Goal: Task Accomplishment & Management: Manage account settings

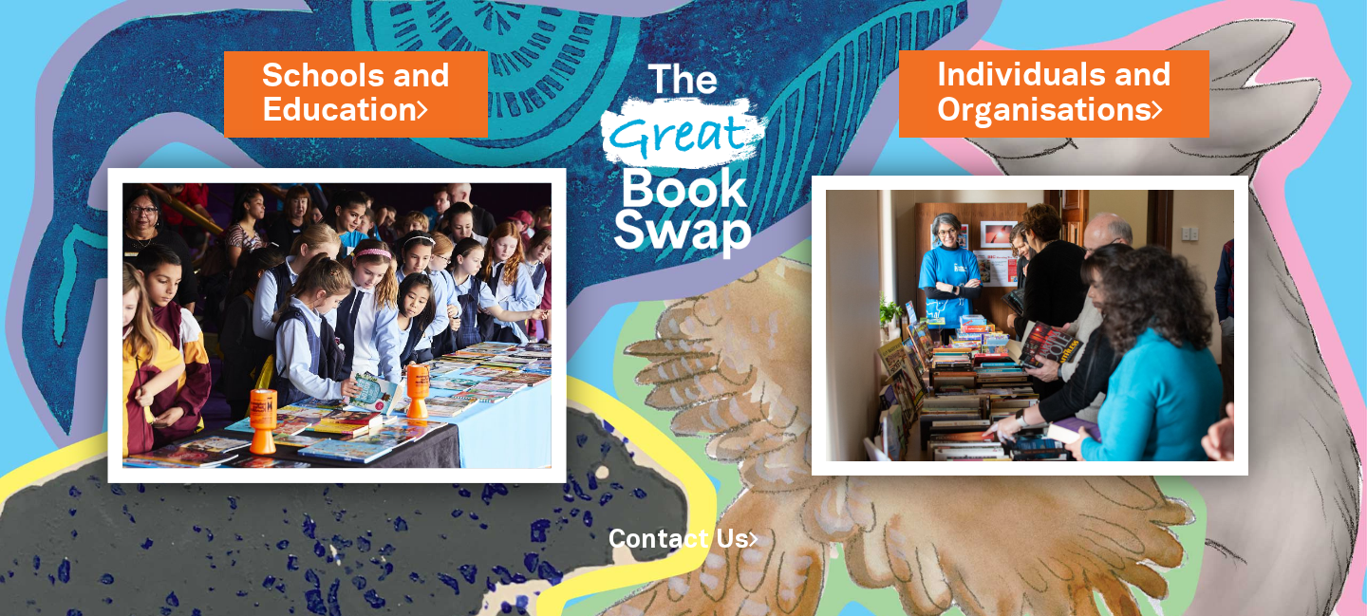
click at [483, 349] on img at bounding box center [337, 325] width 458 height 315
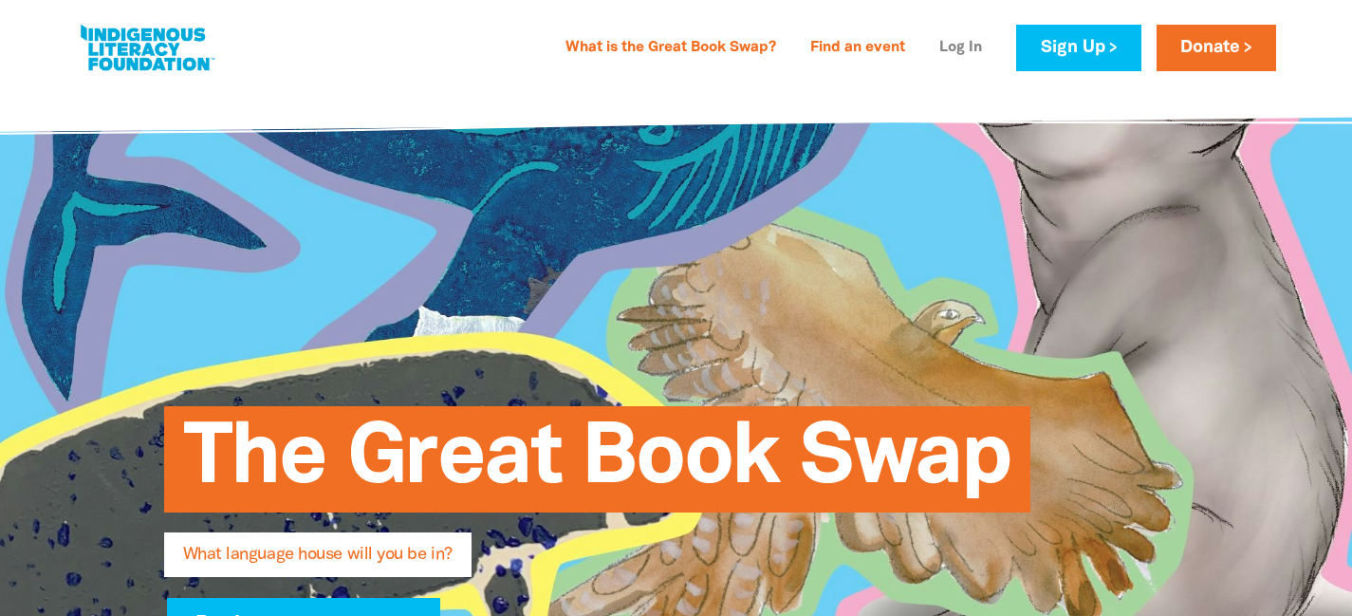
click at [936, 46] on link "Log In" at bounding box center [960, 48] width 65 height 30
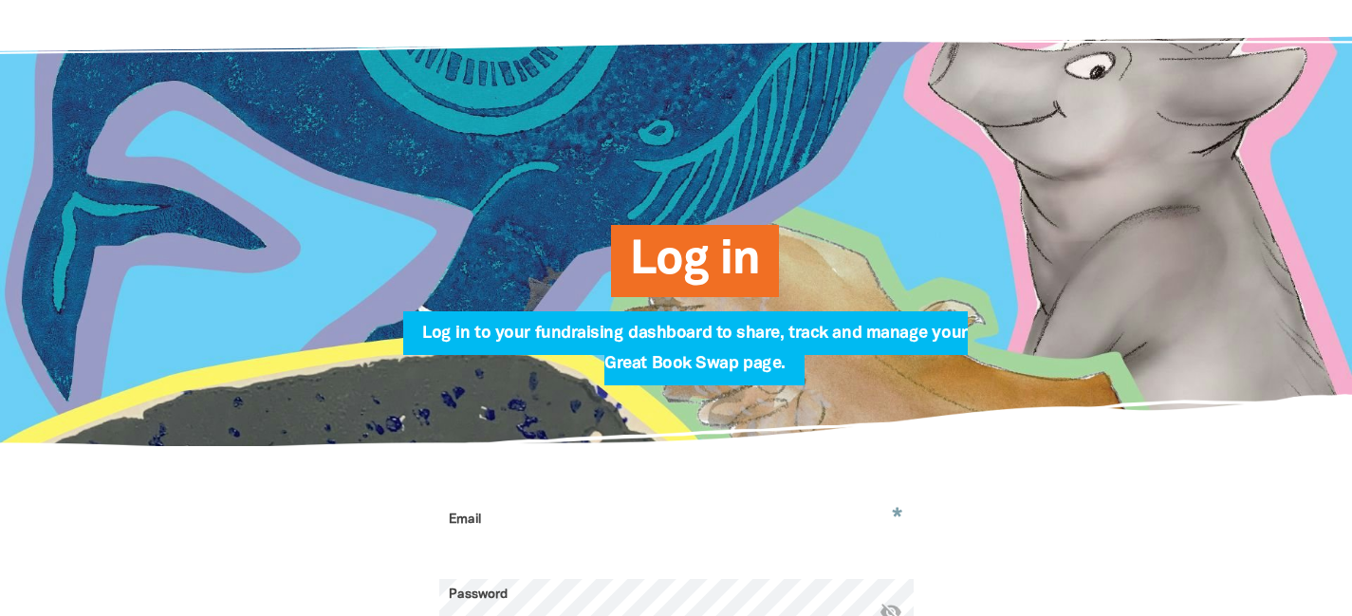
scroll to position [87, 0]
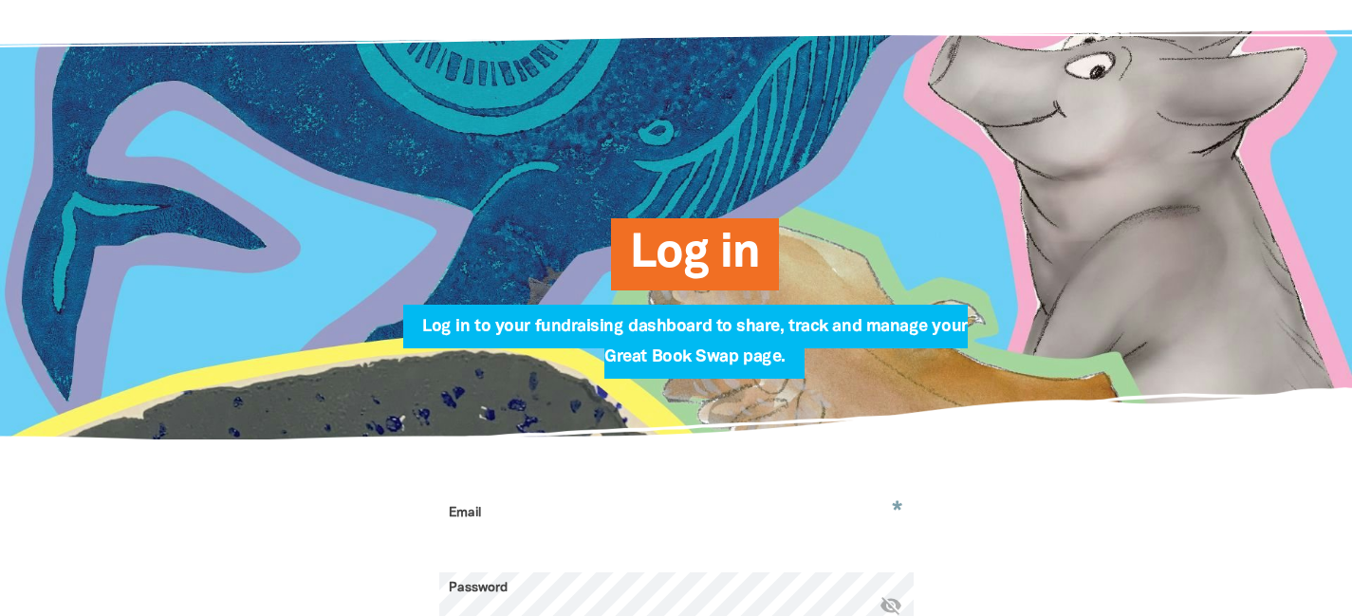
click at [568, 533] on input "Email" at bounding box center [676, 527] width 474 height 60
paste input "[PERSON_NAME][EMAIL_ADDRESS][DOMAIN_NAME]"
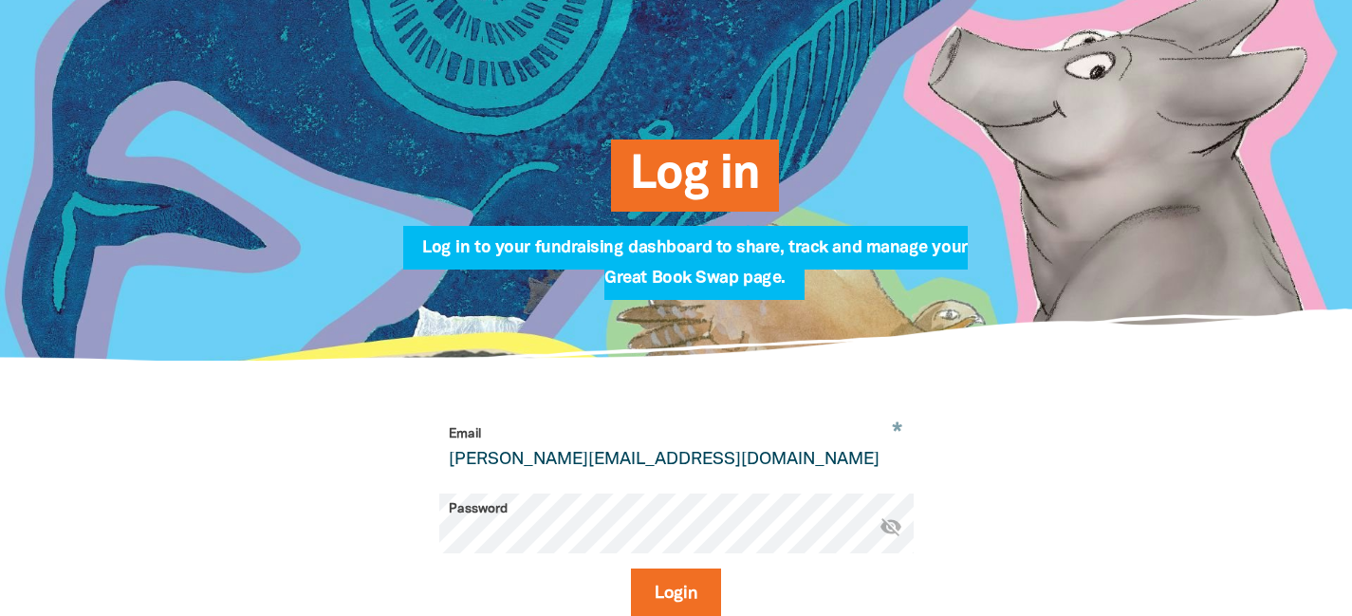
scroll to position [178, 0]
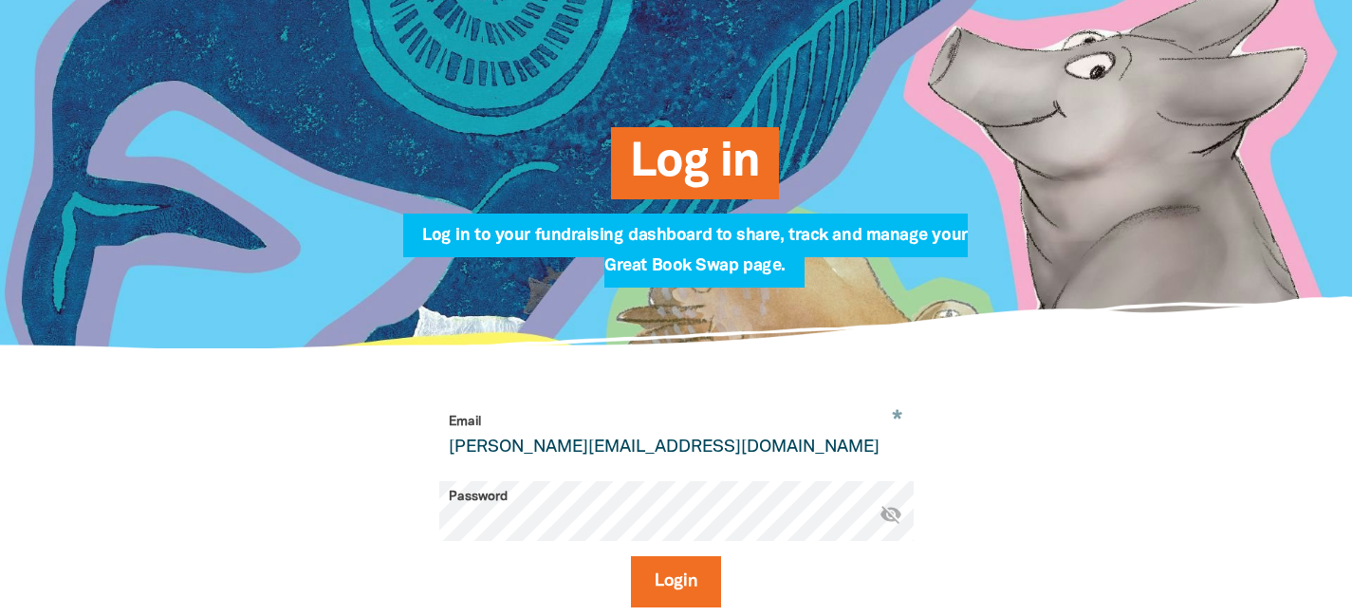
type input "damien.montesin@cg.catholic.edu.au"
click at [631, 556] on button "Login" at bounding box center [676, 581] width 90 height 51
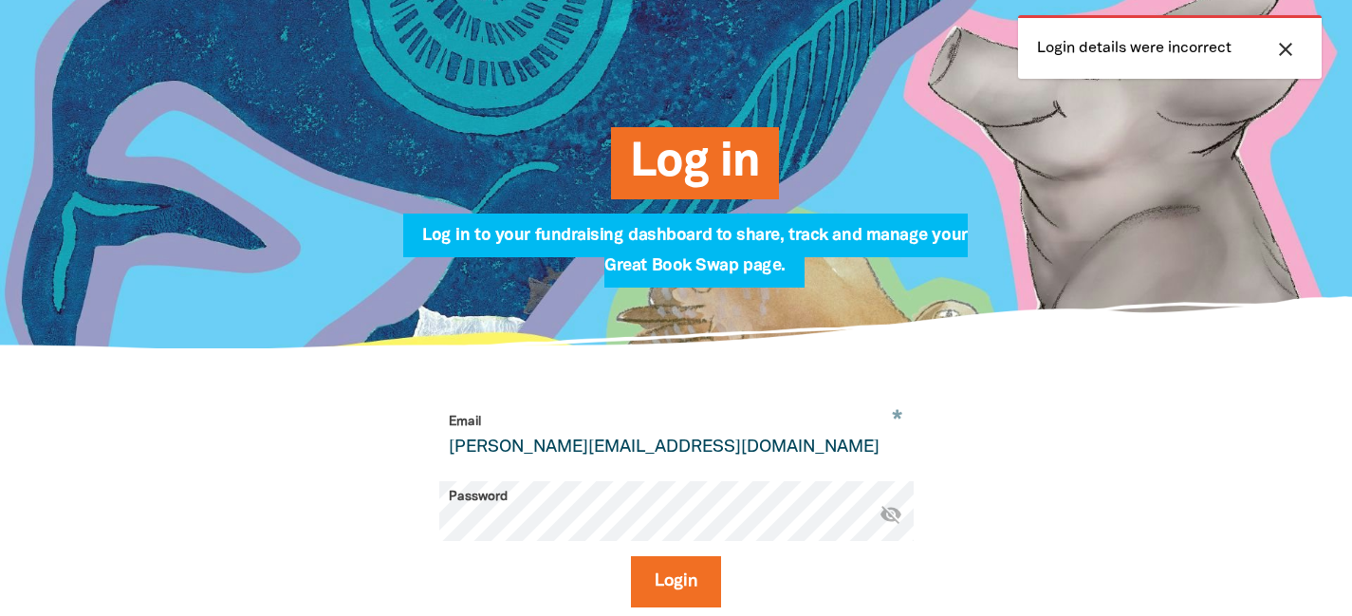
click at [896, 511] on icon "visibility_off" at bounding box center [891, 514] width 23 height 23
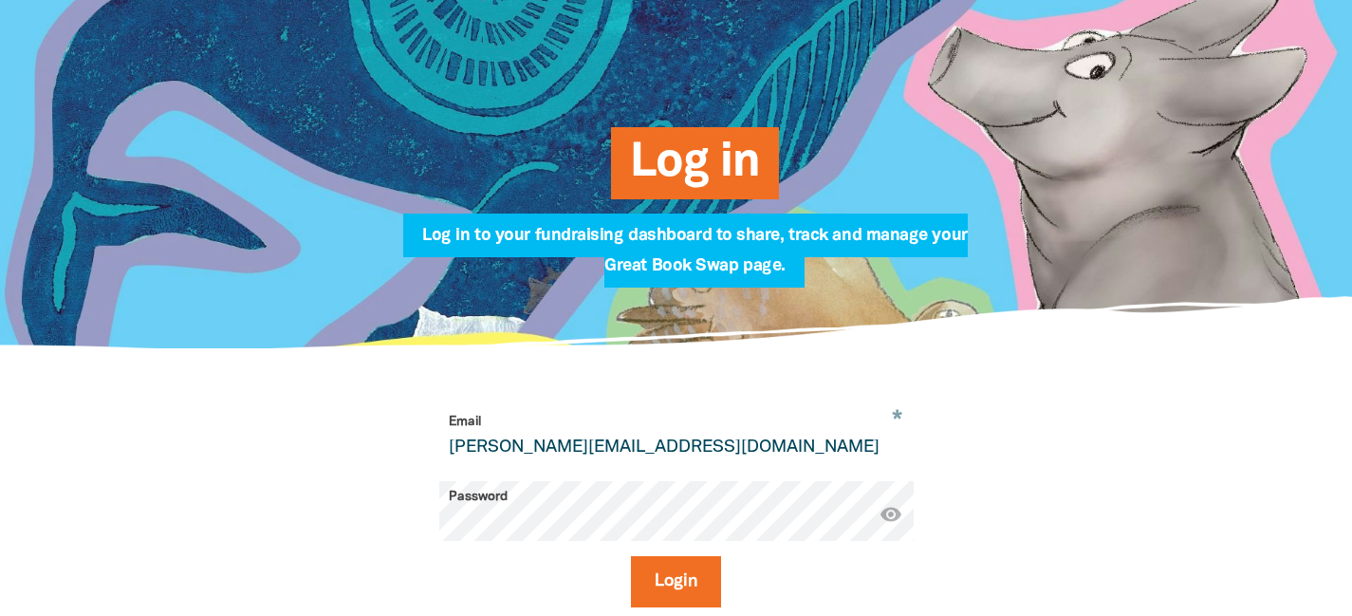
click at [616, 435] on input "[PERSON_NAME][EMAIL_ADDRESS][DOMAIN_NAME]" at bounding box center [676, 436] width 474 height 60
click at [665, 570] on button "Login" at bounding box center [676, 581] width 90 height 51
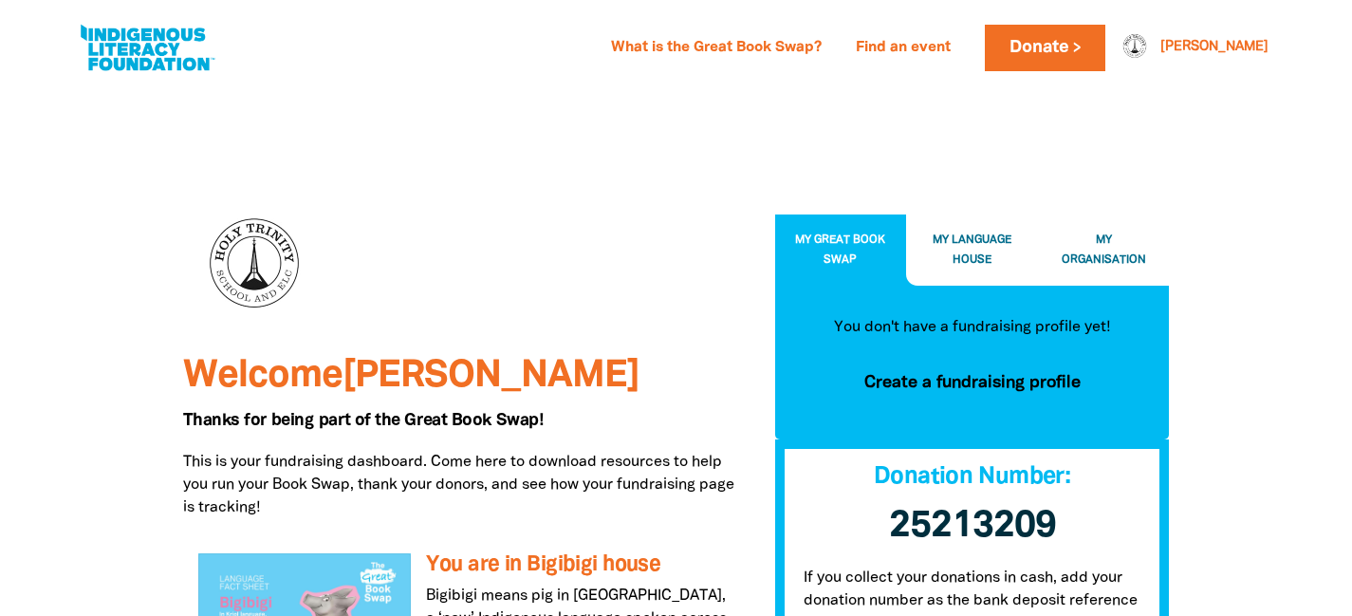
click at [1115, 258] on span "My Organisation" at bounding box center [1104, 249] width 84 height 31
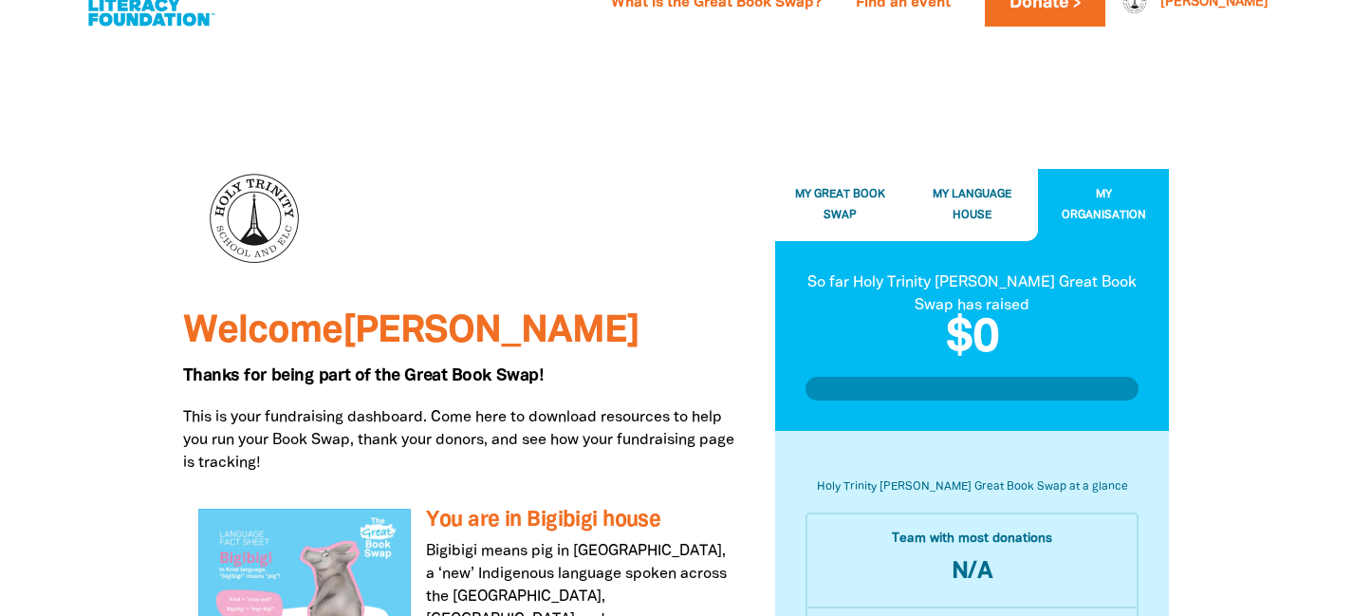
scroll to position [57, 0]
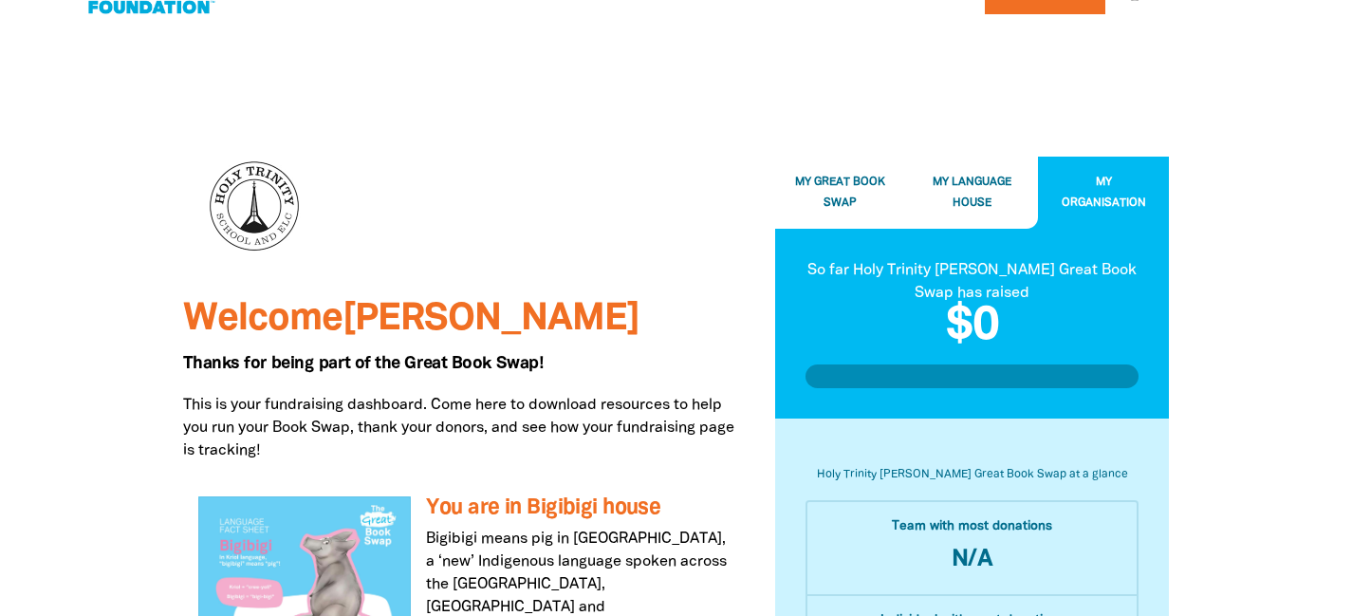
click at [982, 193] on button "My Language House" at bounding box center [972, 193] width 132 height 71
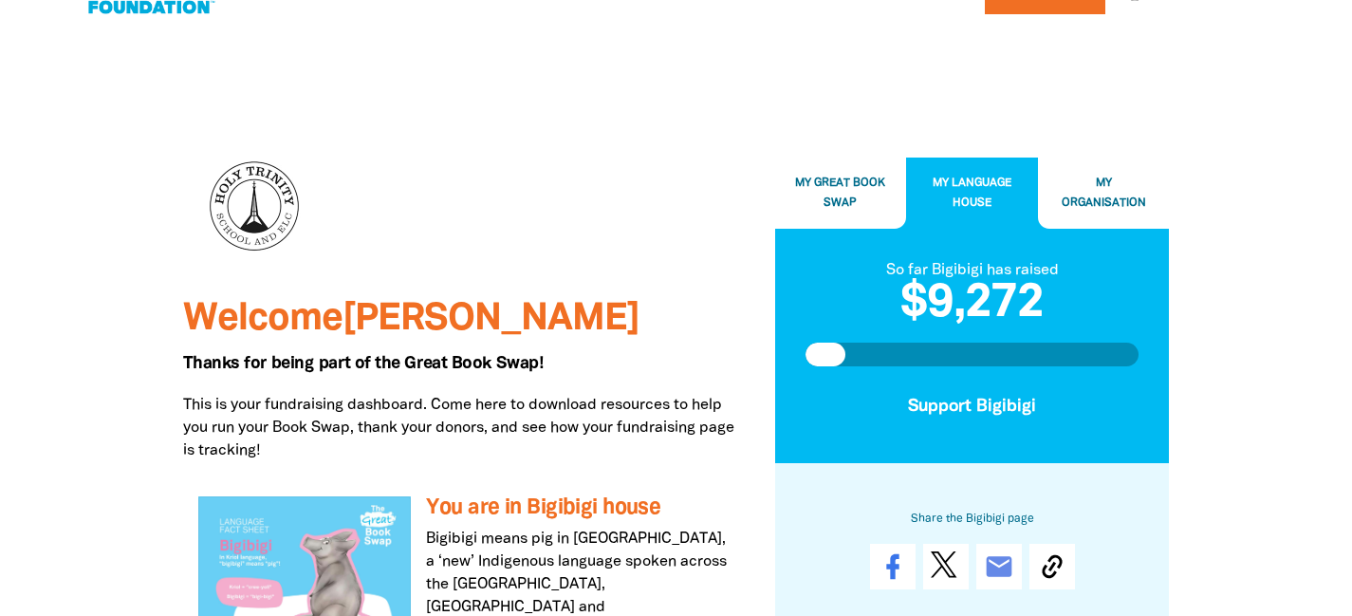
click at [834, 180] on span "My Great Book Swap" at bounding box center [840, 192] width 90 height 31
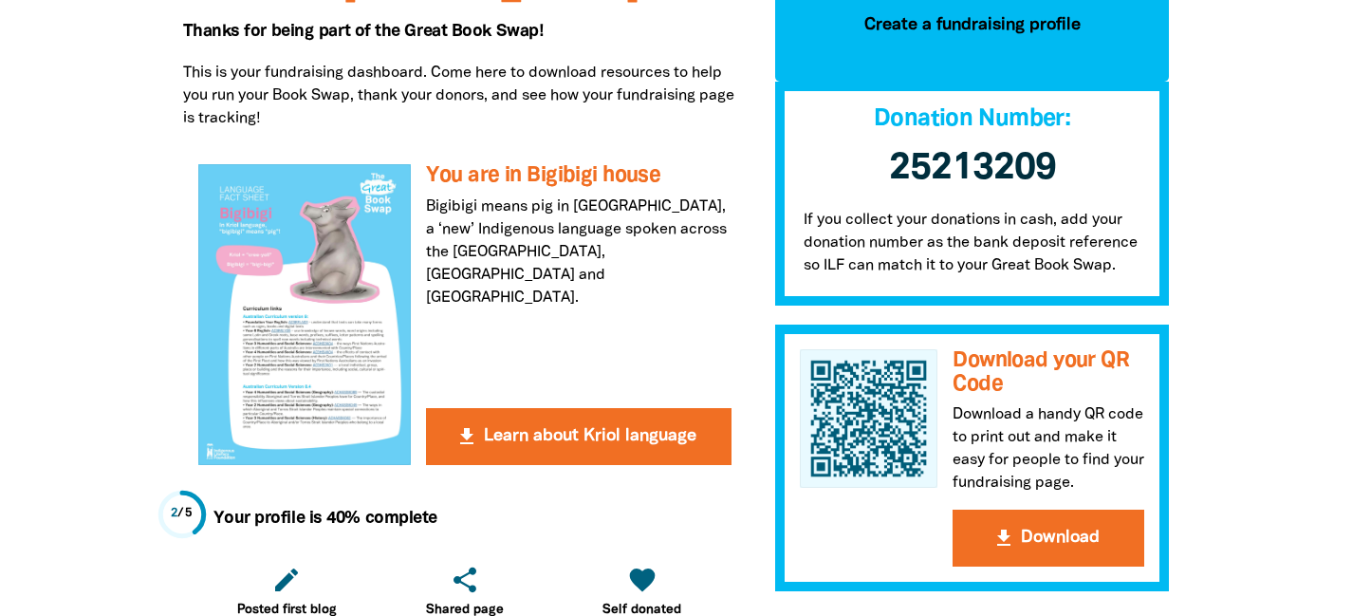
scroll to position [390, 0]
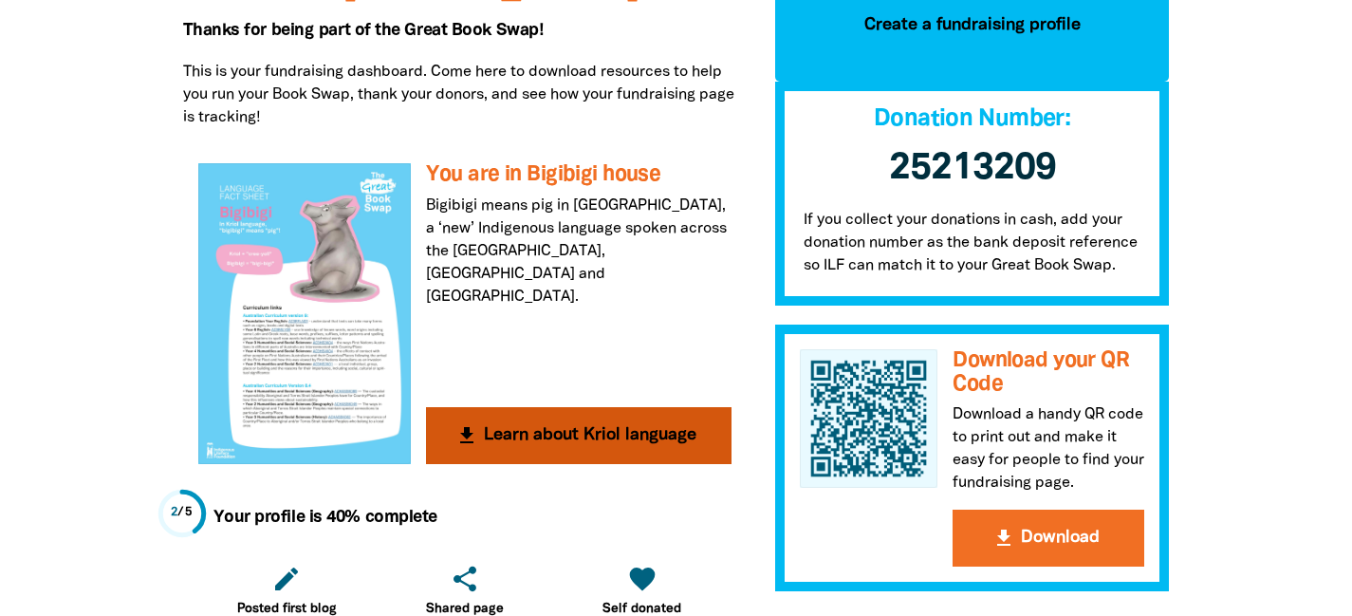
click at [314, 308] on div at bounding box center [305, 313] width 214 height 300
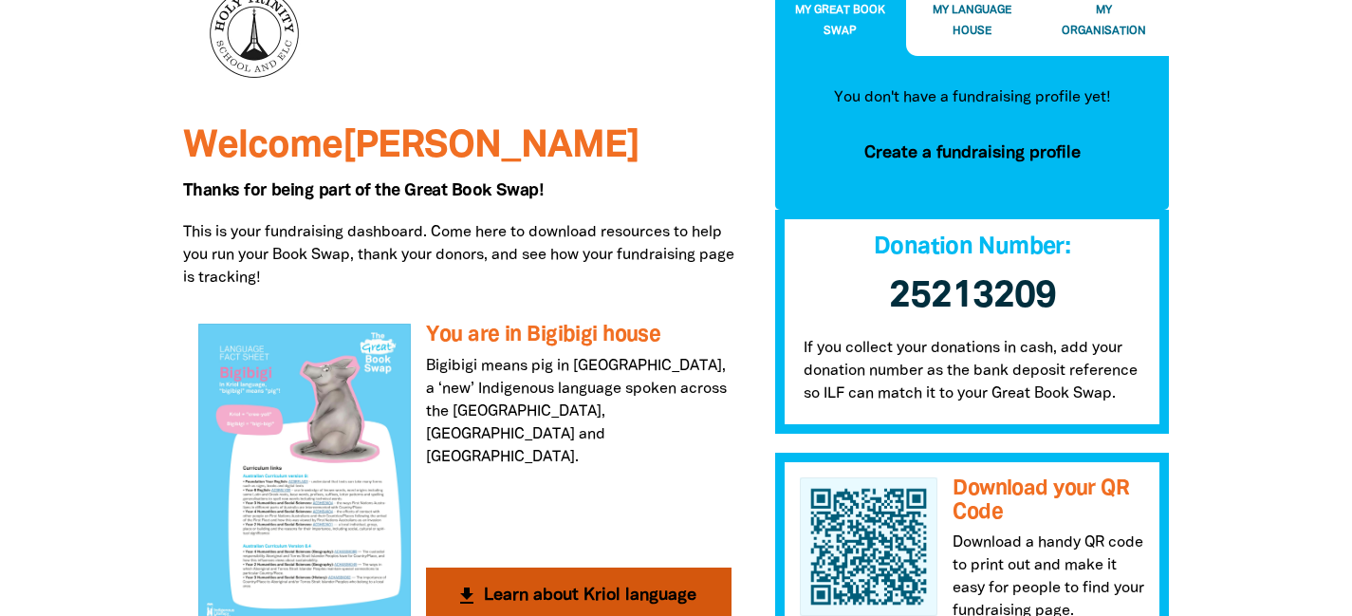
scroll to position [232, 0]
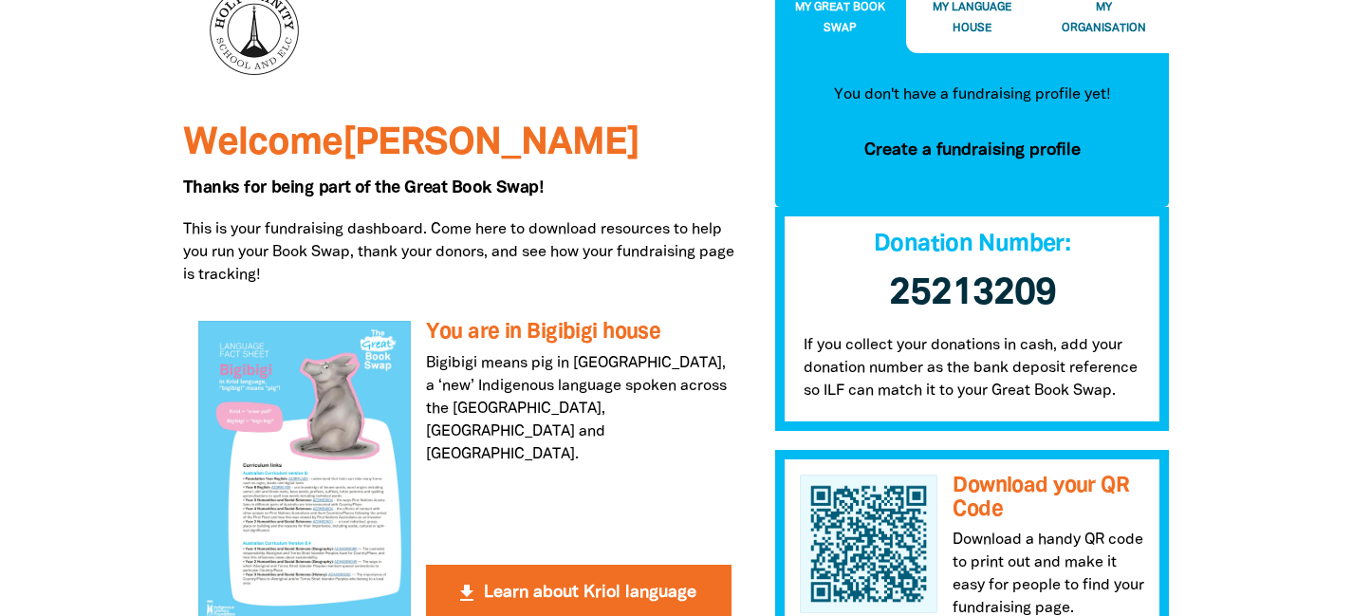
click at [279, 51] on div at bounding box center [254, 38] width 142 height 142
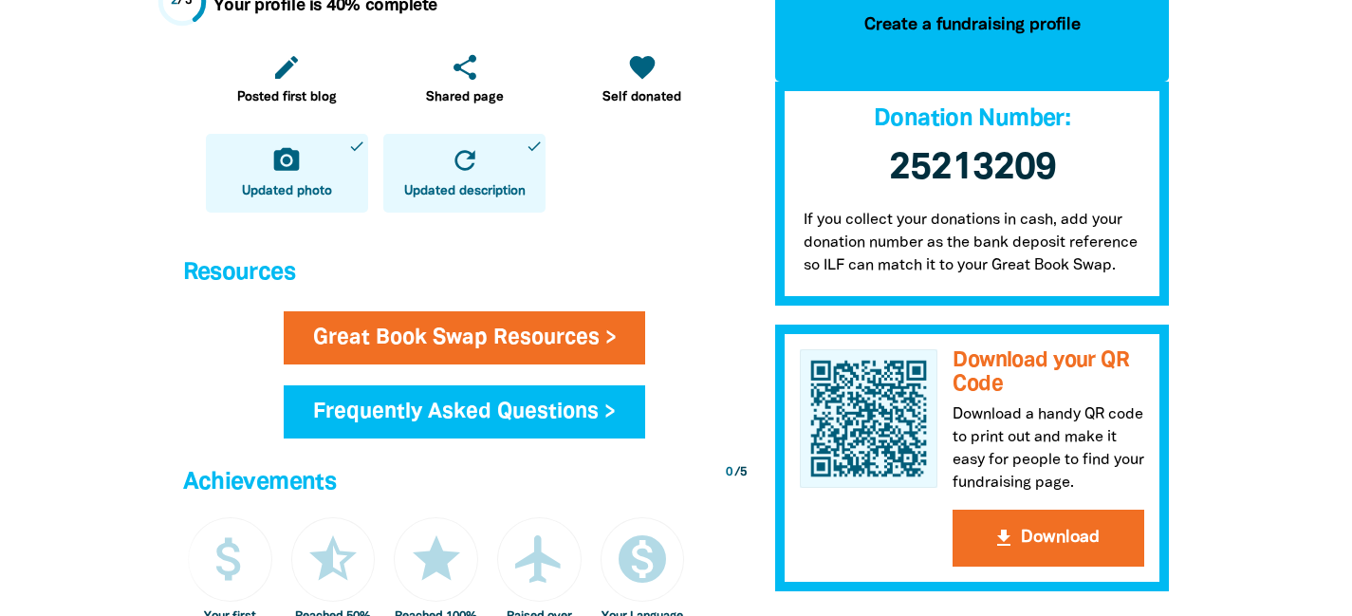
scroll to position [906, 0]
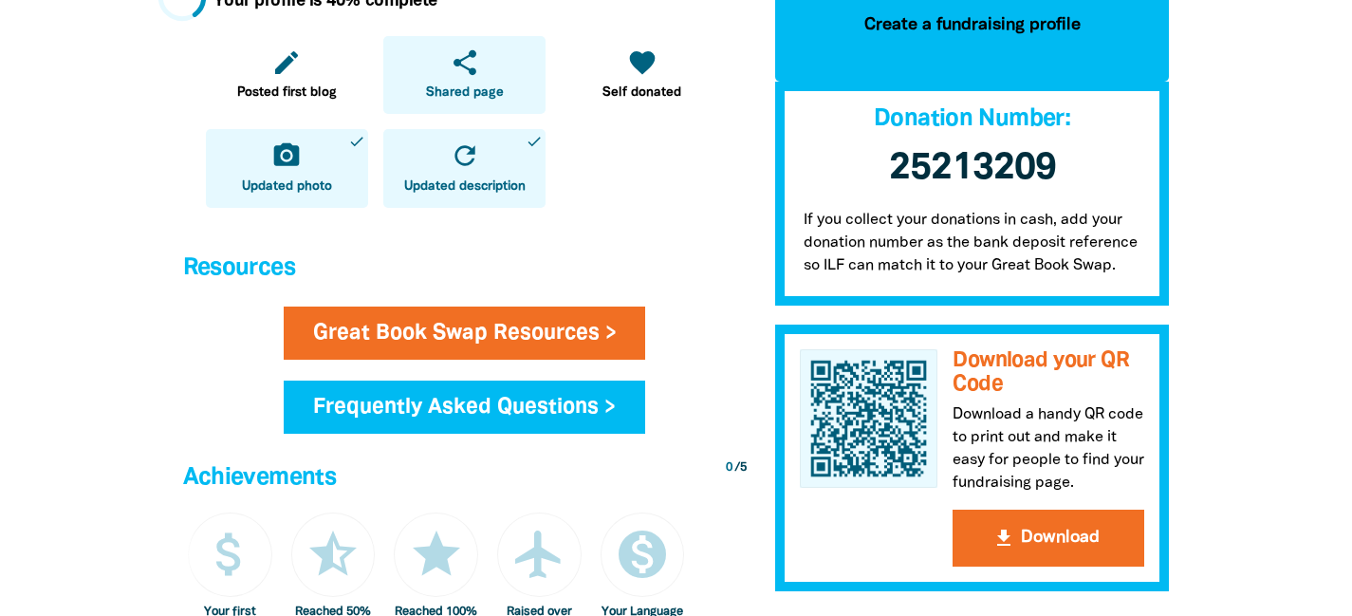
click at [464, 73] on icon "share" at bounding box center [465, 62] width 30 height 30
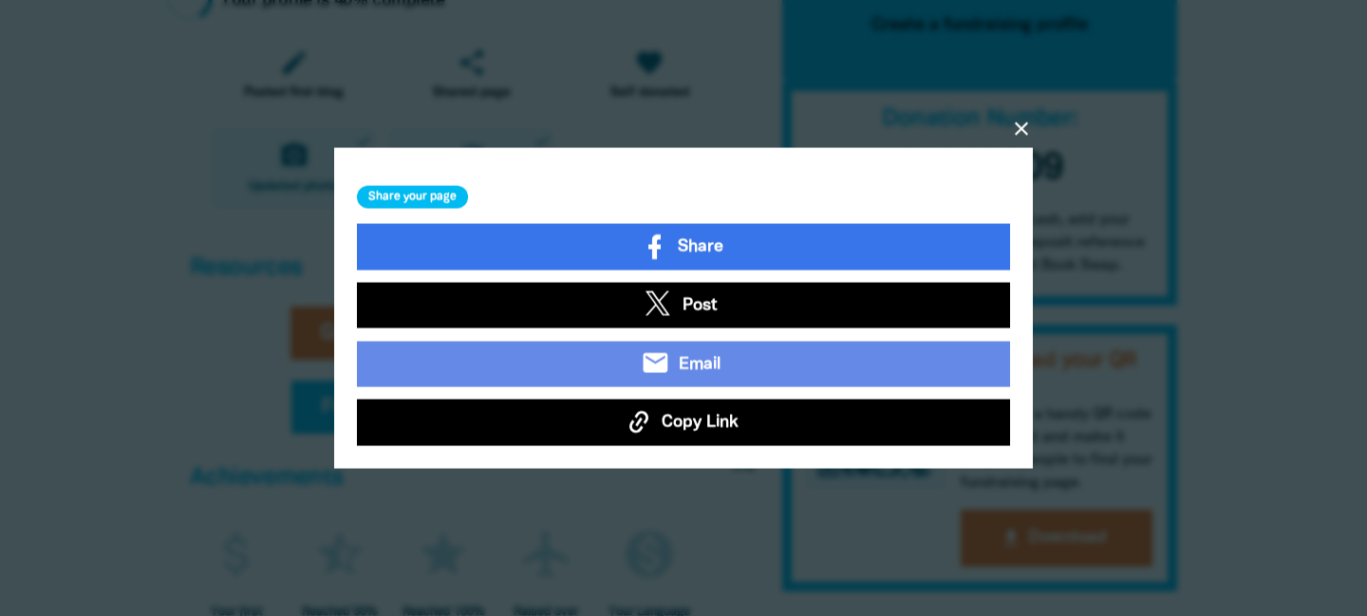
click at [697, 417] on span "Copy Link" at bounding box center [699, 422] width 77 height 25
drag, startPoint x: 1020, startPoint y: 132, endPoint x: 996, endPoint y: 143, distance: 26.3
click at [1020, 132] on icon "close" at bounding box center [1021, 129] width 23 height 23
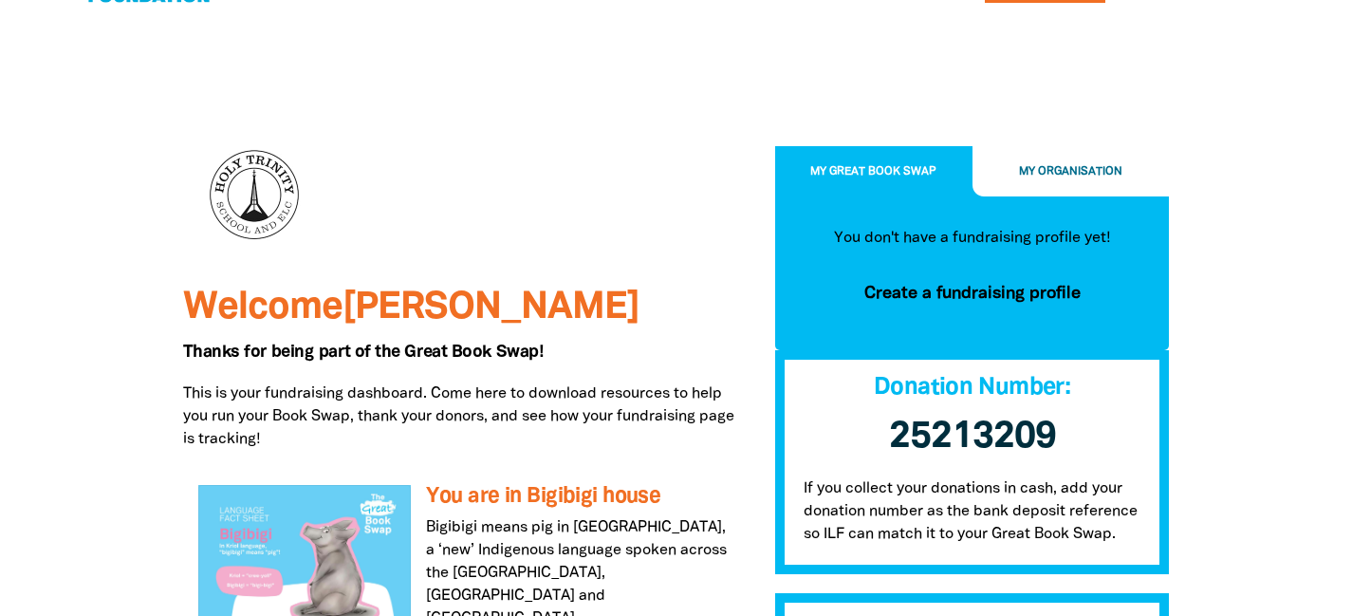
scroll to position [0, 0]
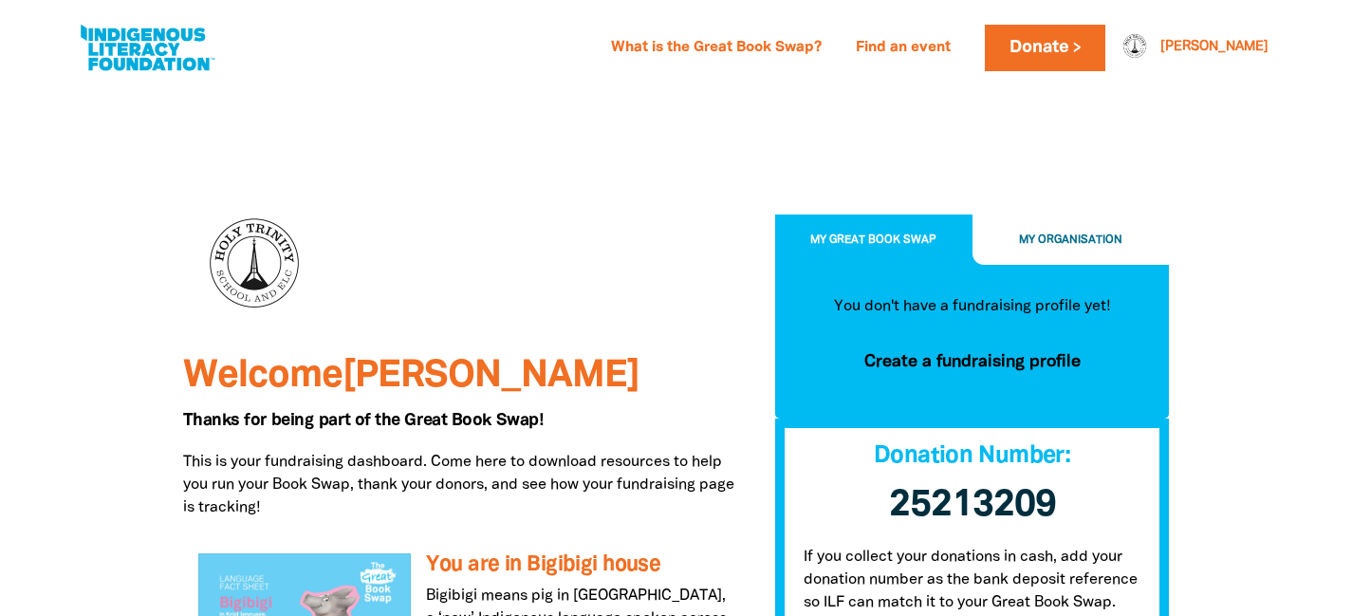
click at [1079, 236] on span "My Organisation" at bounding box center [1070, 239] width 103 height 10
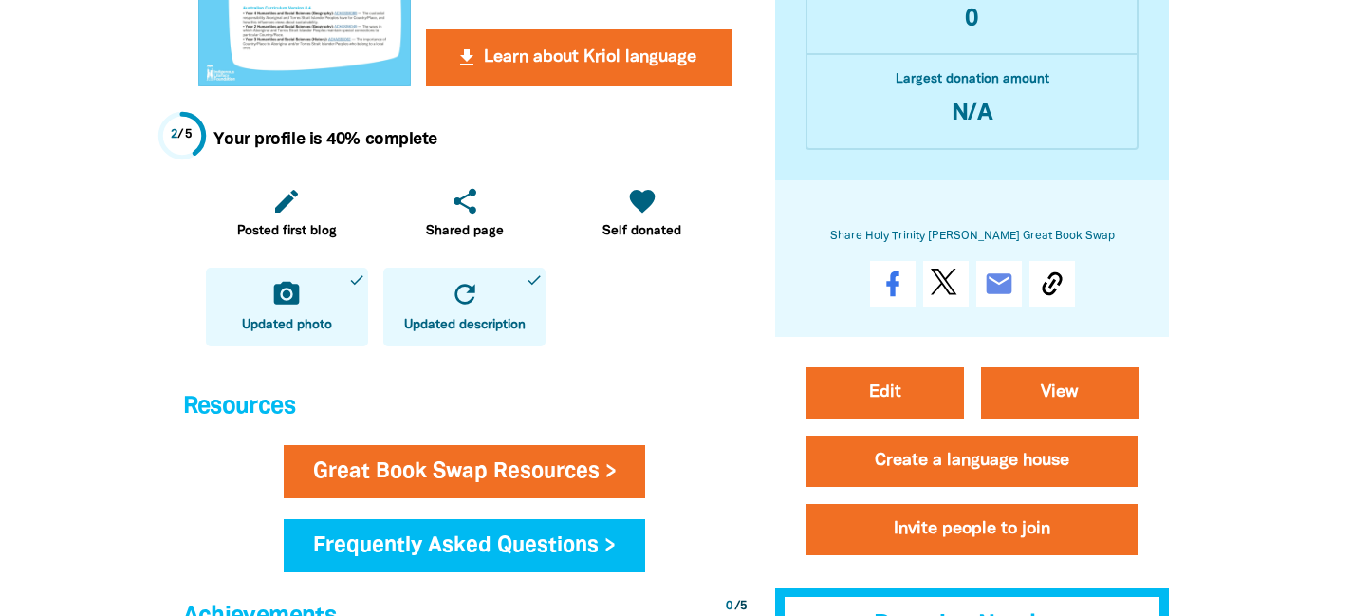
scroll to position [838, 0]
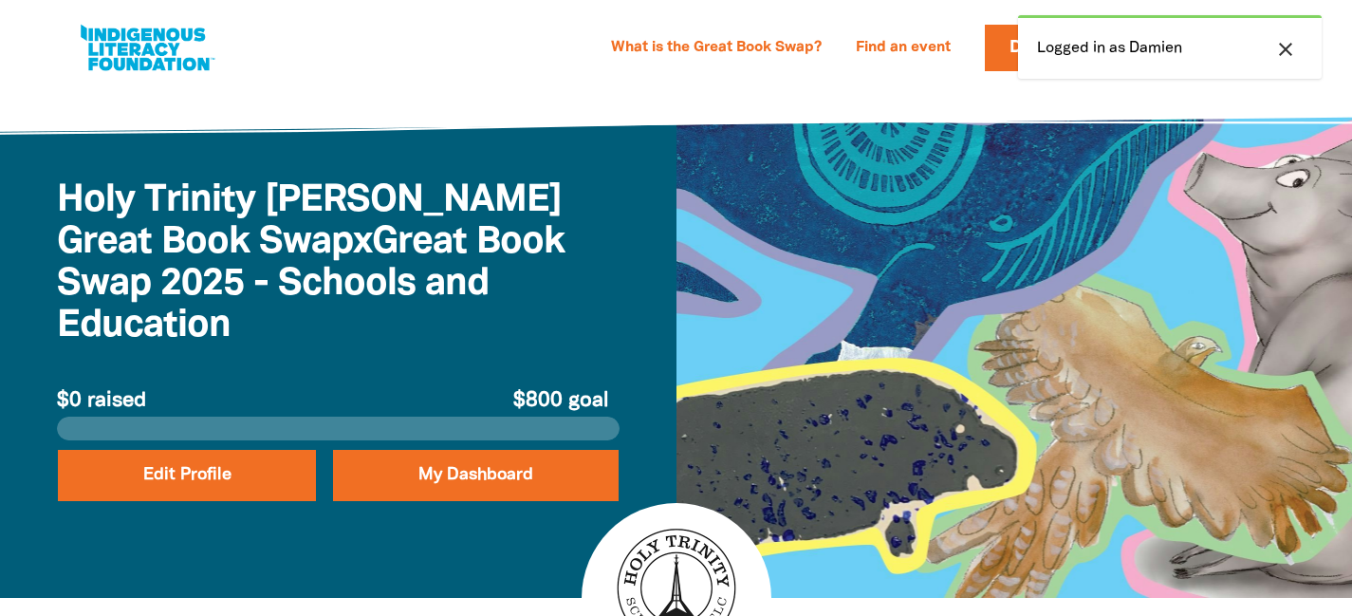
click at [1290, 42] on icon "close" at bounding box center [1285, 49] width 23 height 23
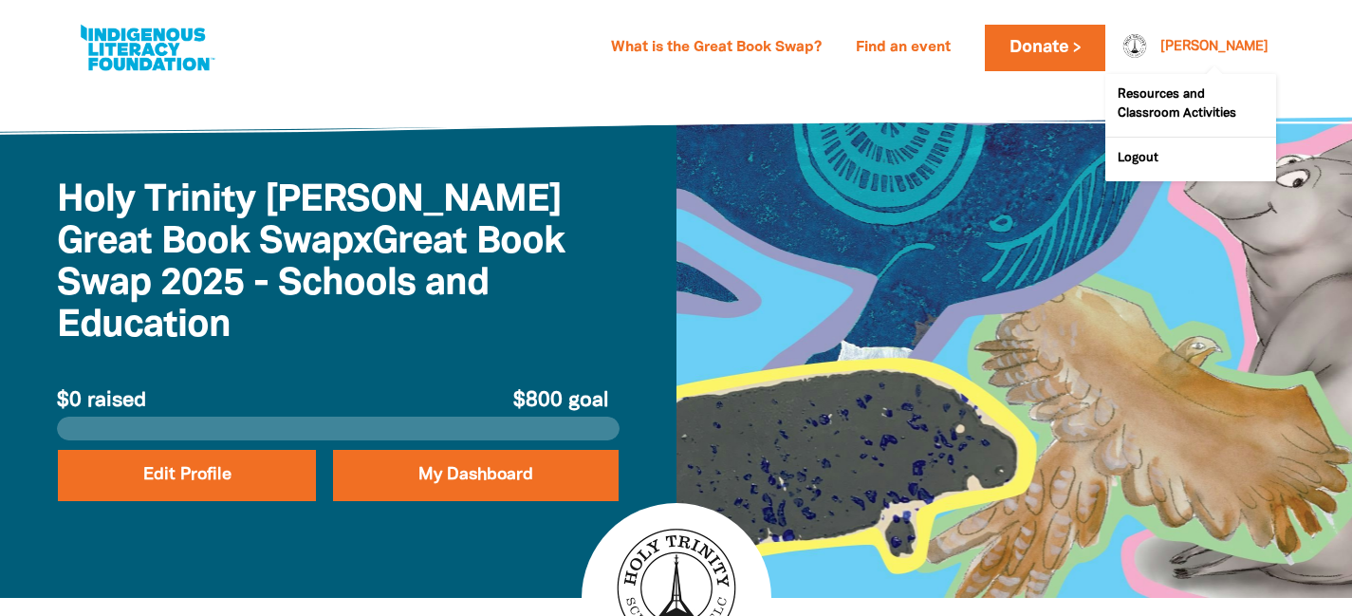
click at [1231, 46] on link "[PERSON_NAME]" at bounding box center [1215, 47] width 108 height 13
click at [1181, 148] on link "Logout" at bounding box center [1191, 160] width 171 height 44
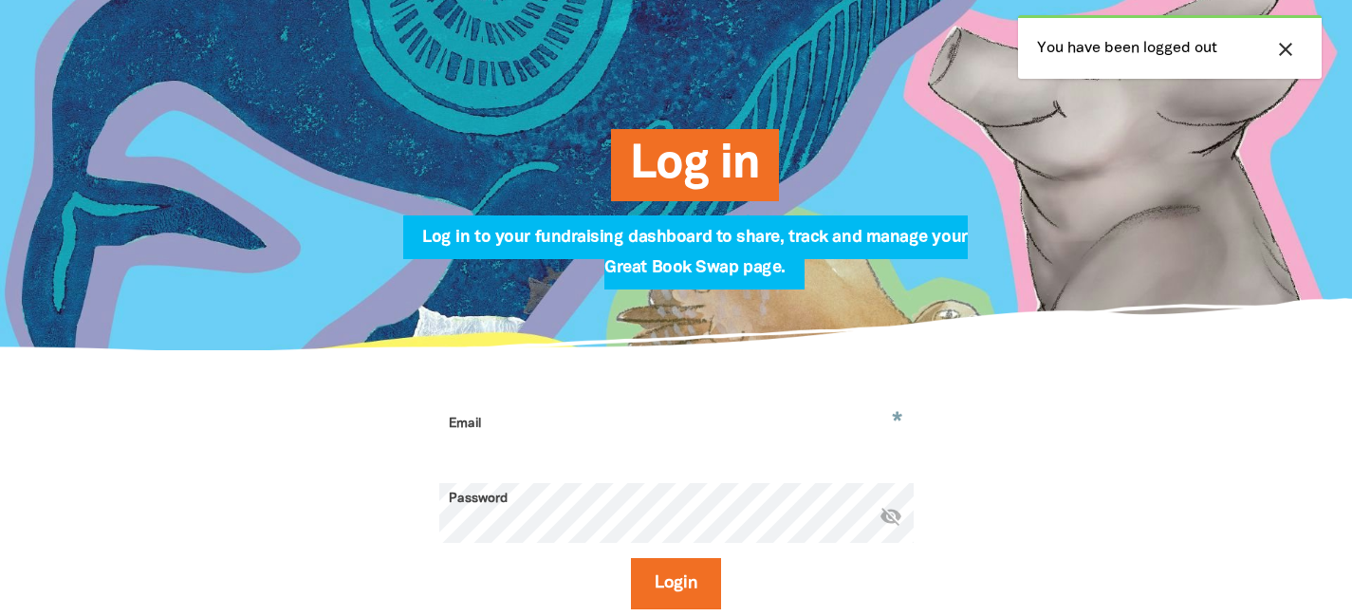
scroll to position [190, 0]
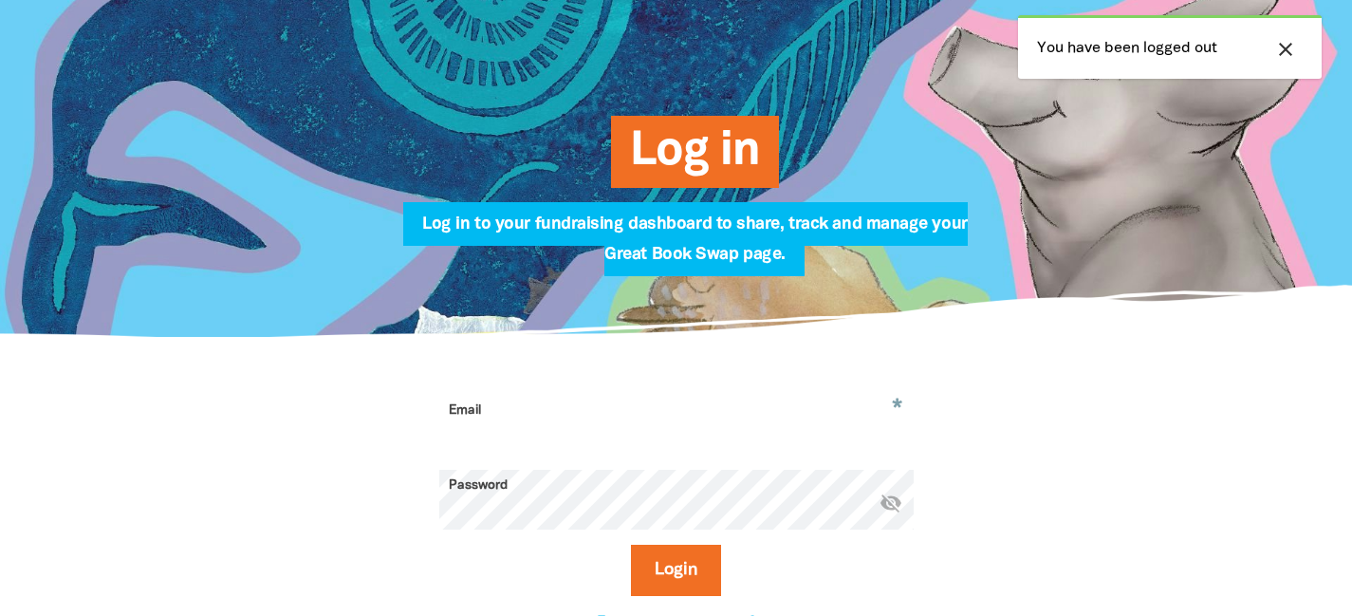
click at [552, 395] on div "* Email Password * visibility_off Login Forgot your password?" at bounding box center [676, 515] width 1139 height 354
click at [543, 427] on input "Email" at bounding box center [676, 425] width 474 height 60
click at [535, 437] on input "Email" at bounding box center [676, 425] width 474 height 60
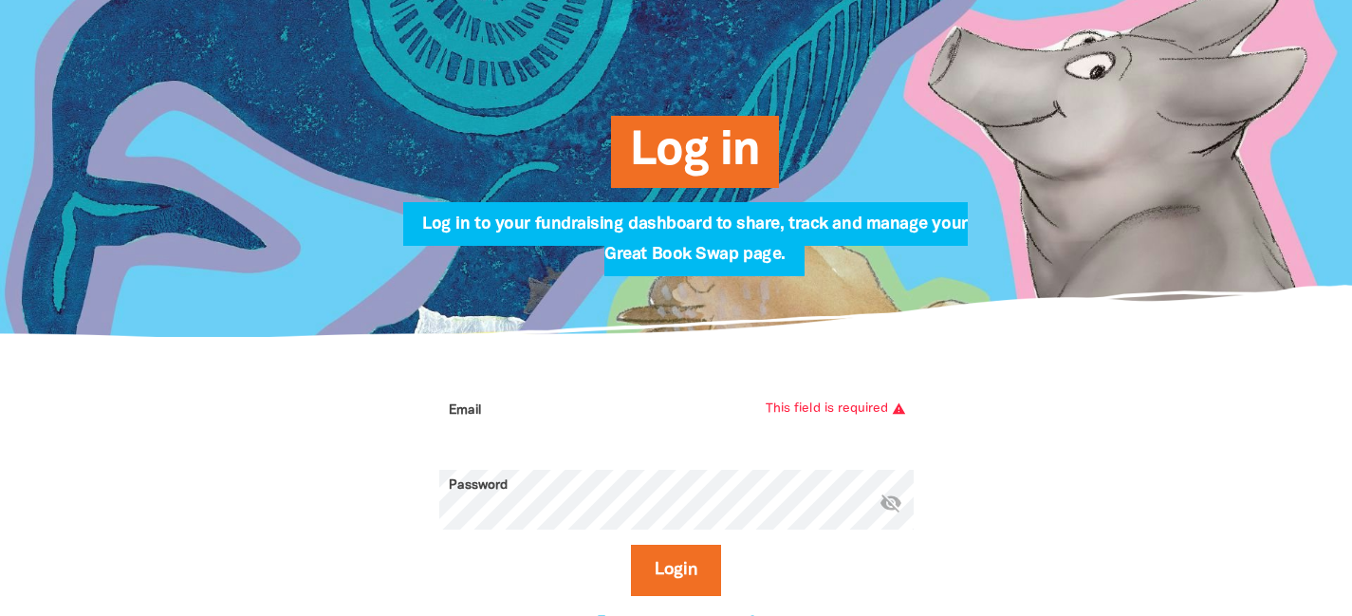
paste input "damien.montesin@cg.catholic.edu.au"
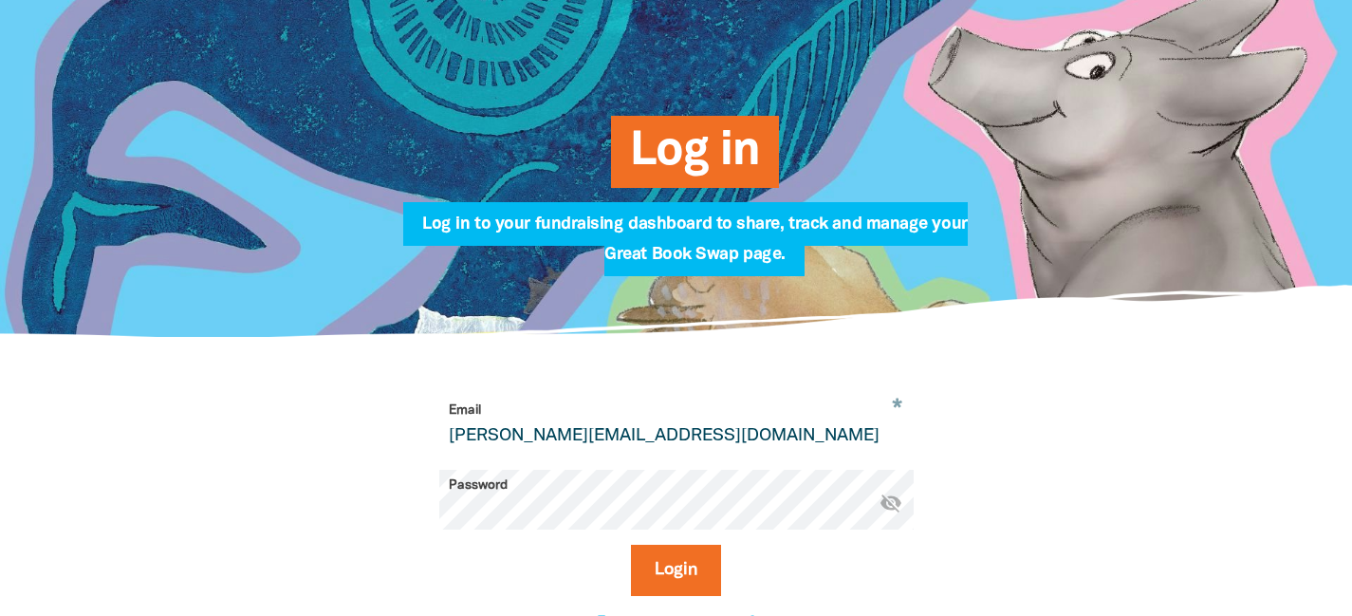
type input "damien.montesin@cg.catholic.edu.au"
click at [631, 545] on button "Login" at bounding box center [676, 570] width 90 height 51
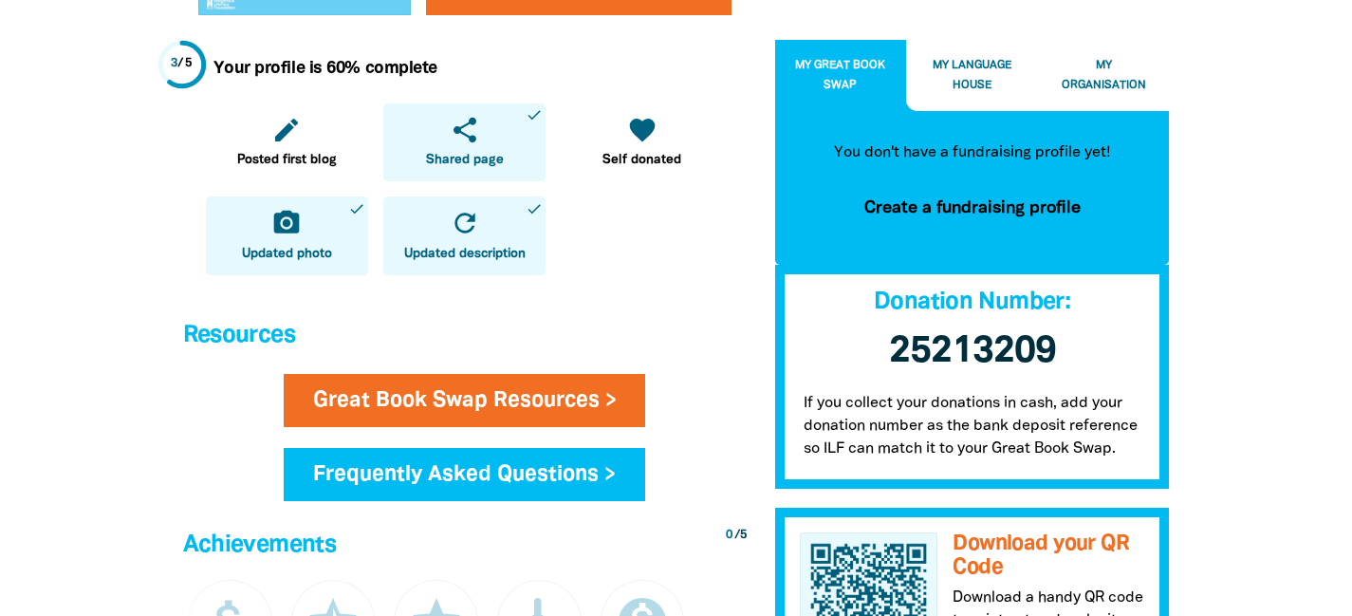
scroll to position [835, 0]
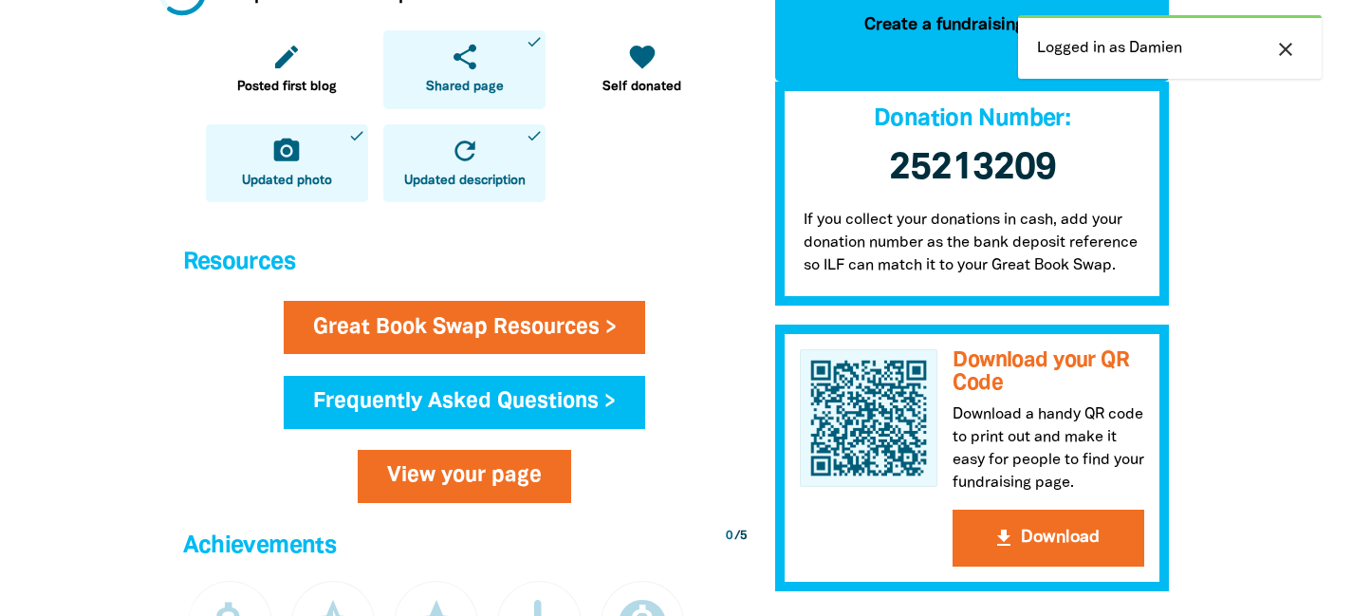
scroll to position [1036, 0]
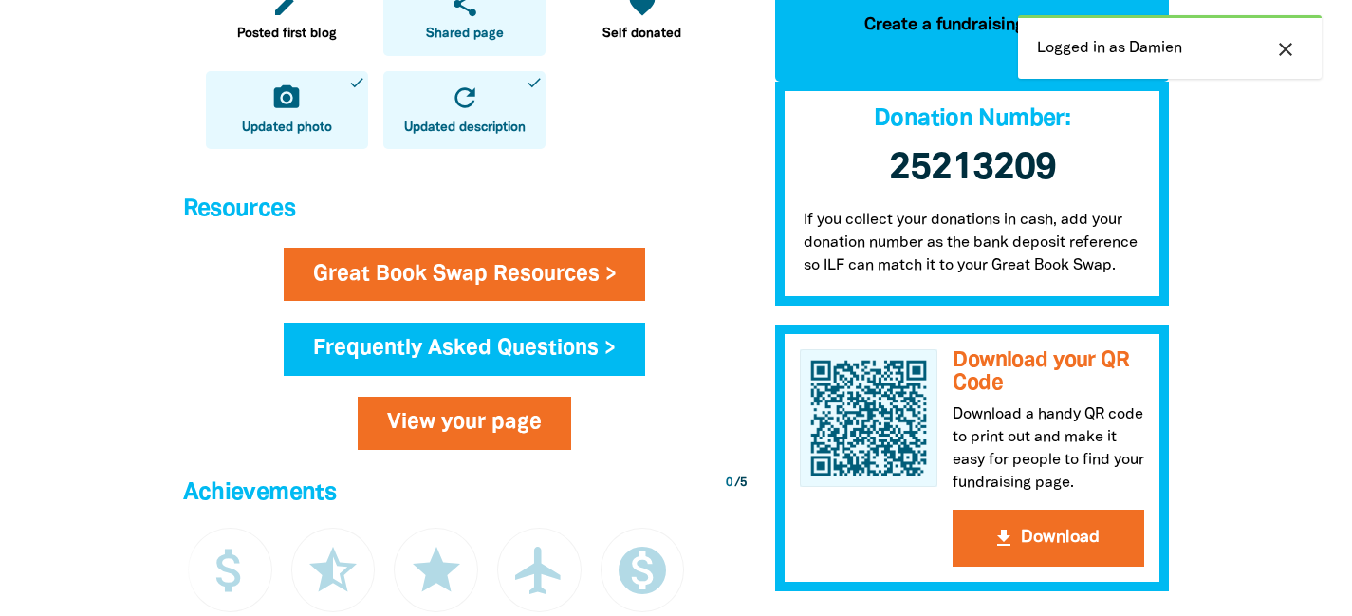
scroll to position [1052, 0]
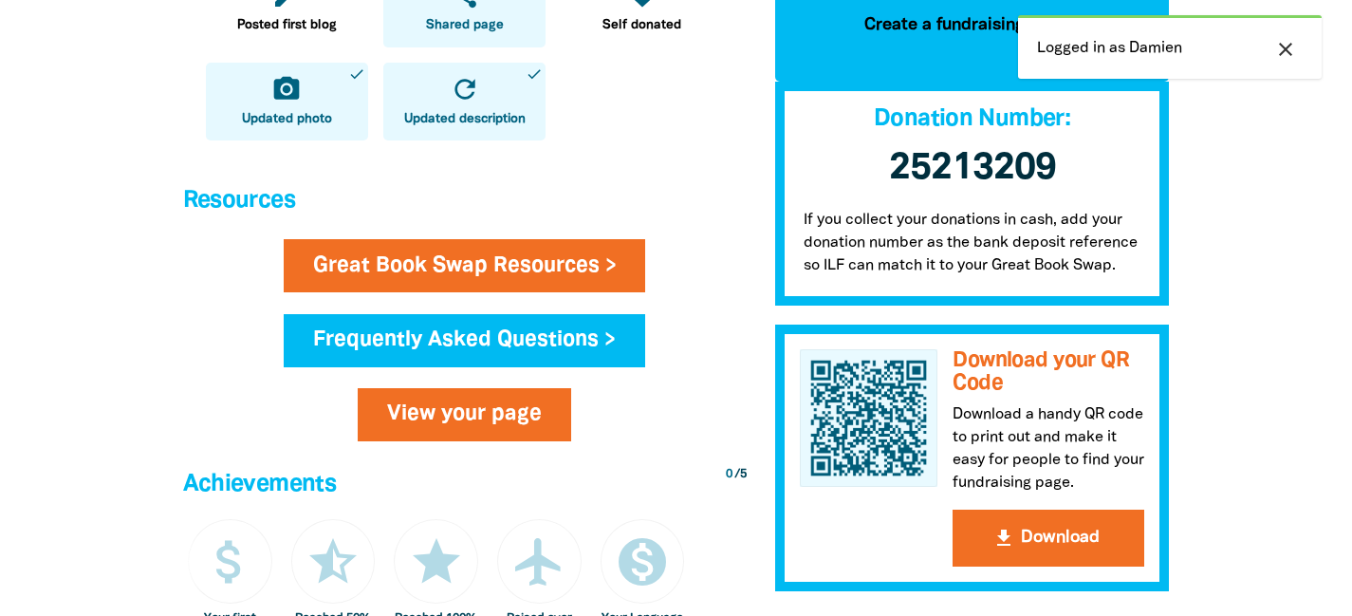
click at [1281, 38] on button "close" at bounding box center [1286, 49] width 34 height 25
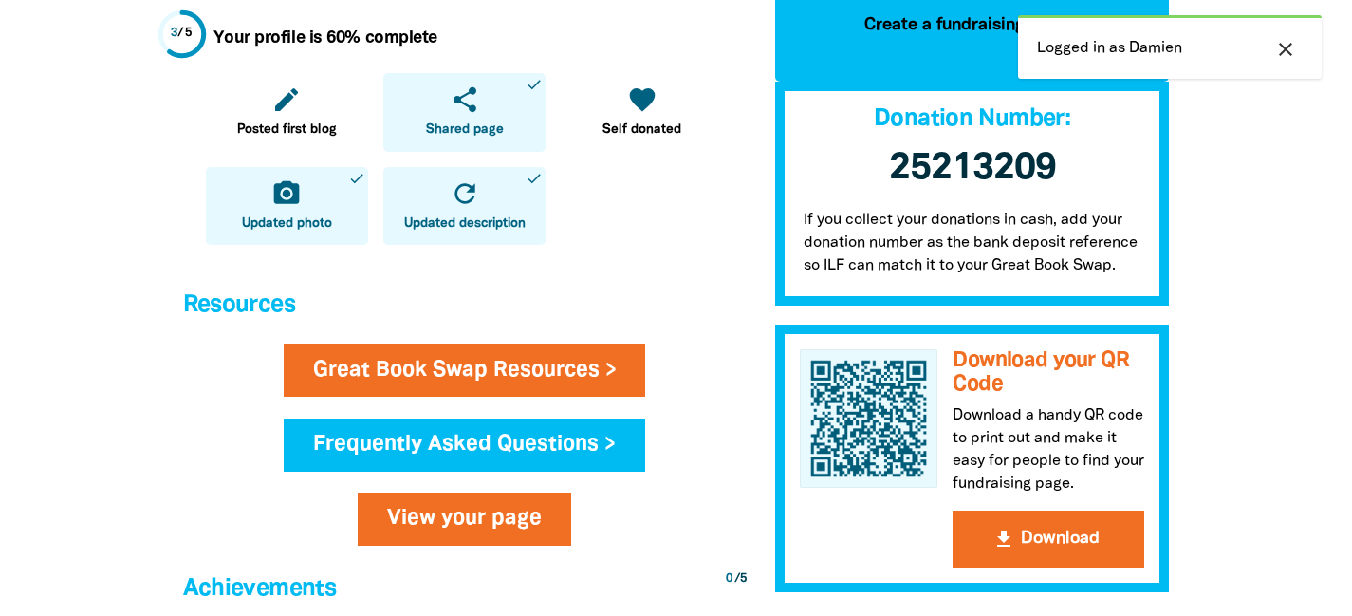
scroll to position [950, 0]
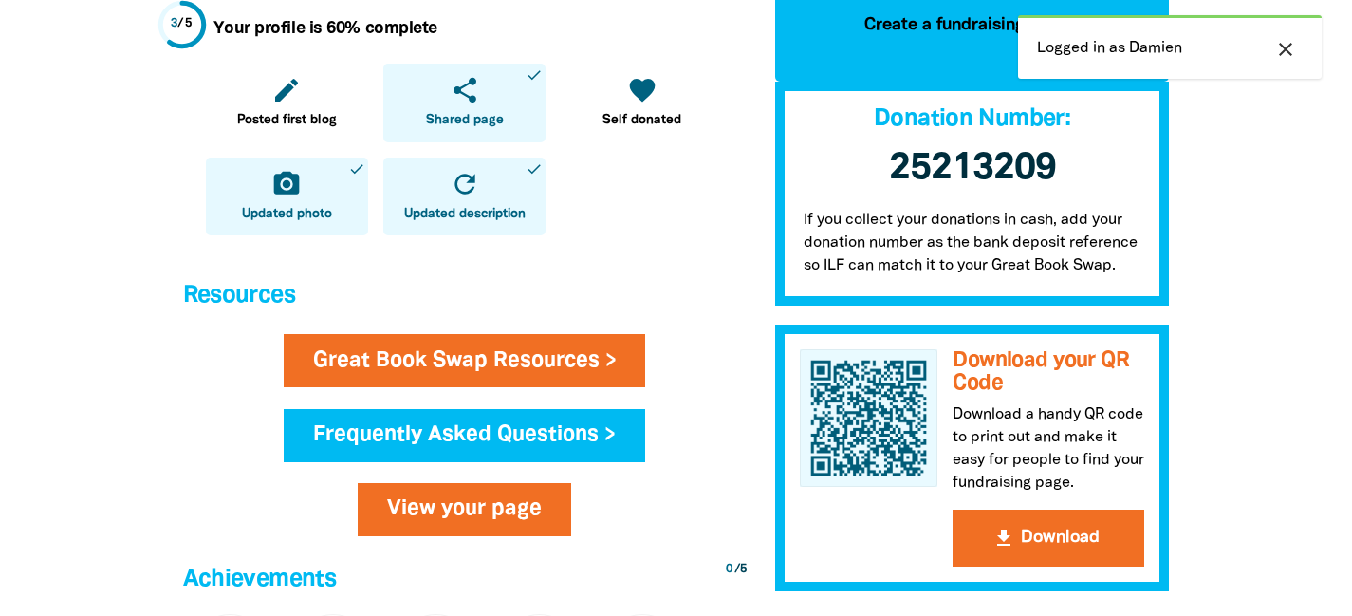
scroll to position [958, 0]
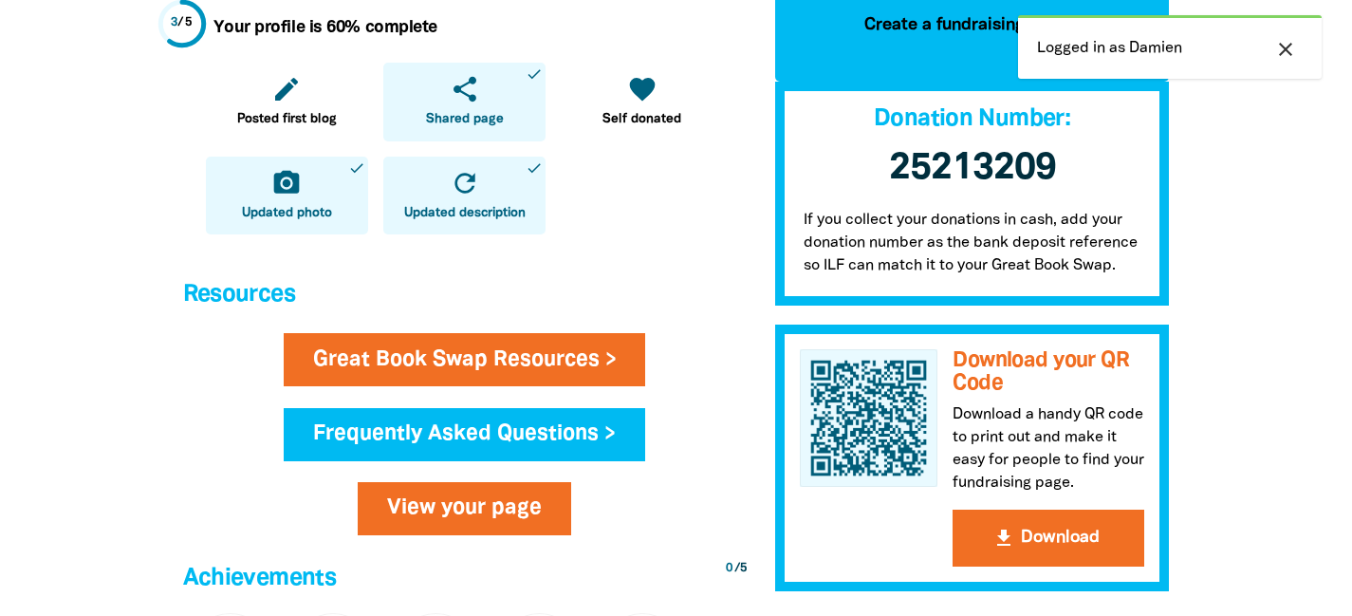
click at [1280, 43] on icon "close" at bounding box center [1285, 49] width 23 height 23
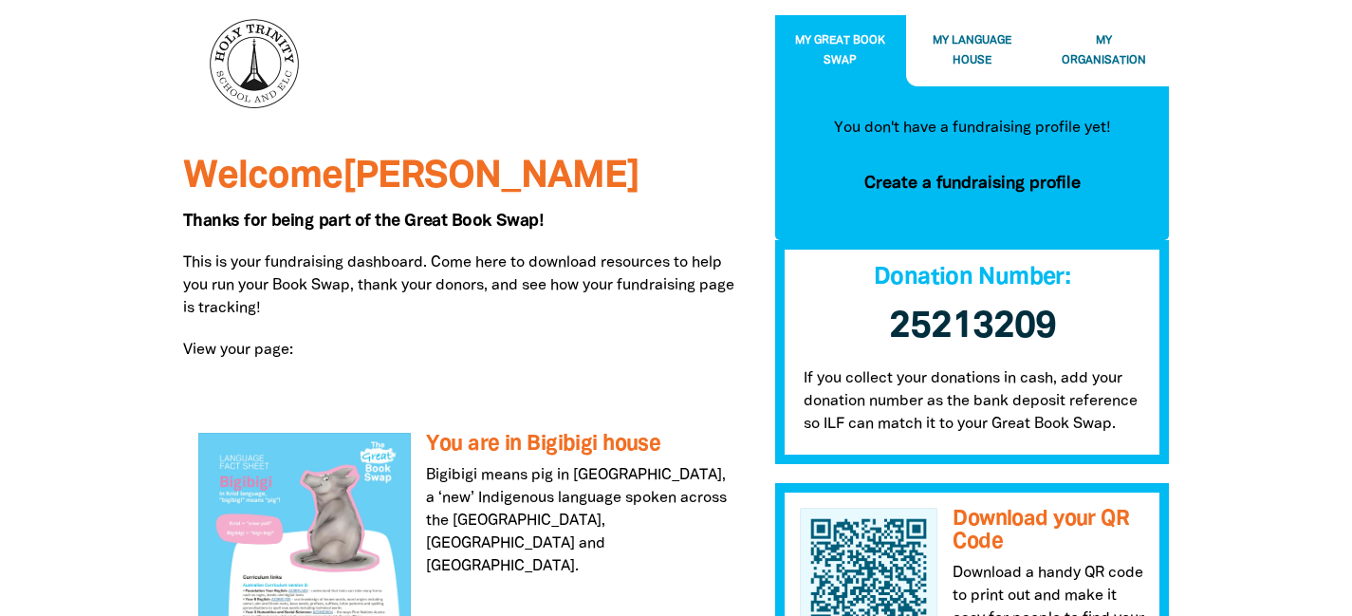
scroll to position [0, 0]
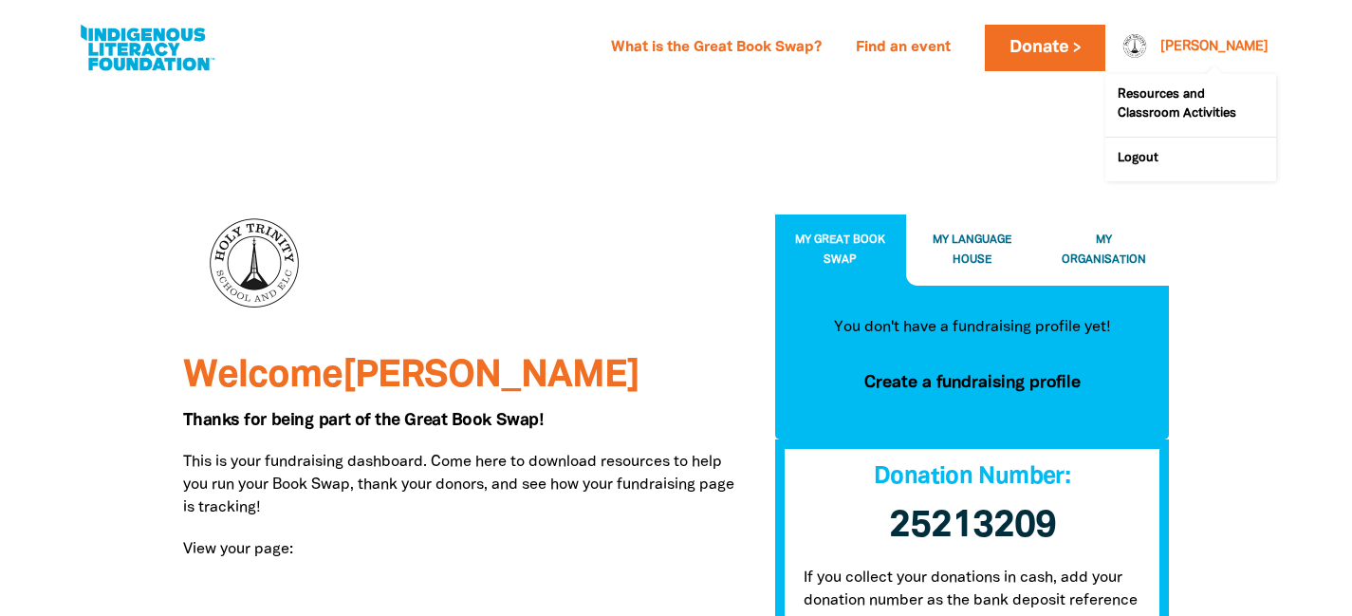
drag, startPoint x: 1245, startPoint y: 46, endPoint x: 1237, endPoint y: 63, distance: 17.8
click at [1244, 47] on link "[PERSON_NAME]" at bounding box center [1215, 47] width 108 height 13
click at [1171, 163] on link "Logout" at bounding box center [1191, 160] width 171 height 44
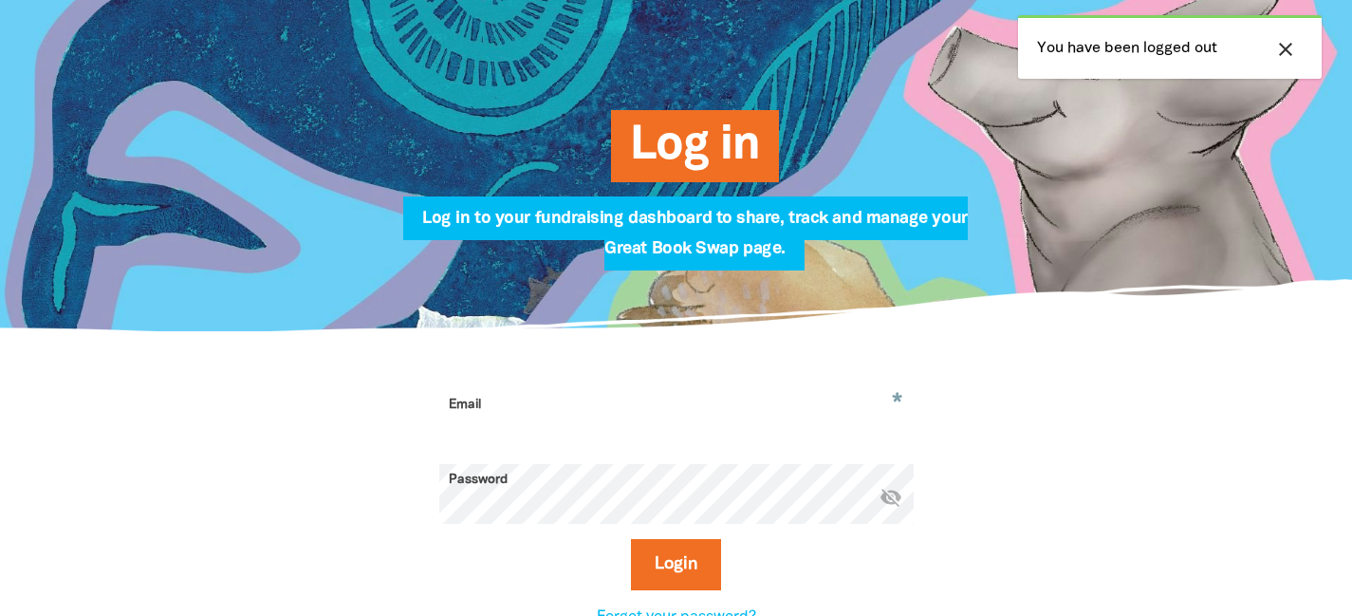
scroll to position [202, 0]
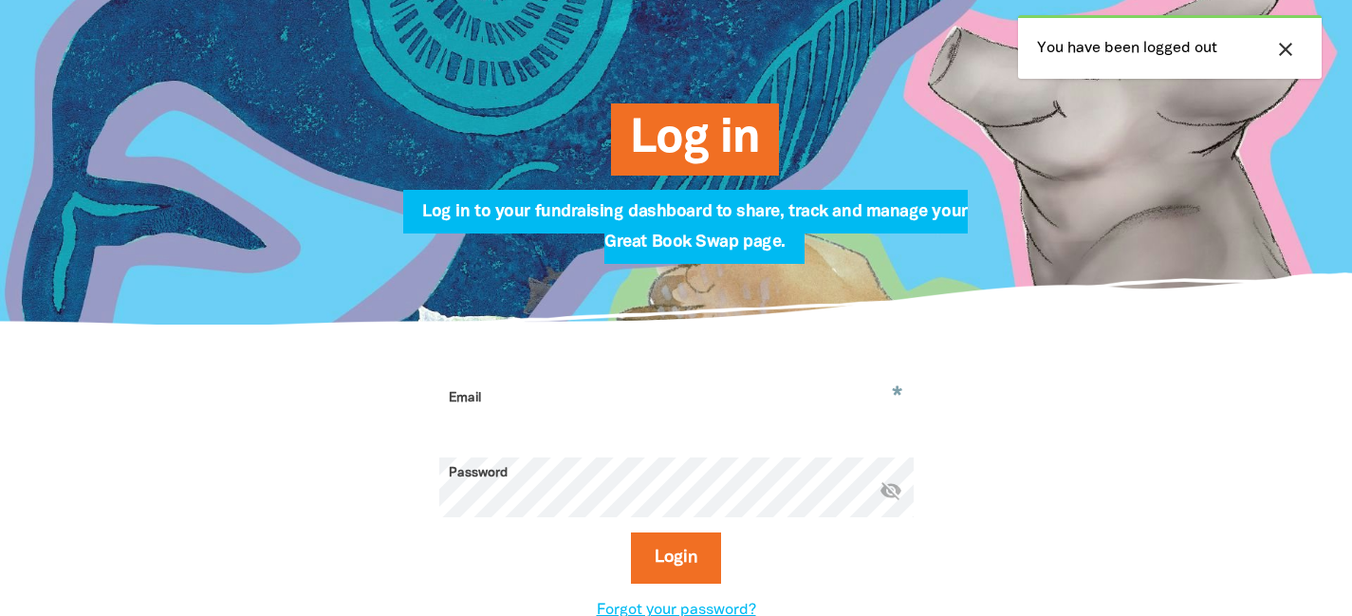
click at [614, 403] on input "Email" at bounding box center [676, 412] width 474 height 60
paste input "ilfbutton"
type input "ilfbutton"
type input "d"
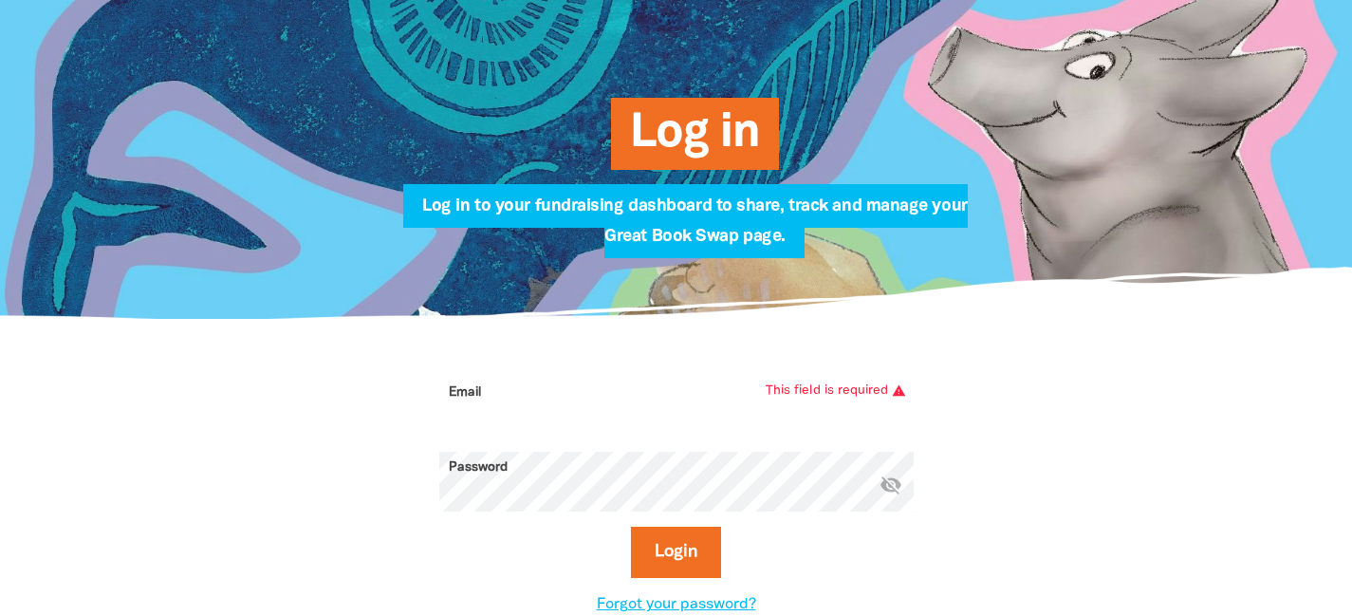
paste input "[PERSON_NAME][EMAIL_ADDRESS][DOMAIN_NAME]"
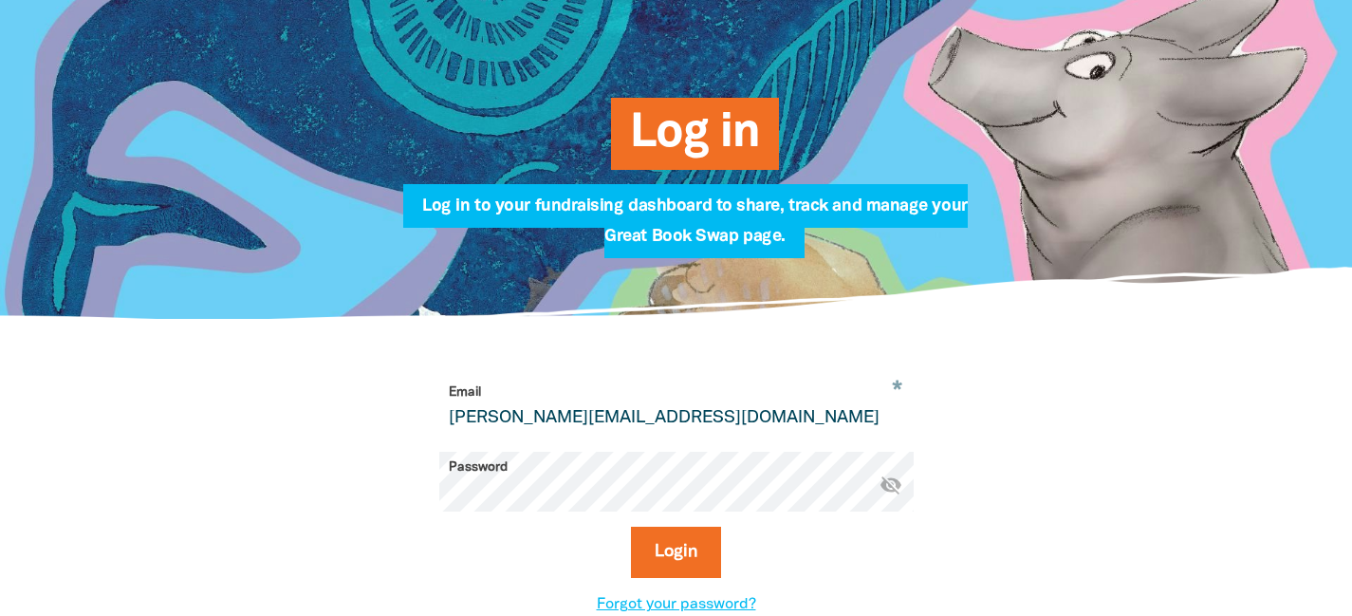
type input "[PERSON_NAME][EMAIL_ADDRESS][DOMAIN_NAME]"
click at [631, 527] on button "Login" at bounding box center [676, 552] width 90 height 51
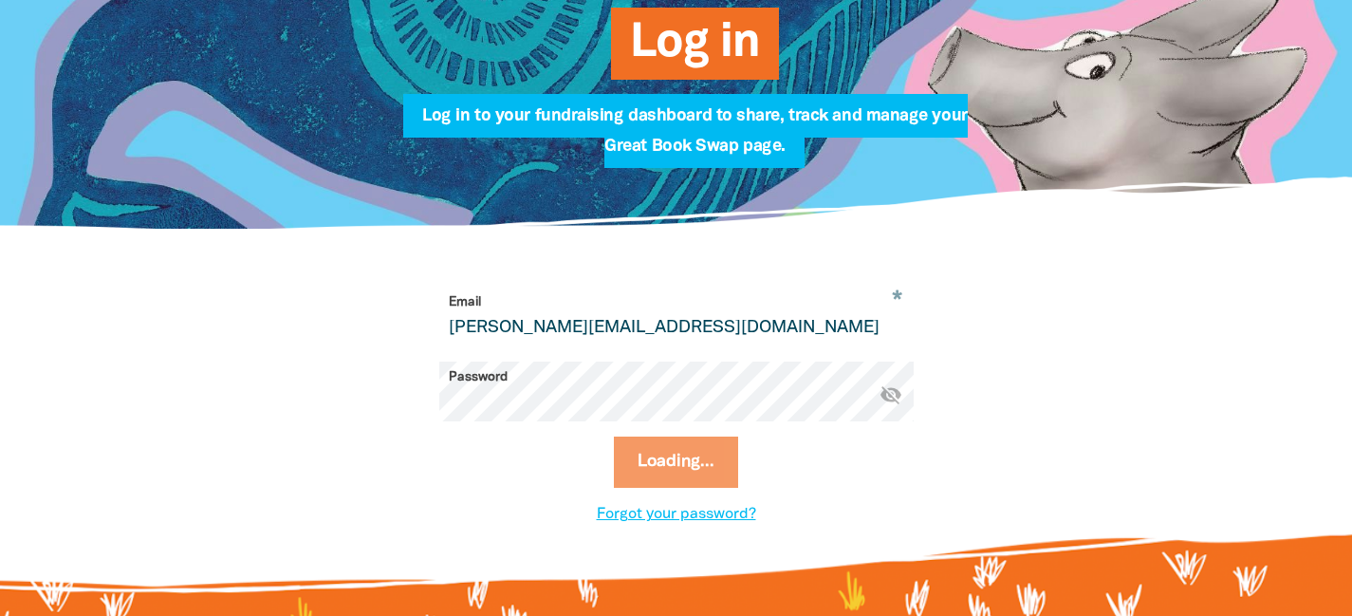
scroll to position [299, 0]
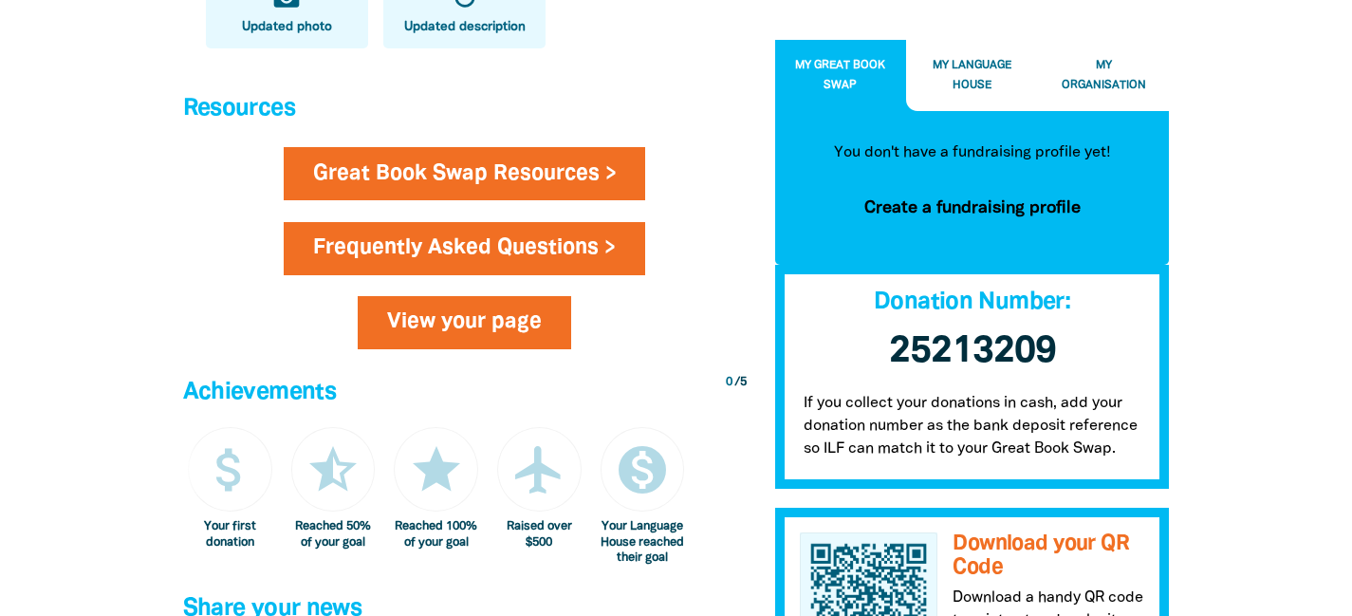
scroll to position [1147, 0]
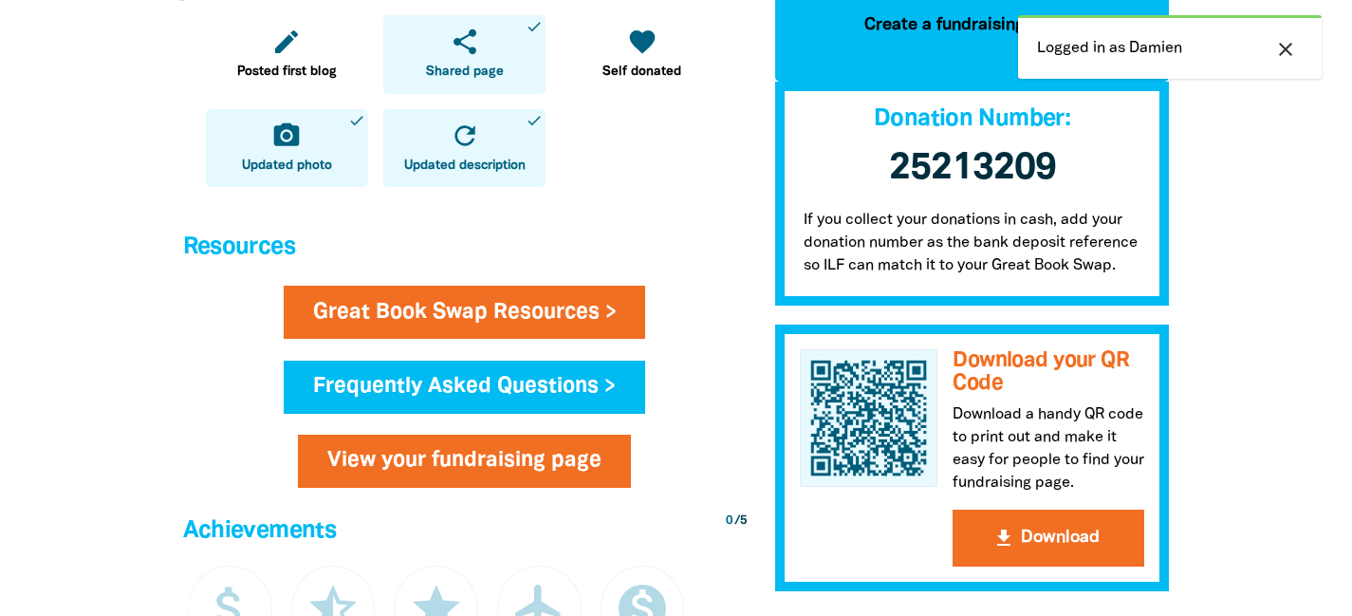
scroll to position [1007, 0]
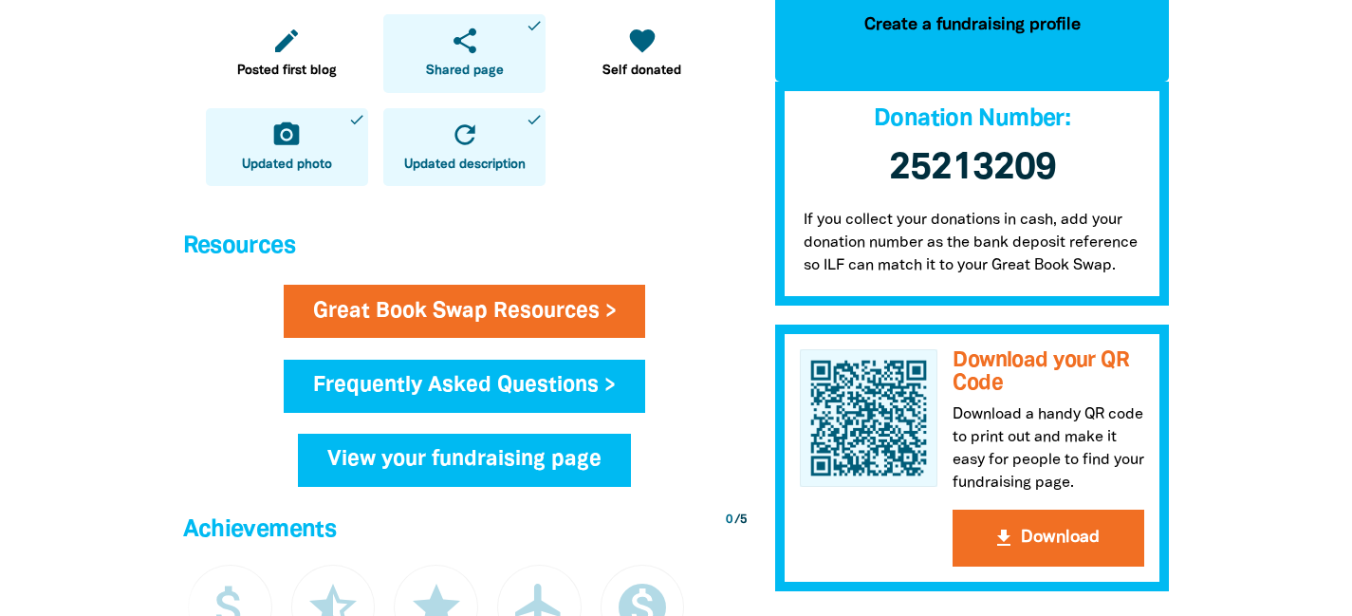
click at [549, 463] on link "View your fundraising page" at bounding box center [464, 460] width 333 height 53
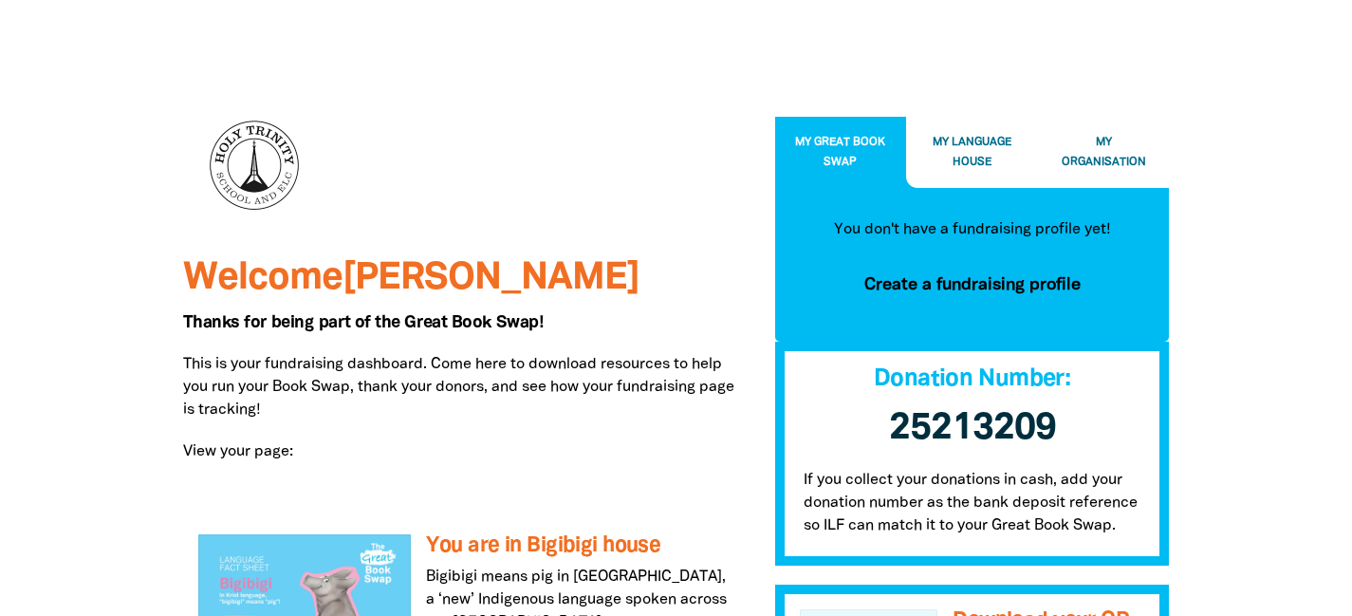
scroll to position [0, 0]
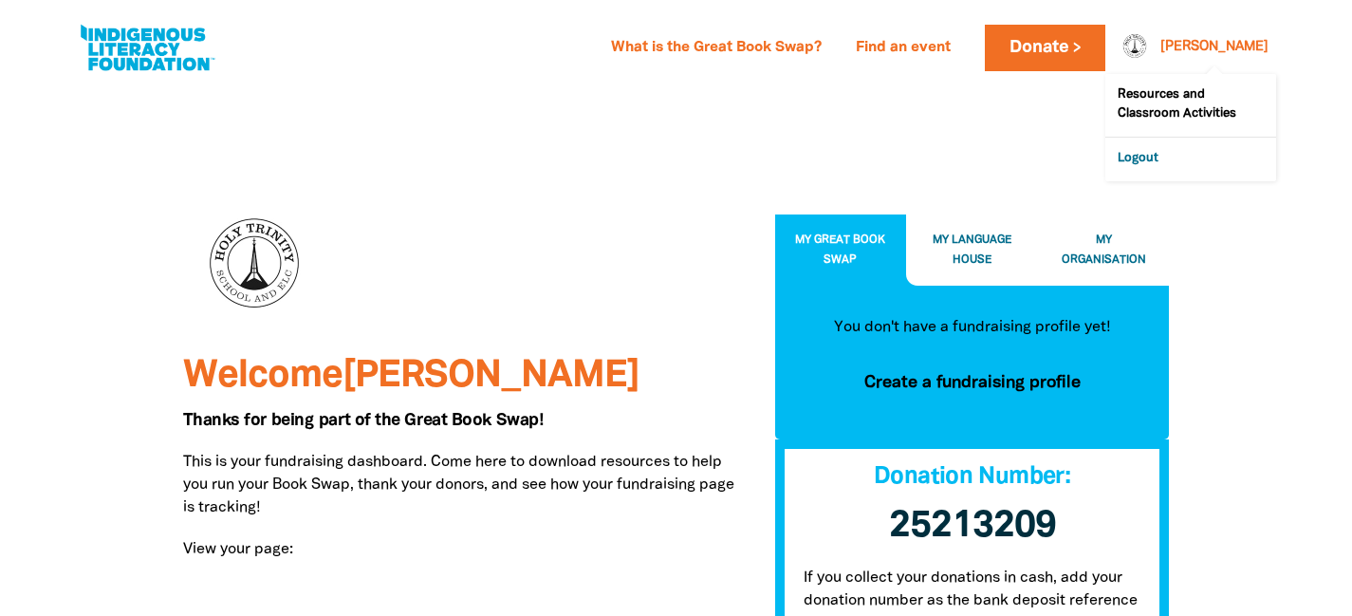
click at [1186, 147] on link "Logout" at bounding box center [1191, 160] width 171 height 44
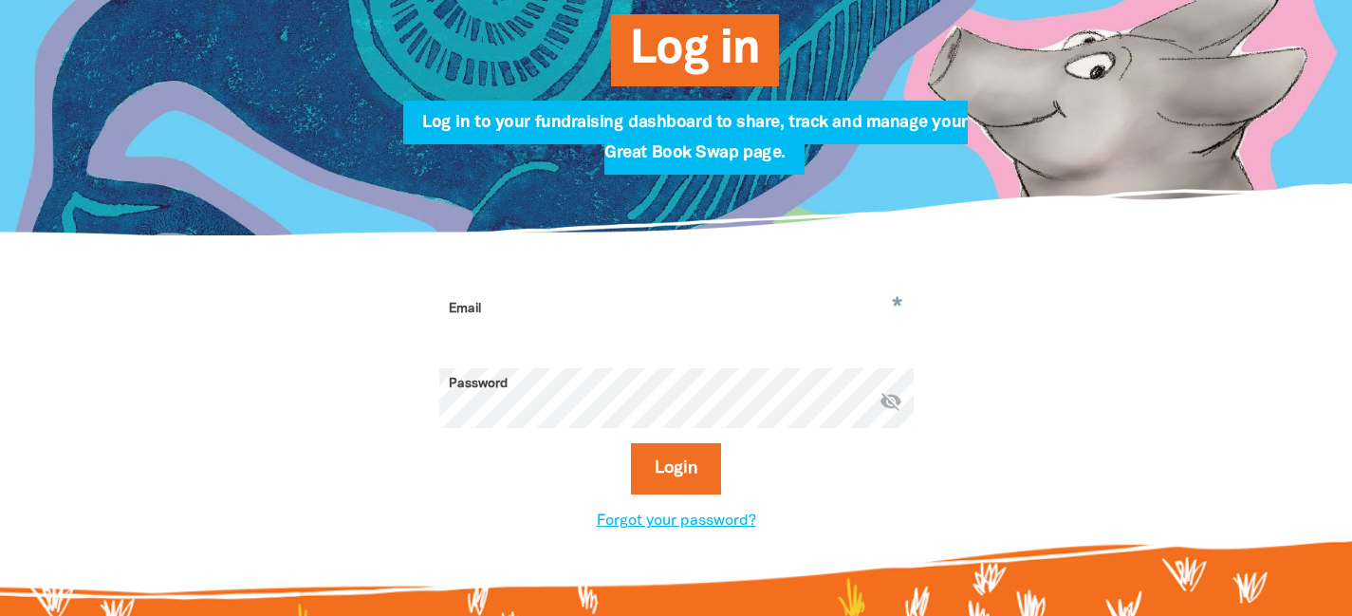
scroll to position [300, 0]
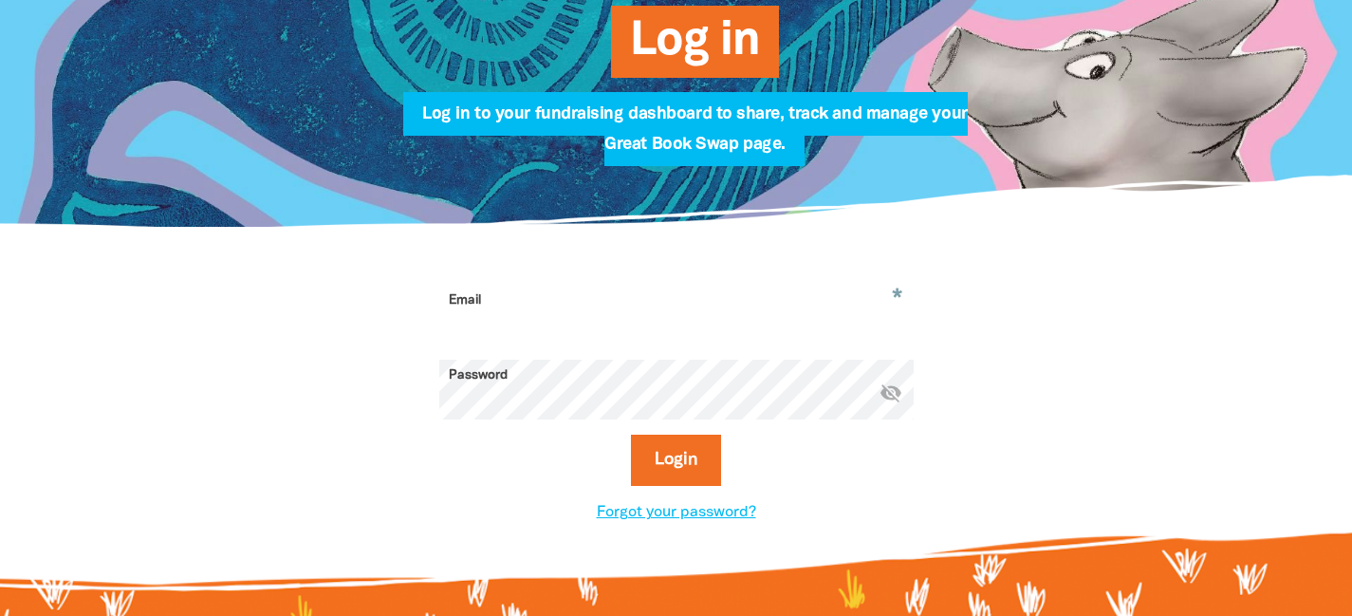
click at [576, 328] on input "Email" at bounding box center [676, 315] width 474 height 60
paste input "[PERSON_NAME][EMAIL_ADDRESS][DOMAIN_NAME]"
type input "[PERSON_NAME][EMAIL_ADDRESS][DOMAIN_NAME]"
click at [631, 435] on button "Login" at bounding box center [676, 460] width 90 height 51
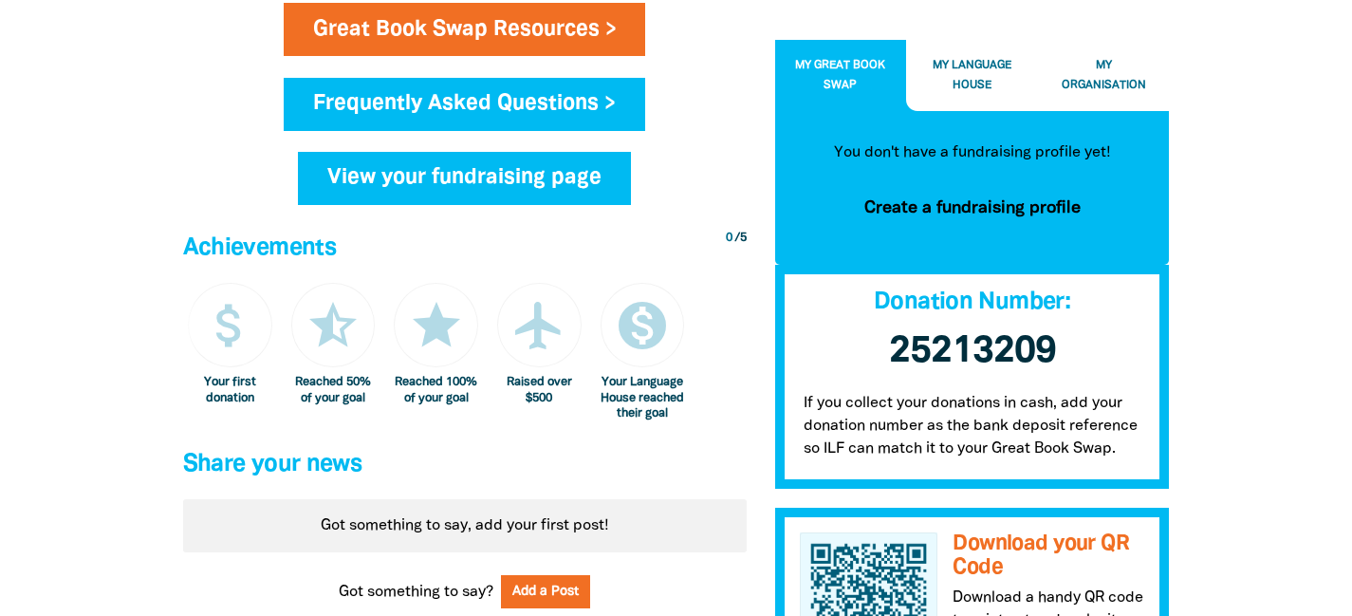
scroll to position [1293, 0]
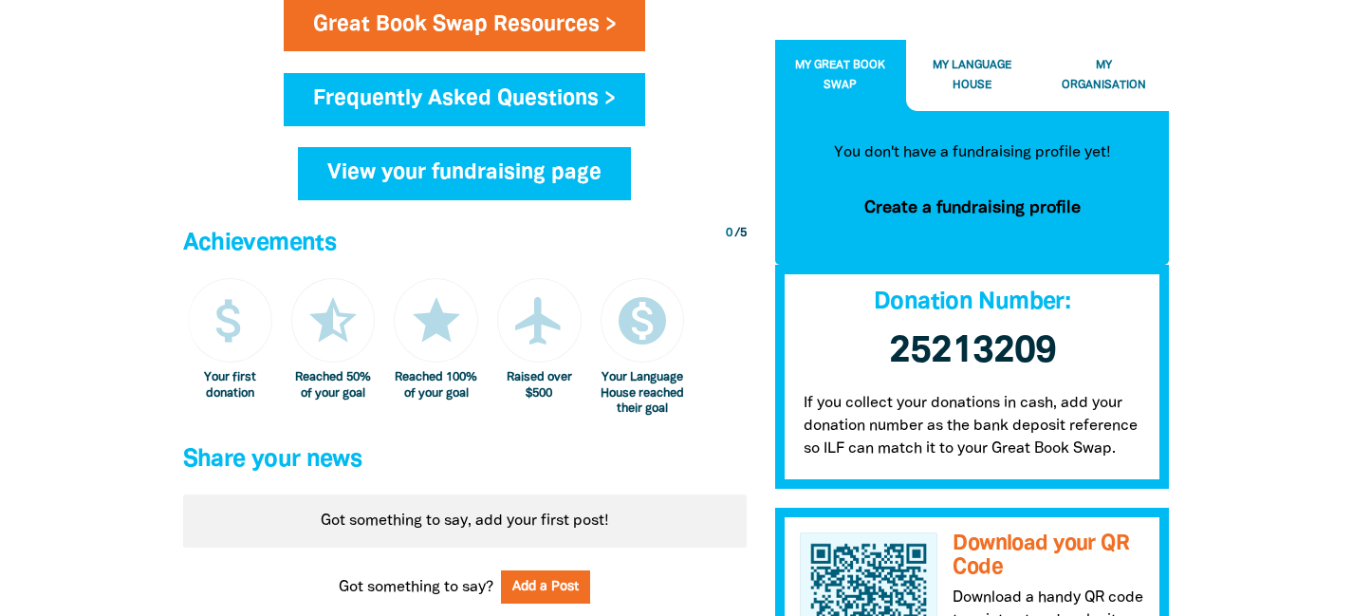
click at [403, 171] on link "View your fundraising page" at bounding box center [464, 173] width 333 height 53
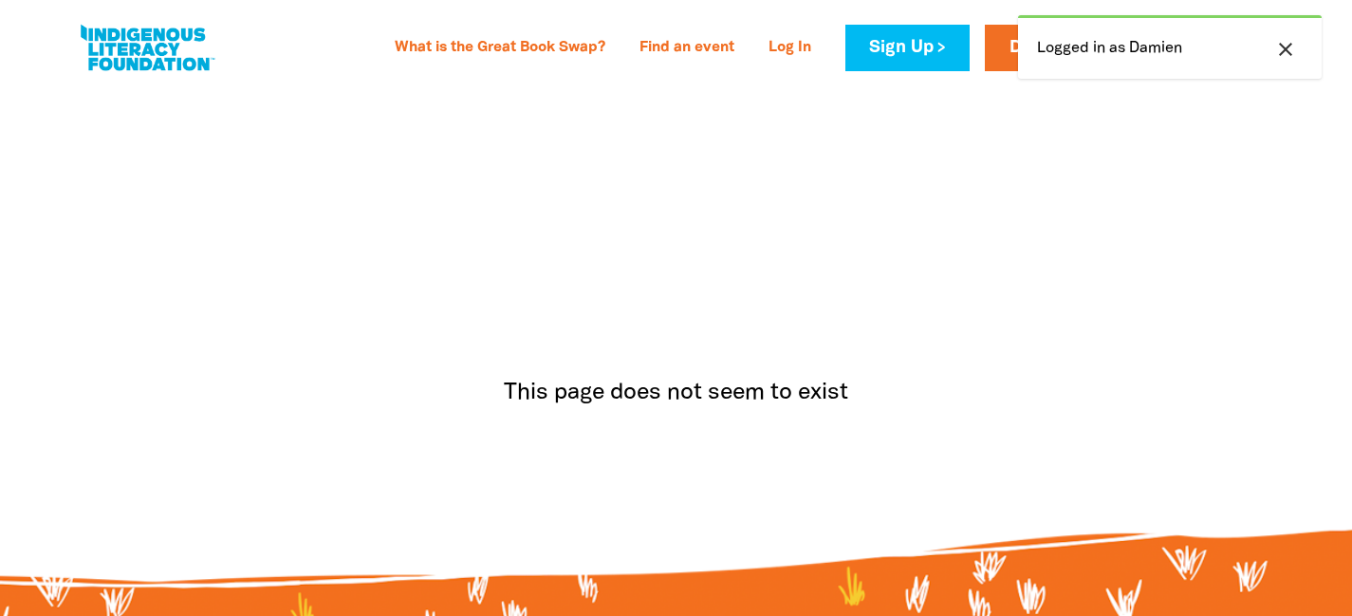
click at [1288, 48] on icon "close" at bounding box center [1285, 49] width 23 height 23
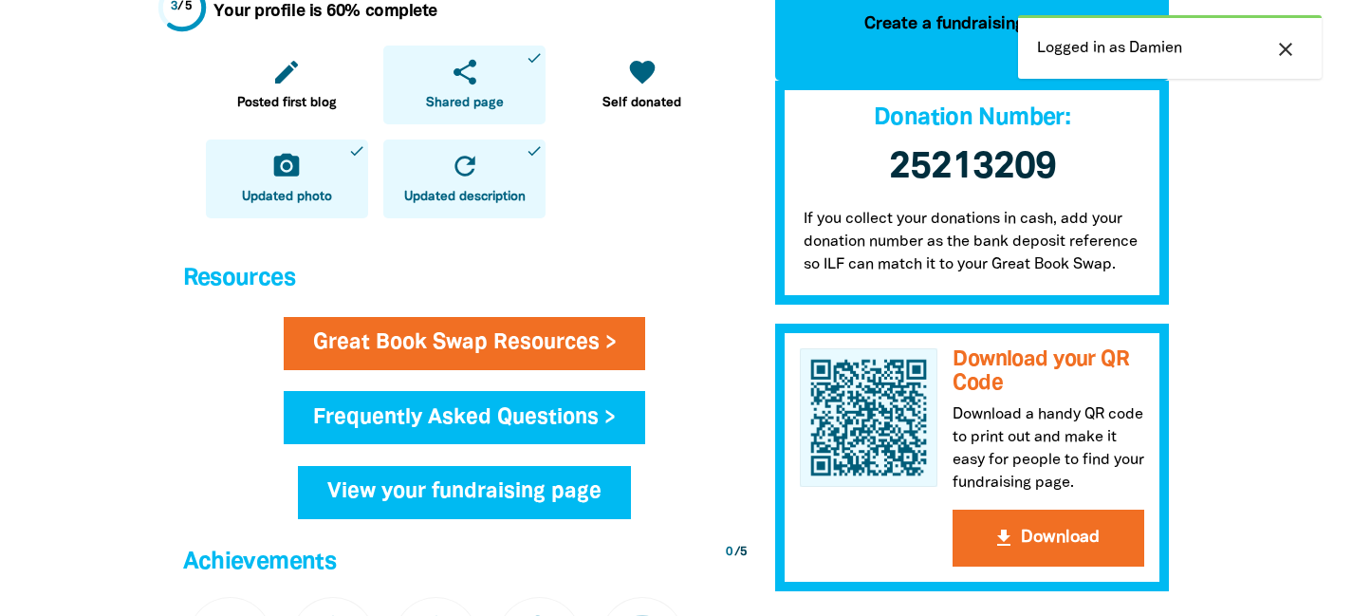
scroll to position [1129, 0]
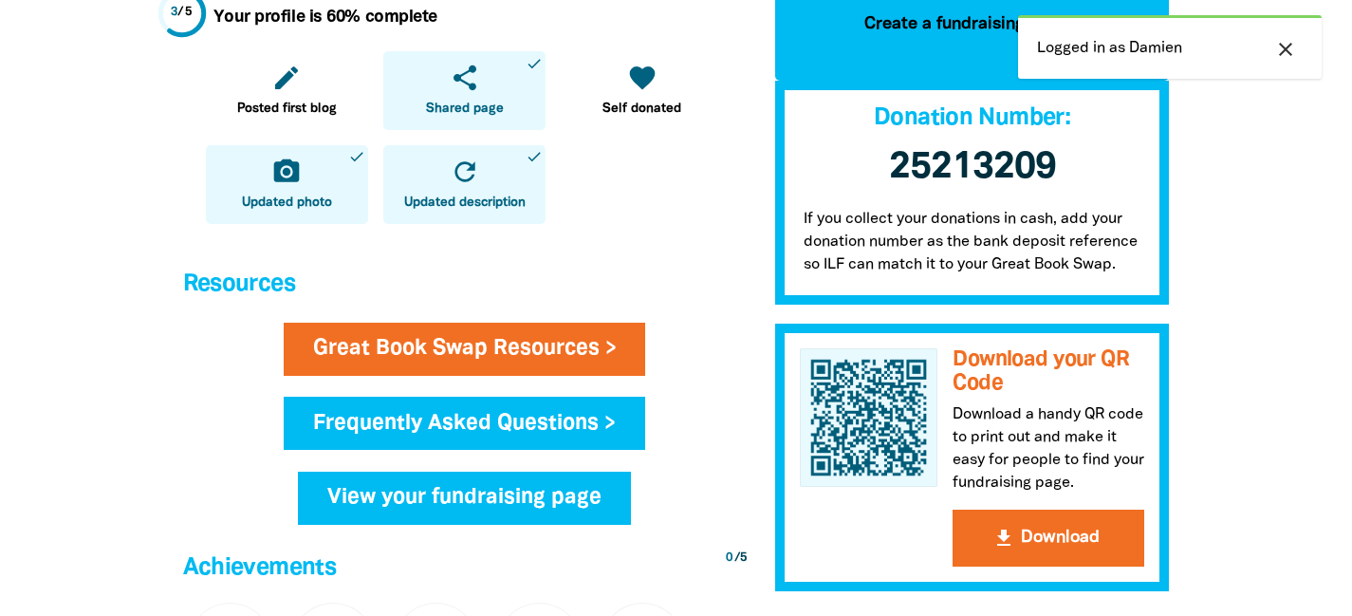
click at [512, 487] on link "View your fundraising page" at bounding box center [464, 498] width 333 height 53
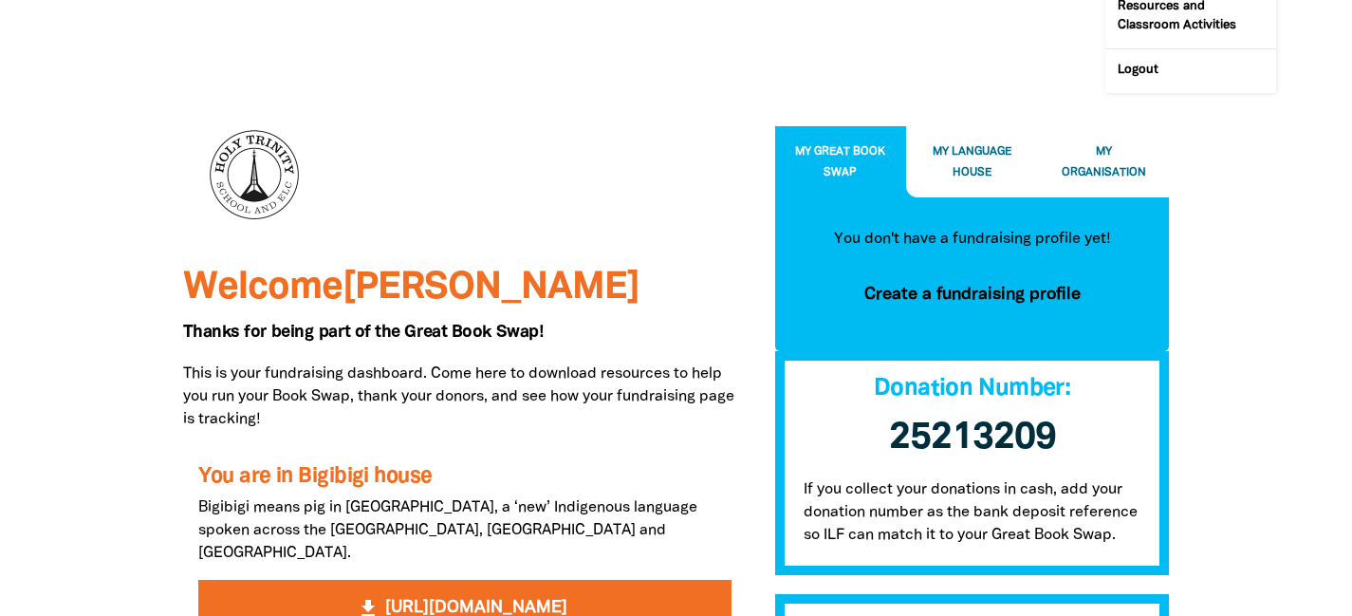
scroll to position [0, 0]
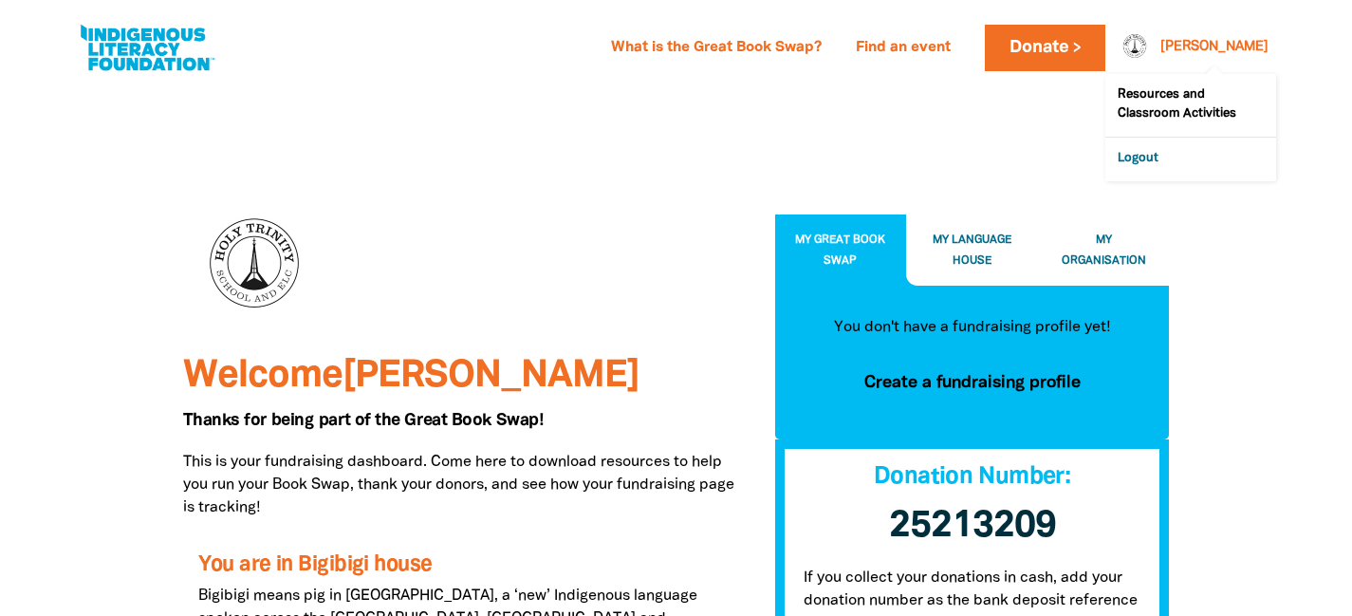
click at [1164, 145] on link "Logout" at bounding box center [1191, 160] width 171 height 44
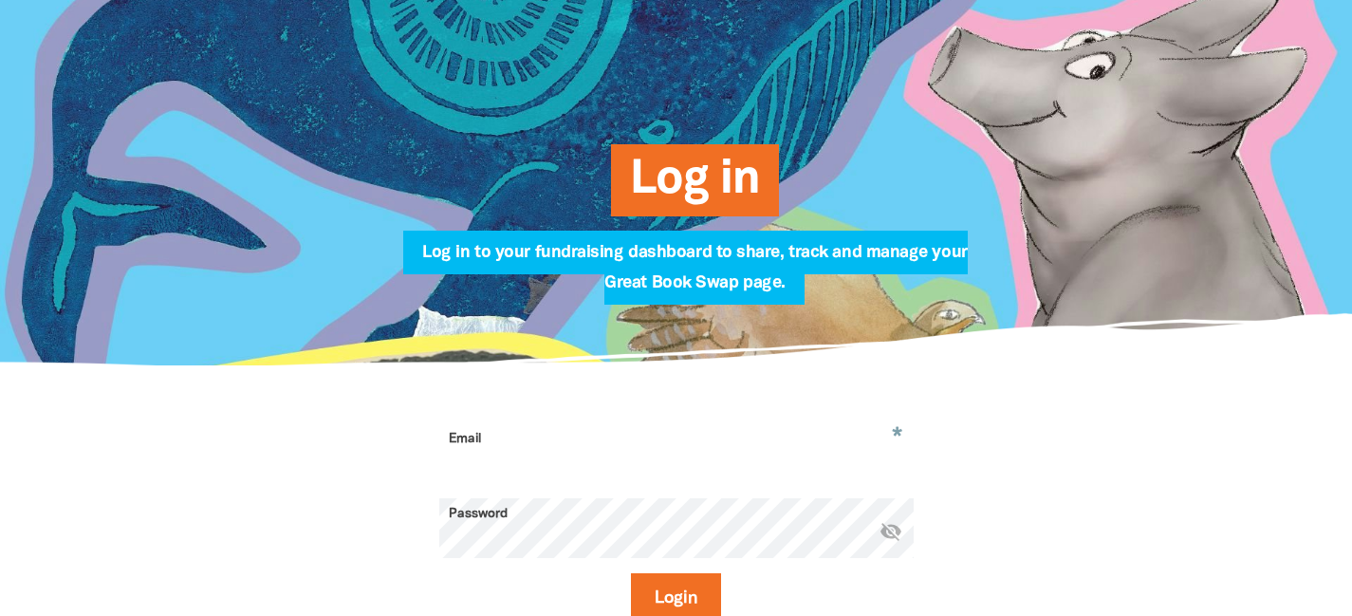
scroll to position [182, 0]
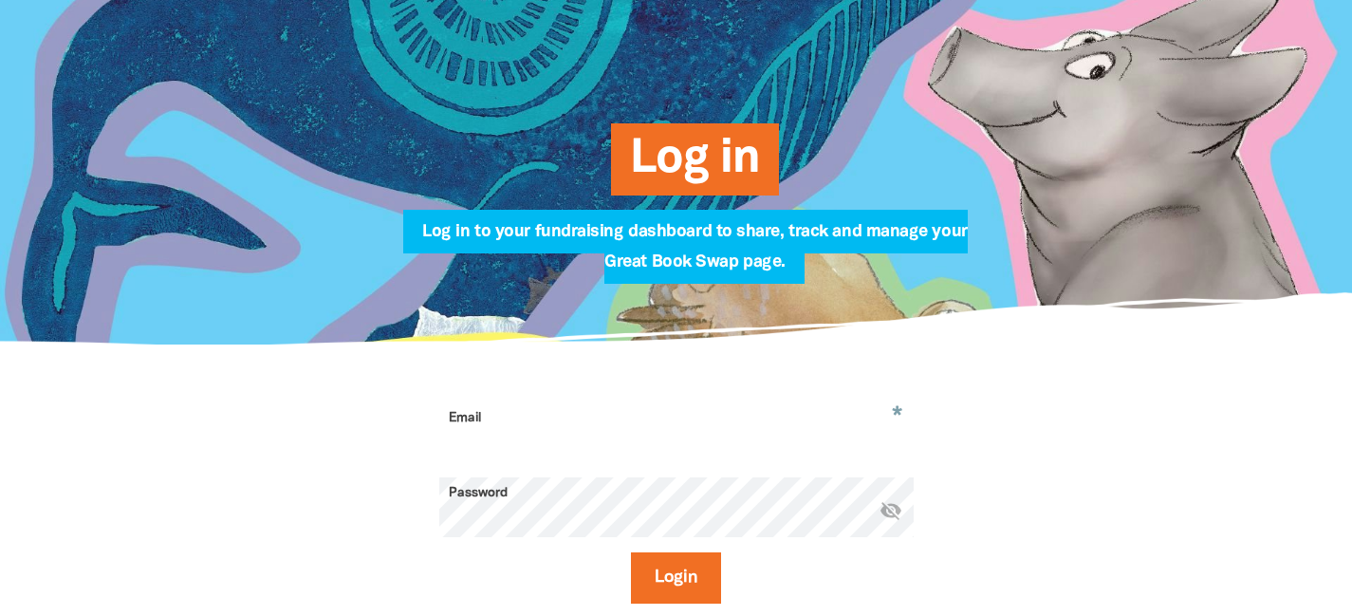
click at [546, 423] on input "Email" at bounding box center [676, 432] width 474 height 60
paste input "damien.montesin@cg.catholic.edu.au"
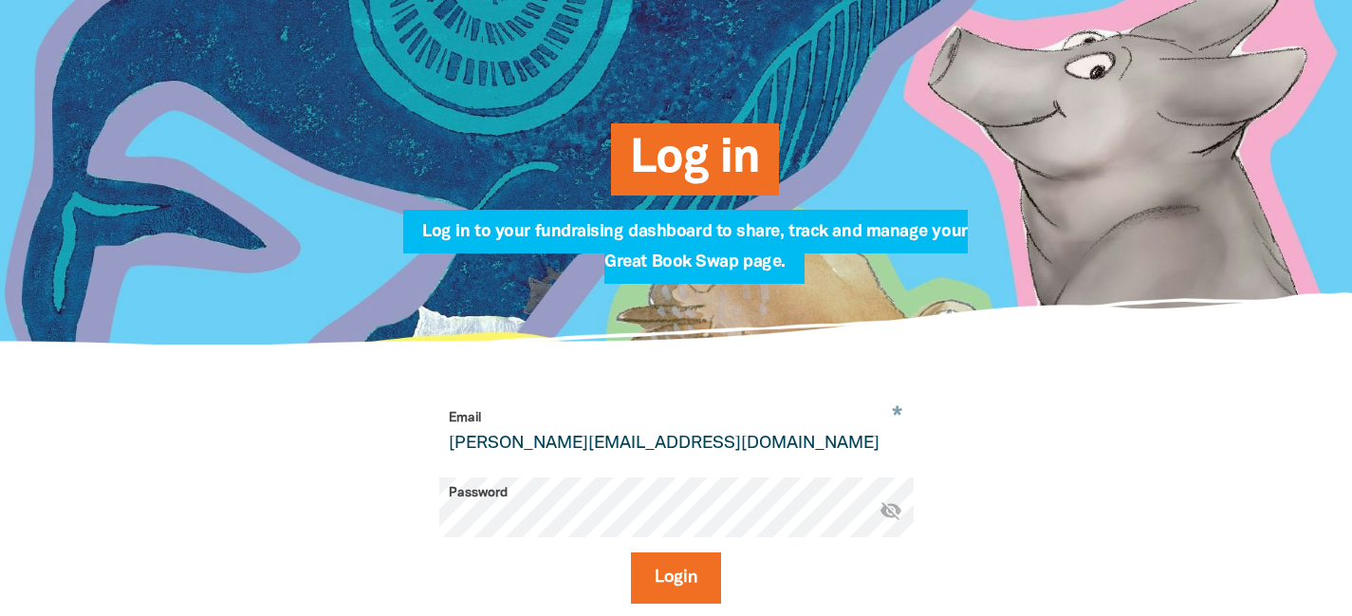
type input "damien.montesin@cg.catholic.edu.au"
click at [631, 552] on button "Login" at bounding box center [676, 577] width 90 height 51
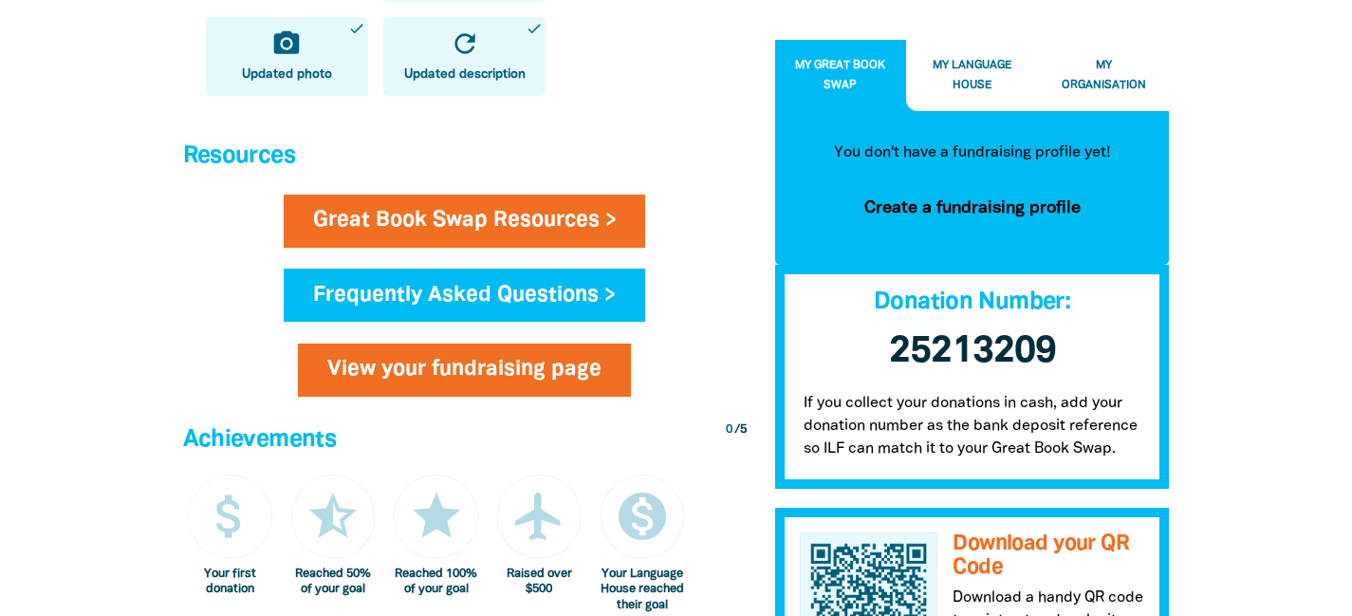
scroll to position [1270, 0]
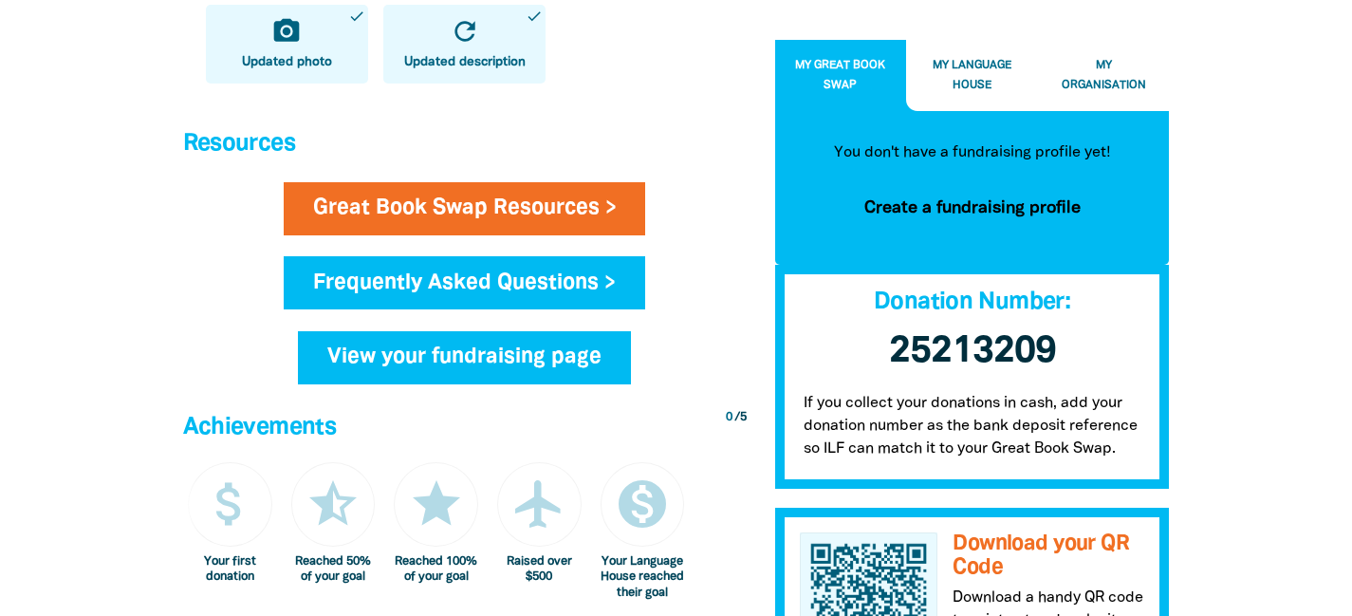
click at [568, 335] on link "View your fundraising page" at bounding box center [464, 357] width 333 height 53
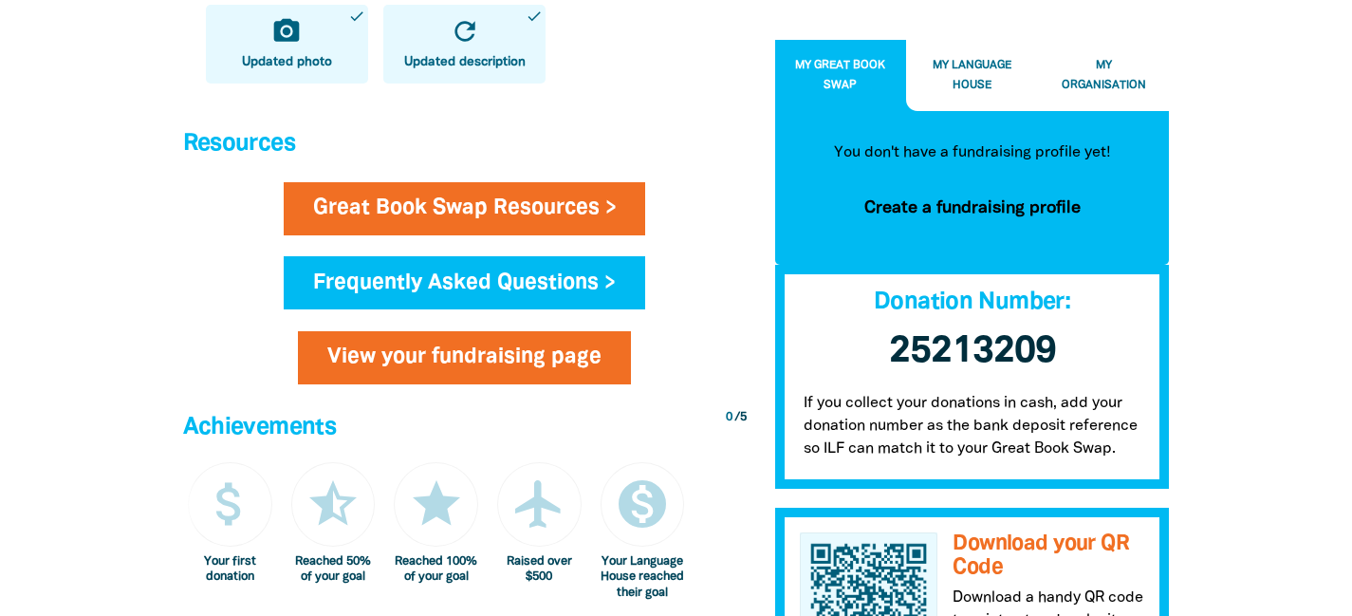
click at [1106, 72] on button "My Organisation" at bounding box center [1104, 75] width 132 height 71
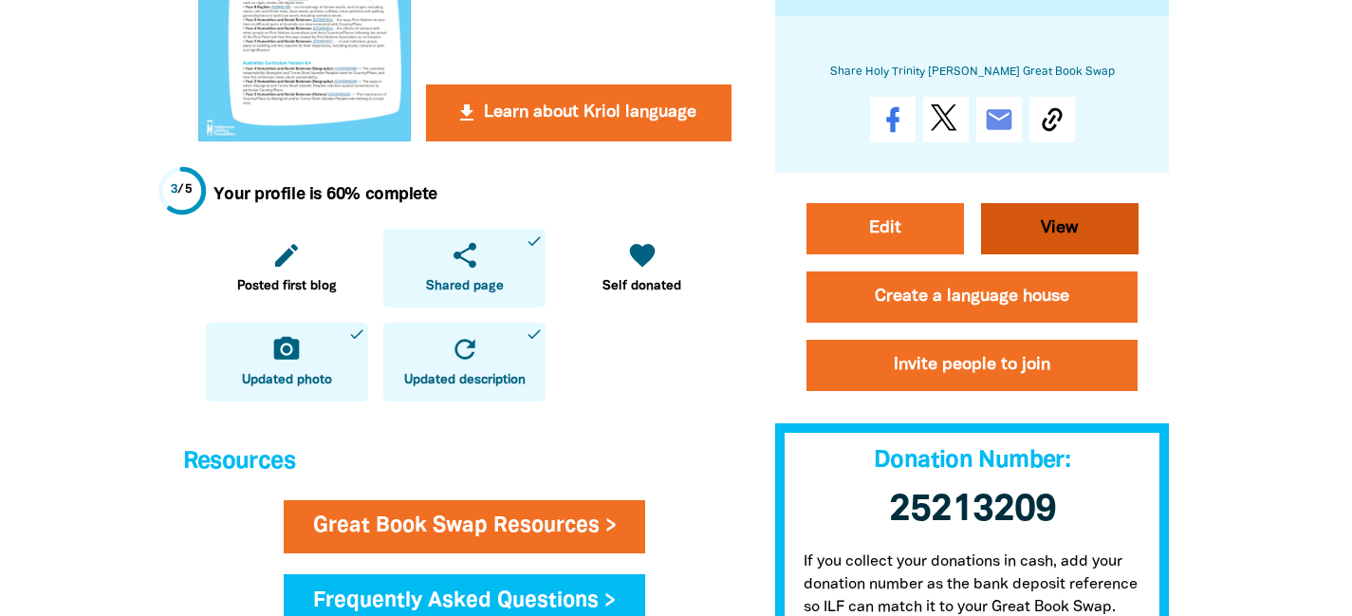
scroll to position [947, 0]
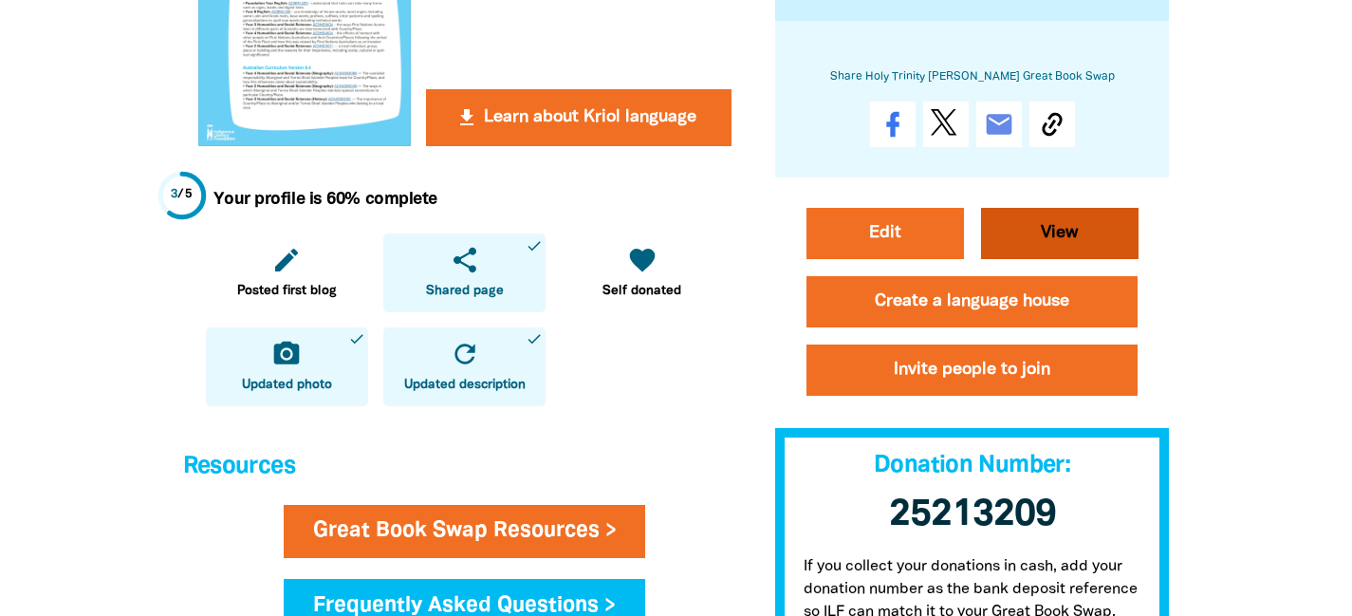
click at [1076, 229] on link "View" at bounding box center [1060, 234] width 158 height 51
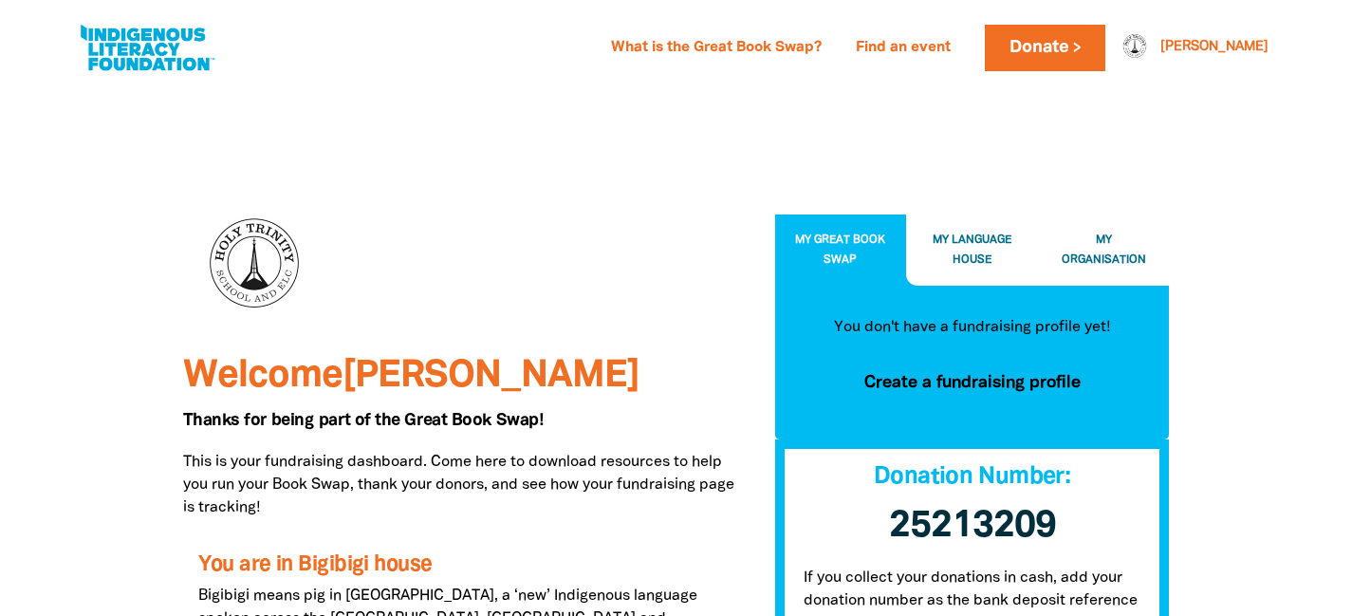
scroll to position [958, 0]
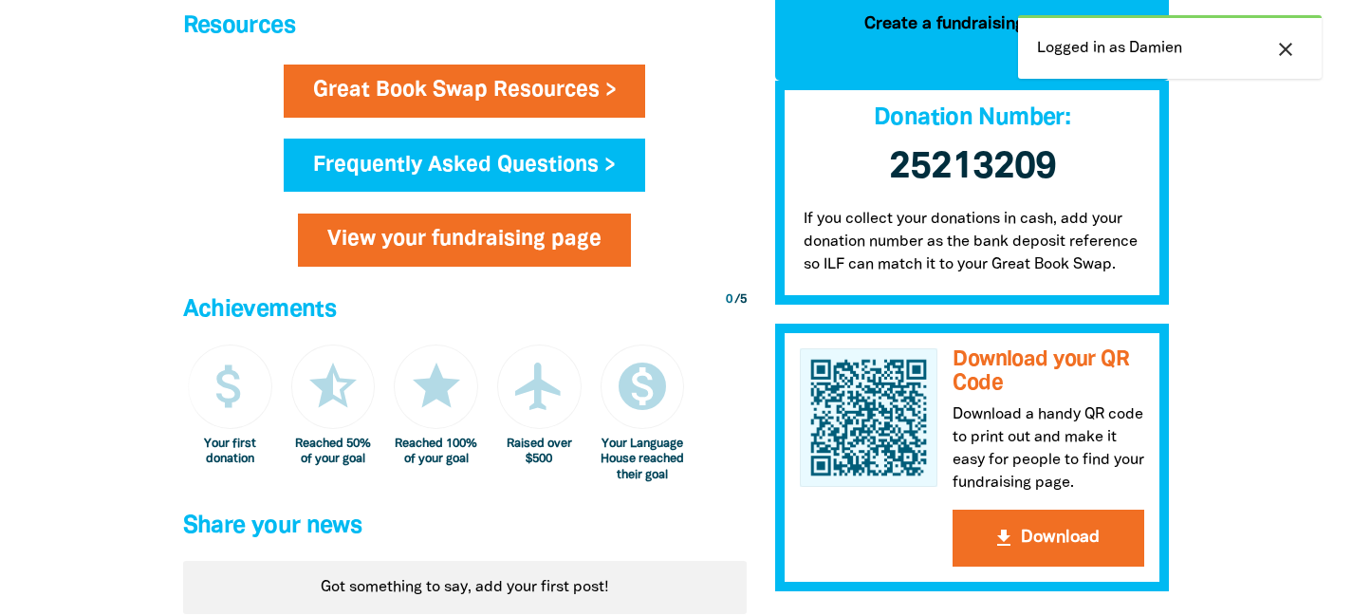
scroll to position [1388, 0]
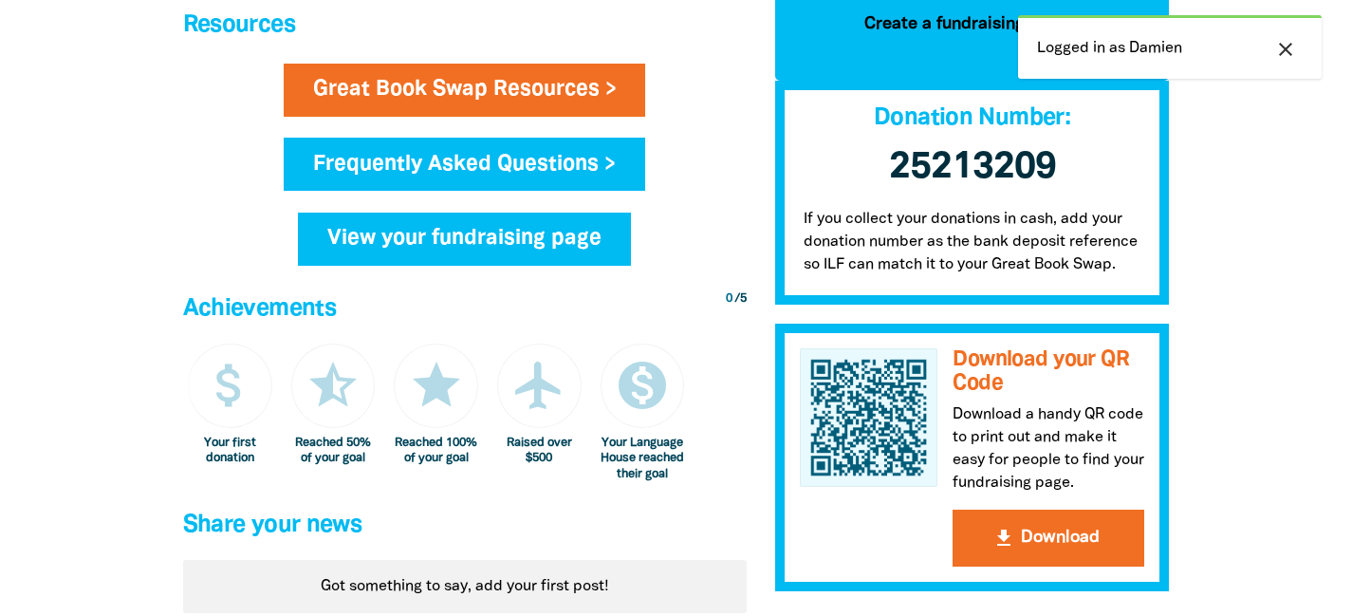
click at [509, 221] on link "View your fundraising page" at bounding box center [464, 239] width 333 height 53
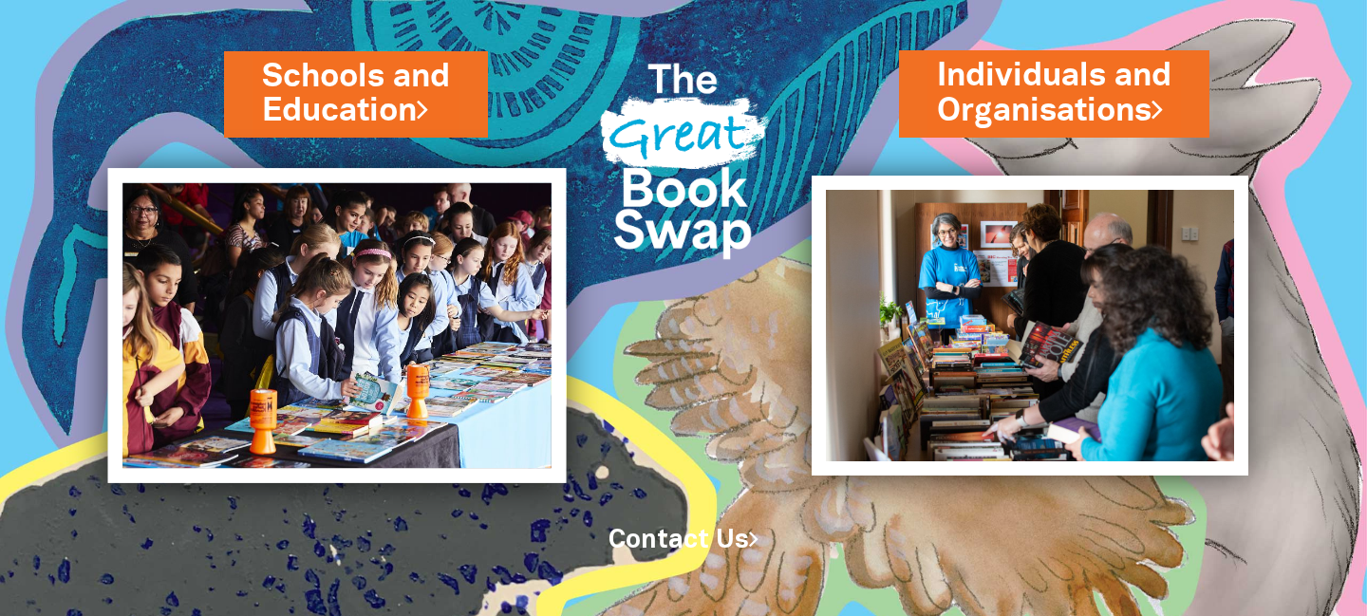
click at [433, 231] on img at bounding box center [337, 325] width 458 height 315
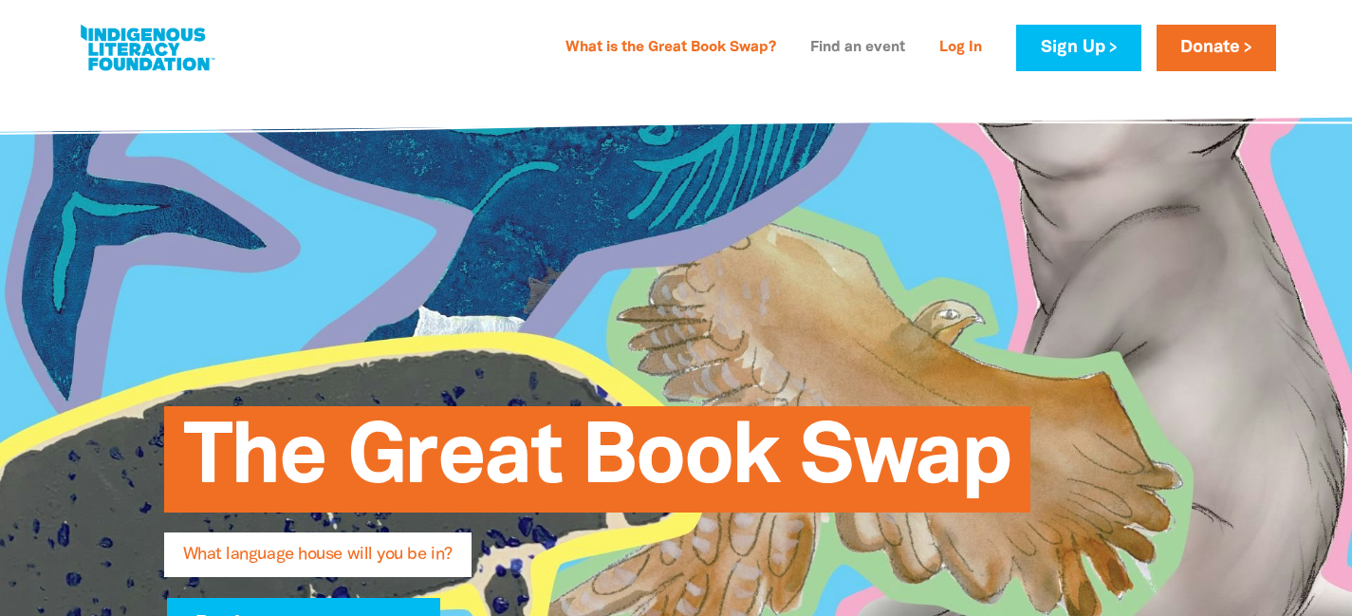
type input "[PERSON_NAME]"
type input "Montesin"
type input "[PERSON_NAME][EMAIL_ADDRESS][DOMAIN_NAME]"
type input "[GEOGRAPHIC_DATA]"
select select "early-learning"
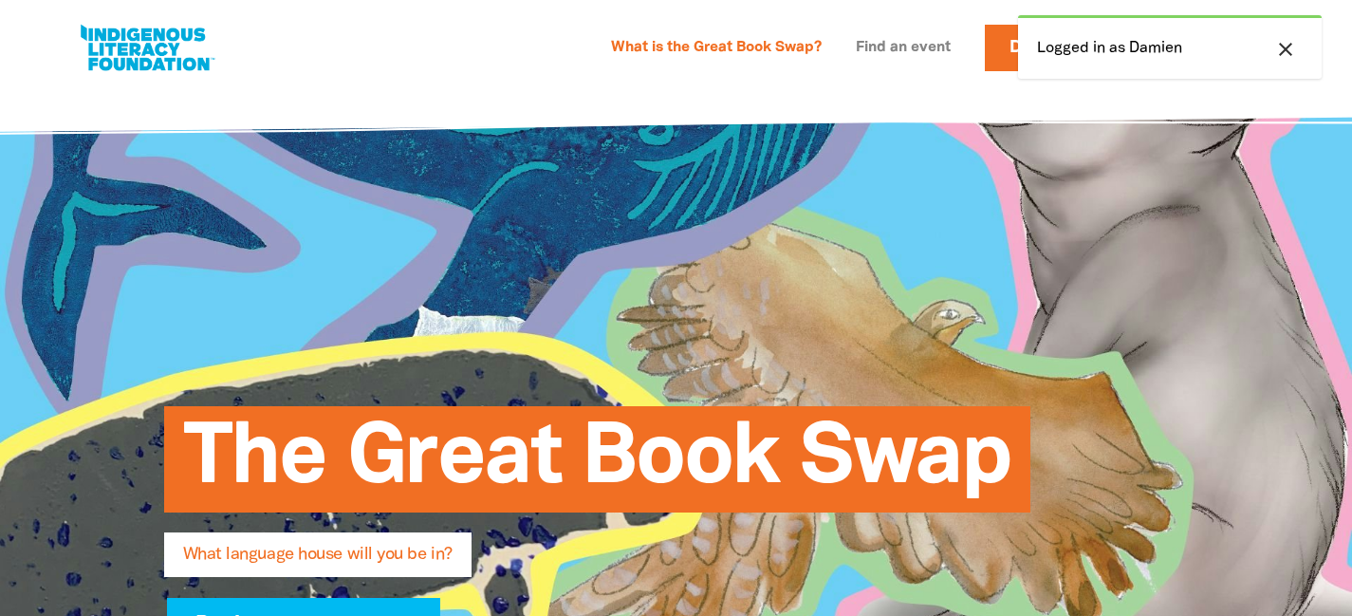
click at [960, 37] on link "Find an event" at bounding box center [904, 48] width 118 height 30
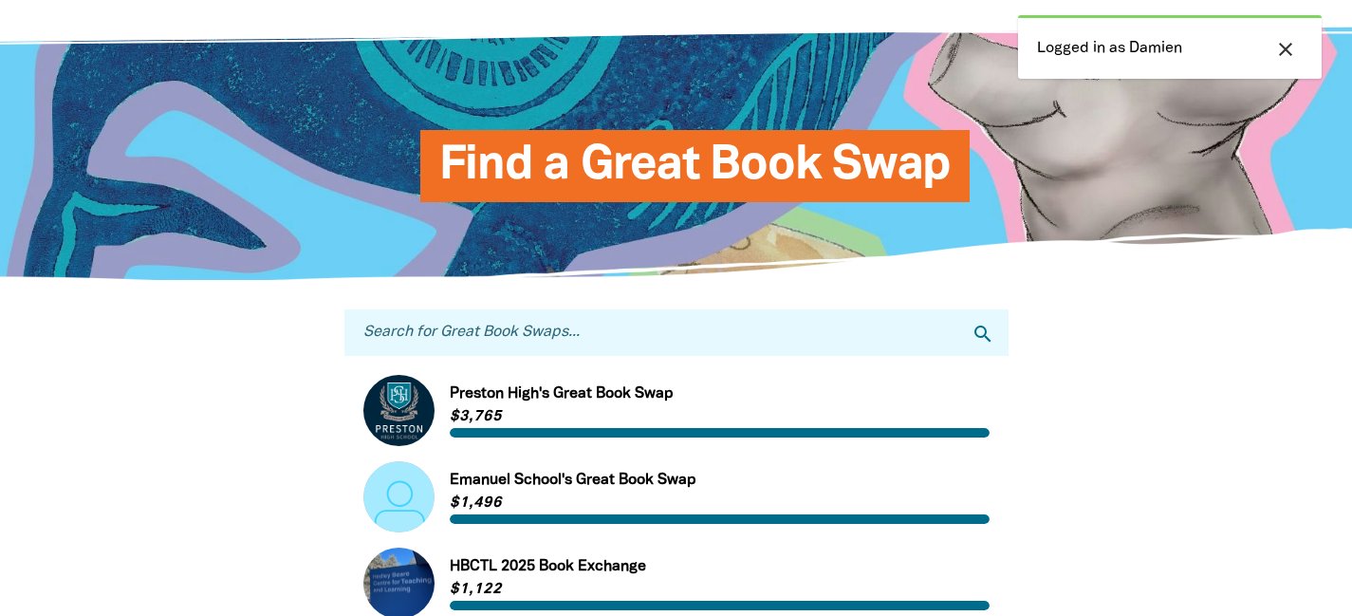
scroll to position [110, 0]
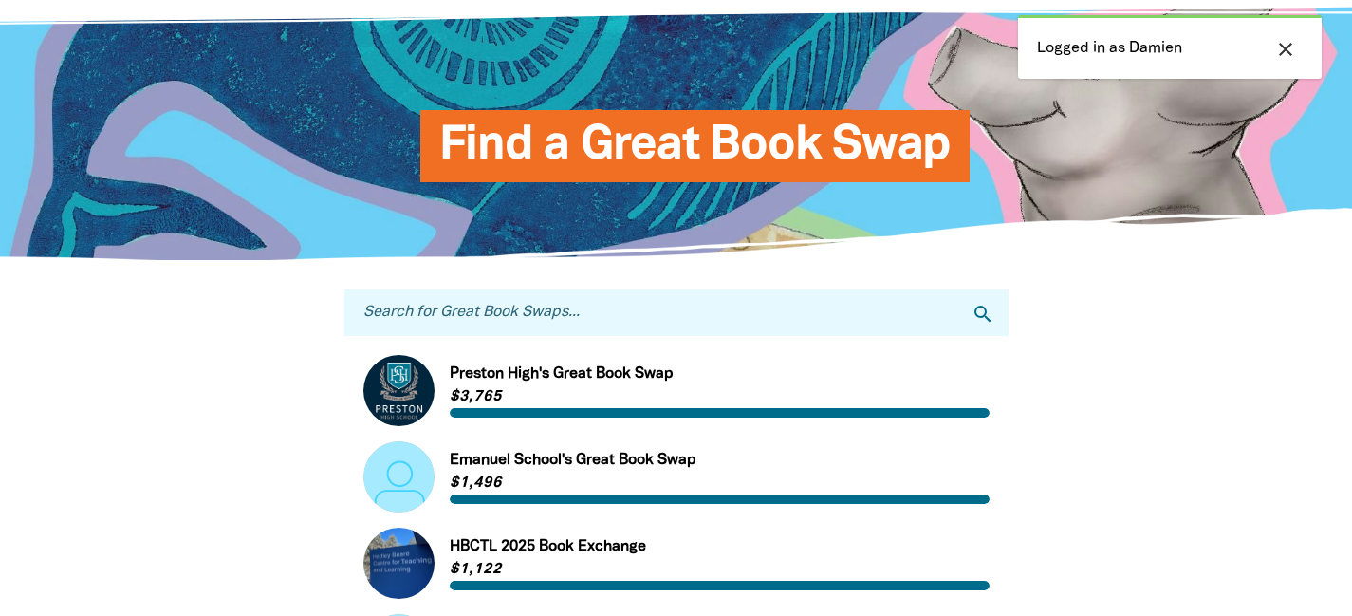
click at [1281, 45] on icon "close" at bounding box center [1285, 49] width 23 height 23
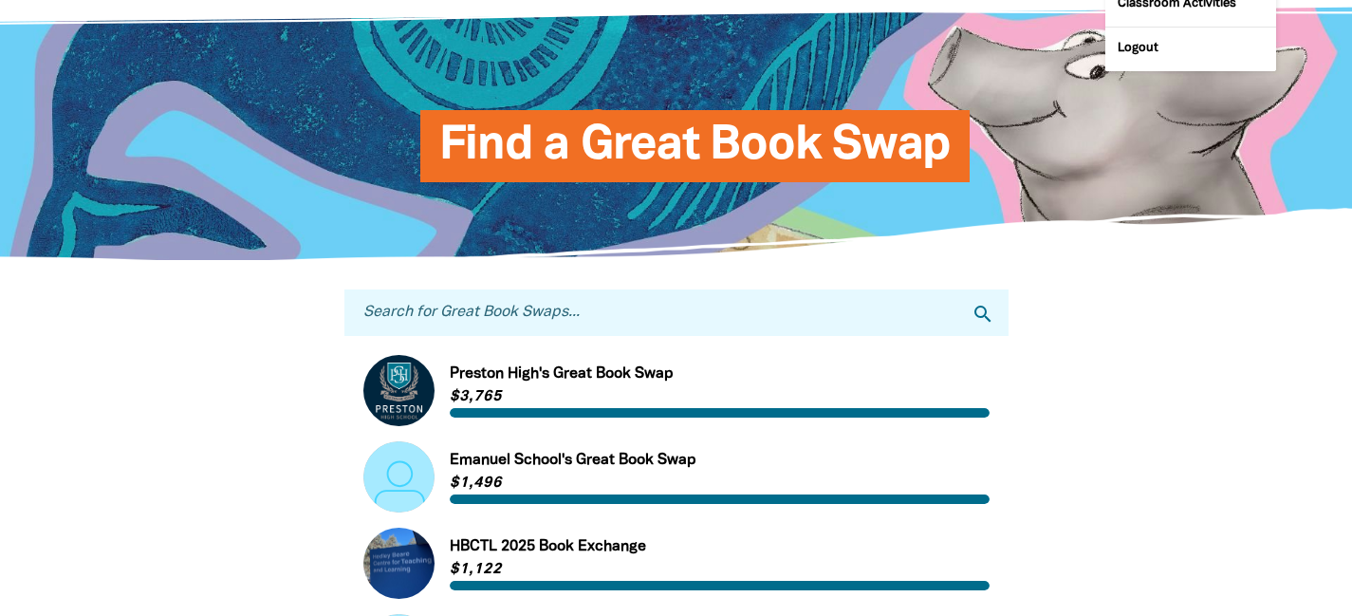
scroll to position [0, 0]
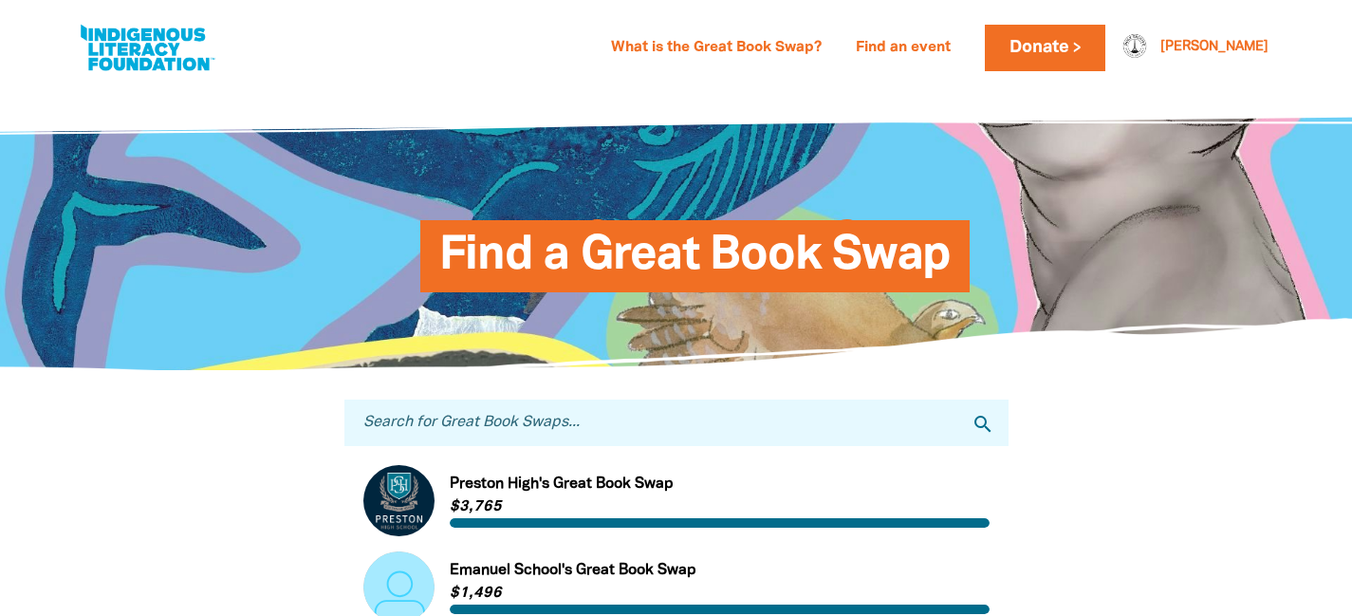
click at [178, 44] on link at bounding box center [147, 48] width 142 height 58
select select "early-learning"
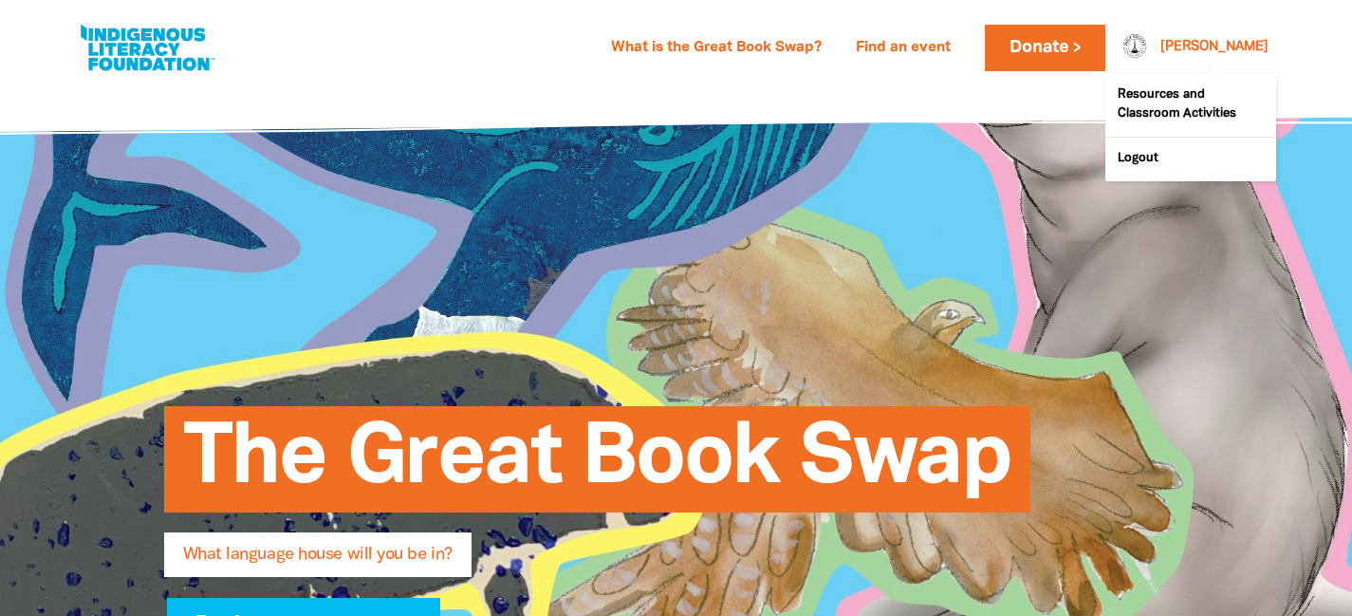
click at [1232, 48] on link "[PERSON_NAME]" at bounding box center [1215, 47] width 108 height 13
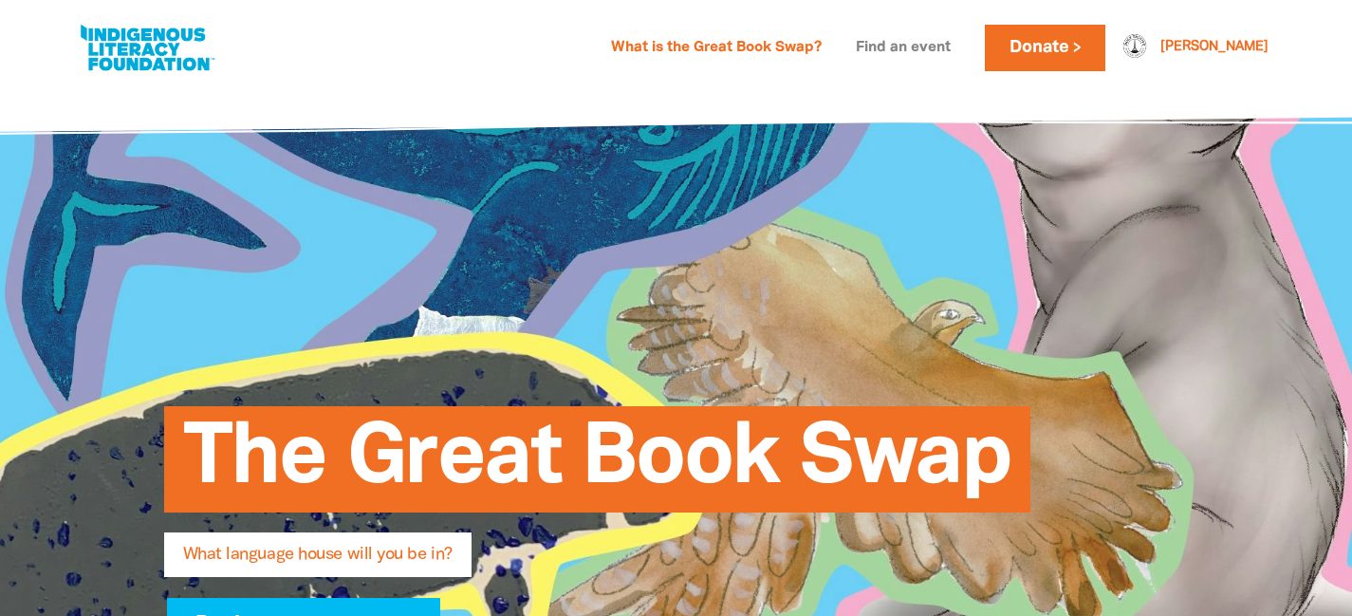
click at [961, 48] on link "Find an event" at bounding box center [904, 48] width 118 height 30
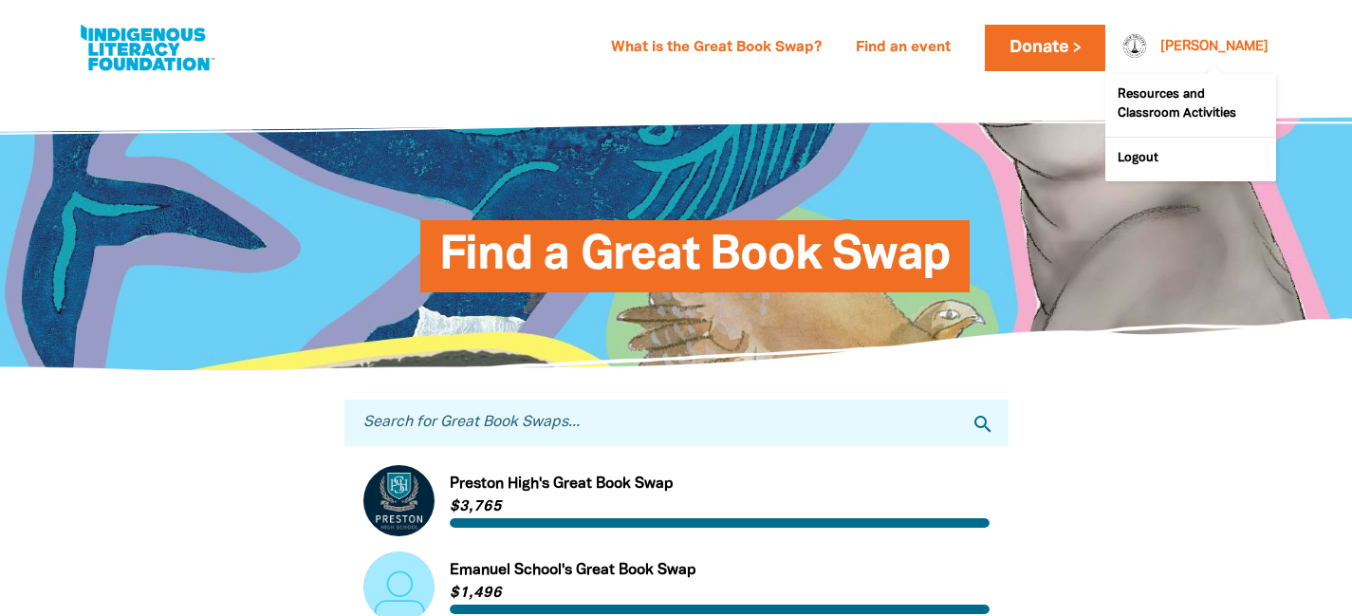
drag, startPoint x: 1241, startPoint y: 44, endPoint x: 1240, endPoint y: 53, distance: 9.5
click at [1240, 44] on link "[PERSON_NAME]" at bounding box center [1215, 47] width 108 height 13
click at [1169, 146] on link "Logout" at bounding box center [1191, 160] width 171 height 44
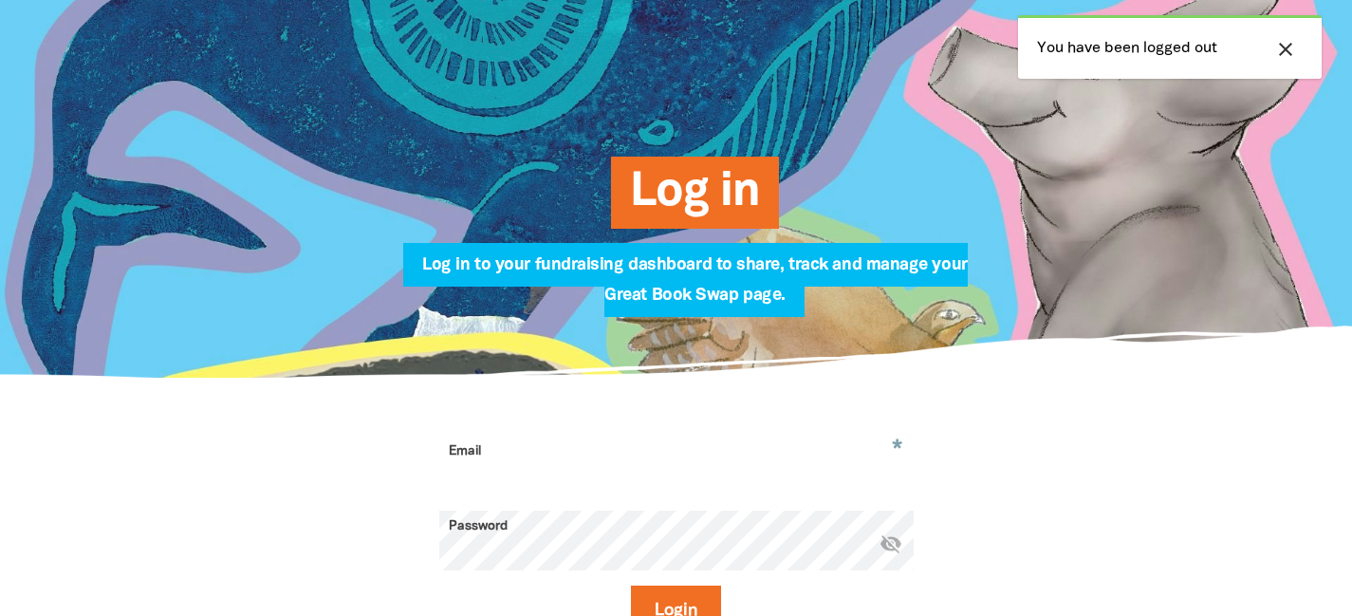
click at [571, 472] on input "Email" at bounding box center [676, 466] width 474 height 60
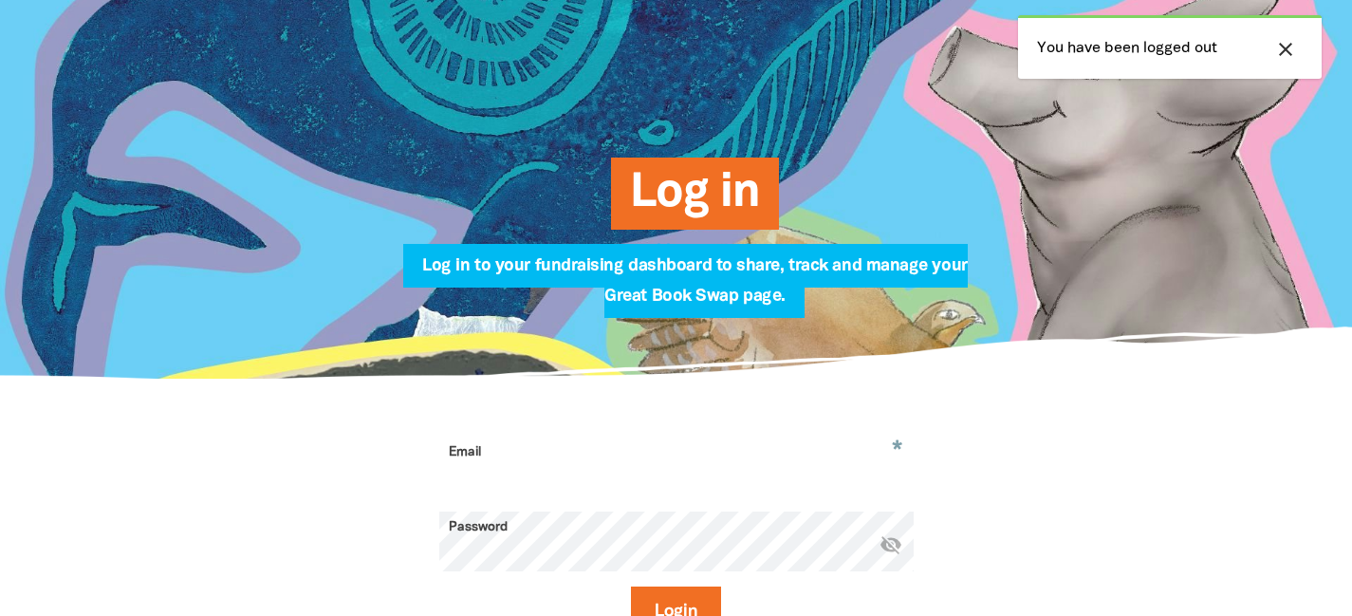
paste input "damien.montesin@cg.catholic.edu.au"
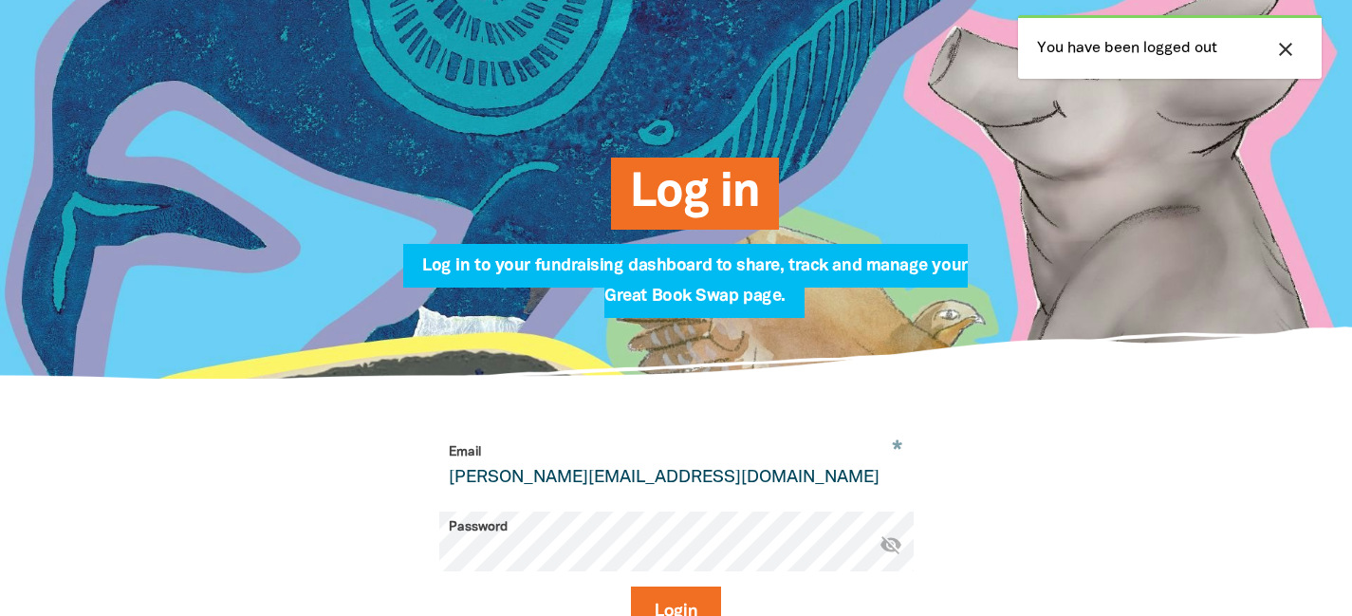
type input "damien.montesin@cg.catholic.edu.au"
click at [631, 586] on button "Login" at bounding box center [676, 611] width 90 height 51
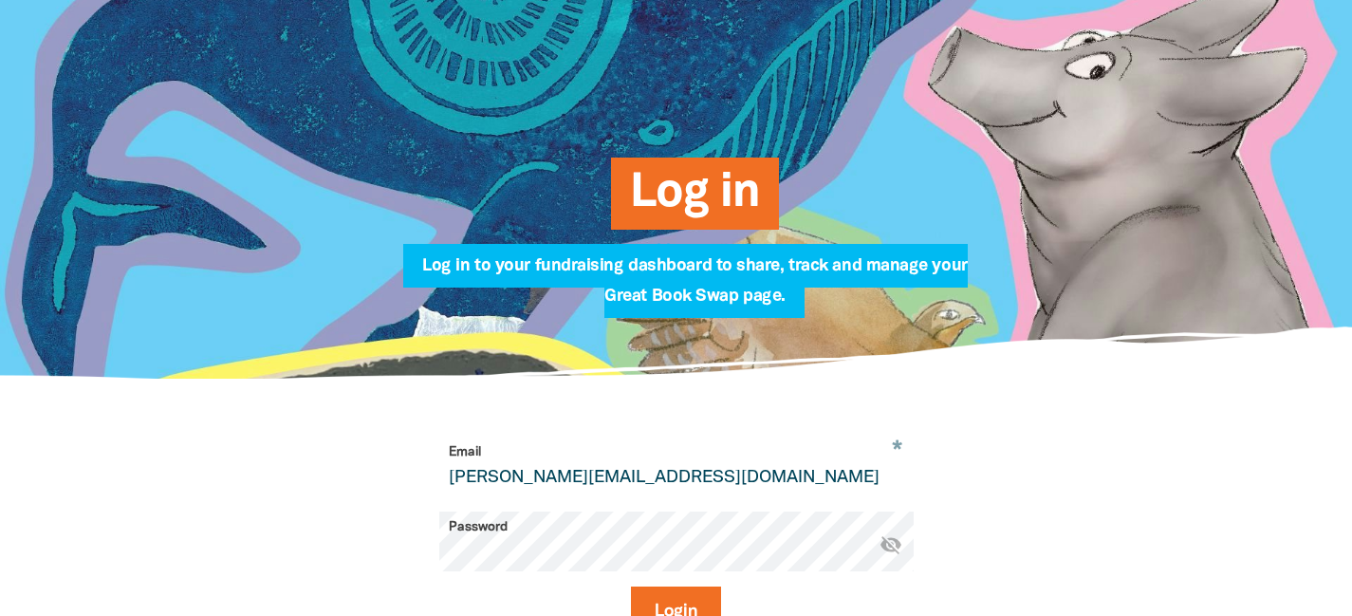
click at [631, 586] on button "Login" at bounding box center [676, 611] width 90 height 51
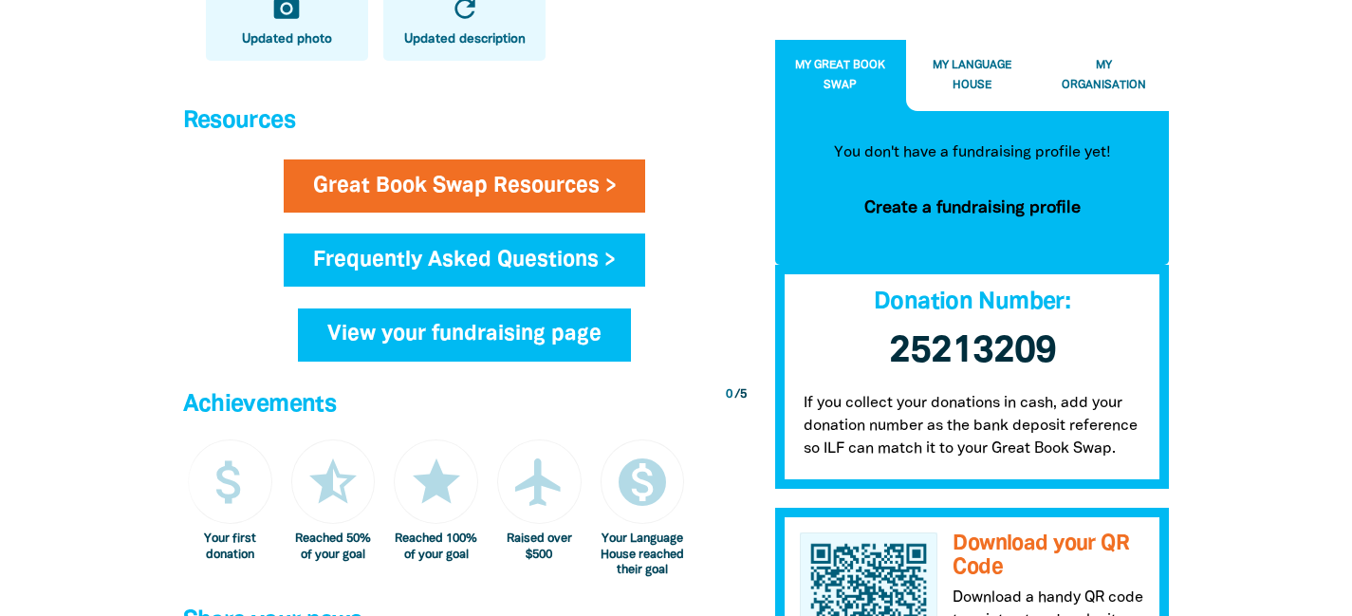
scroll to position [1056, 0]
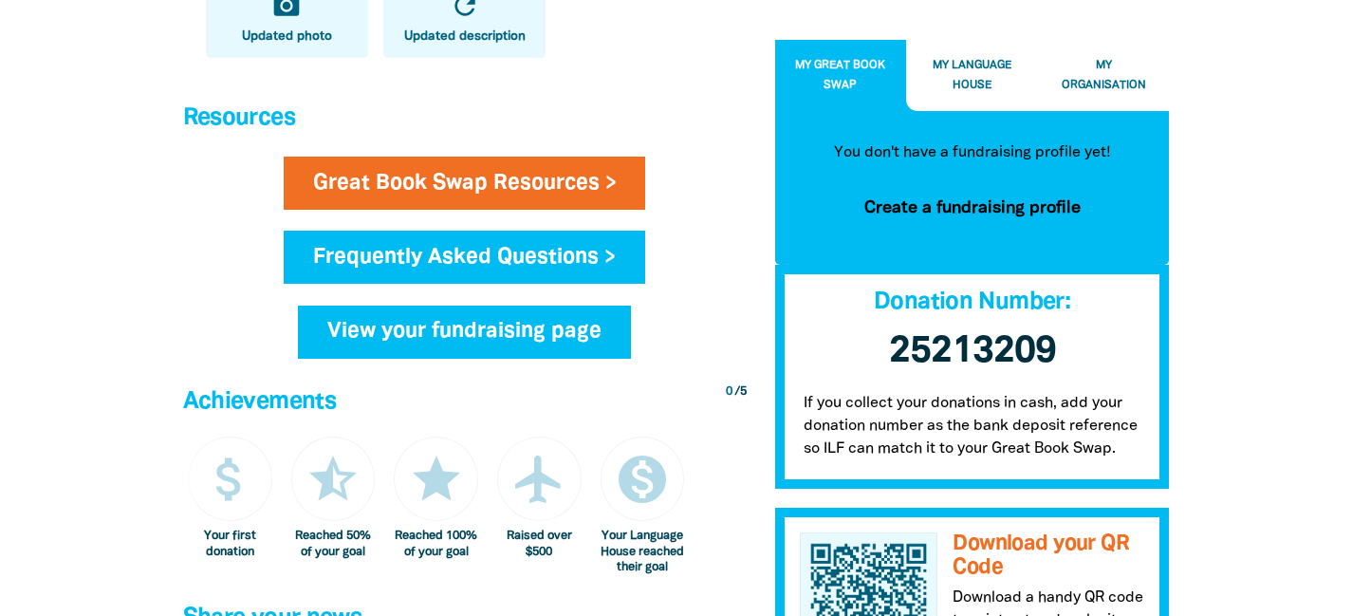
click at [496, 348] on link "View your fundraising page" at bounding box center [464, 332] width 333 height 53
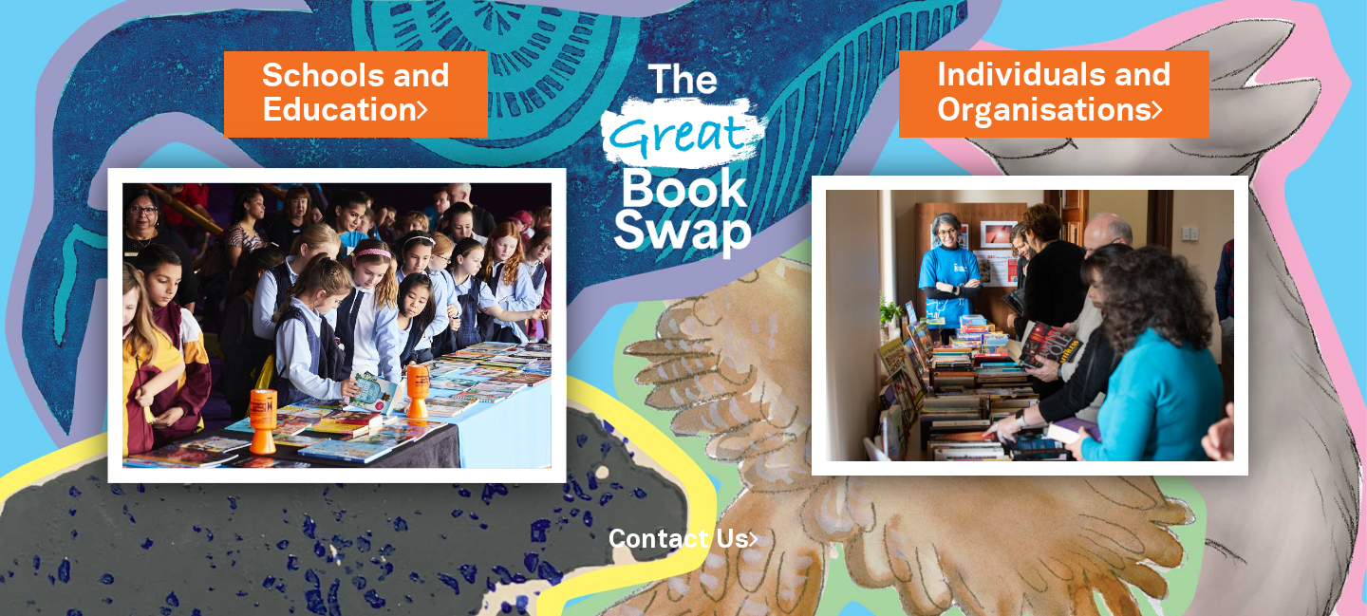
click at [329, 267] on img at bounding box center [337, 325] width 458 height 315
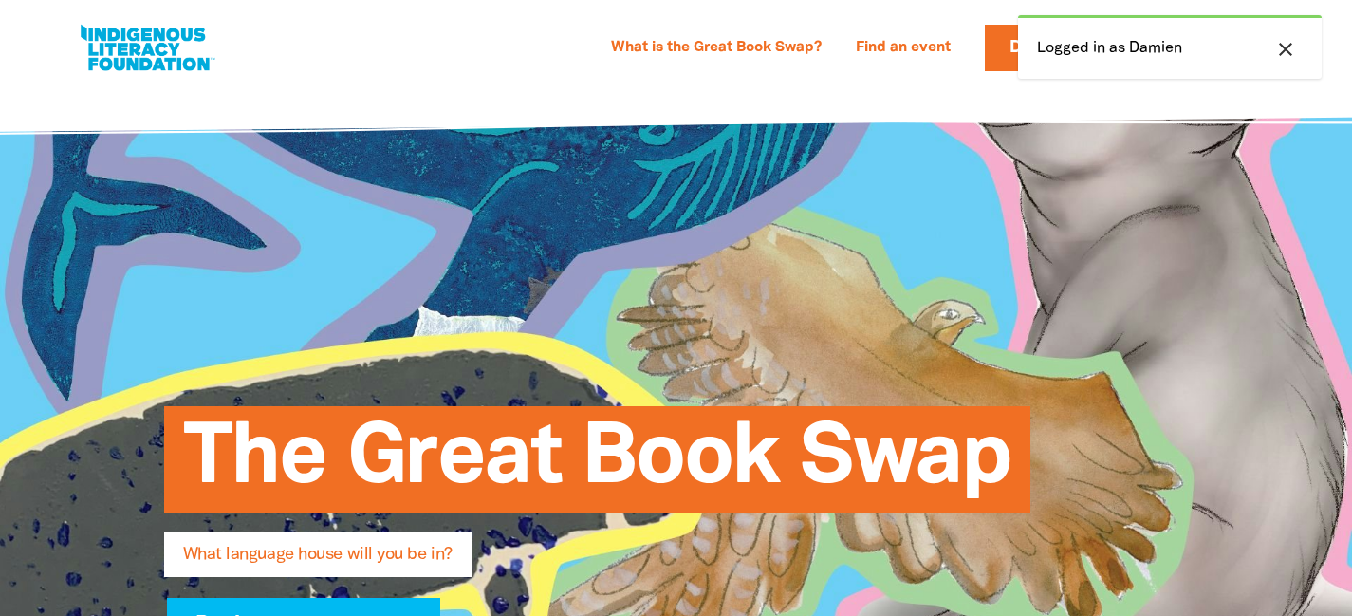
select select "early-learning"
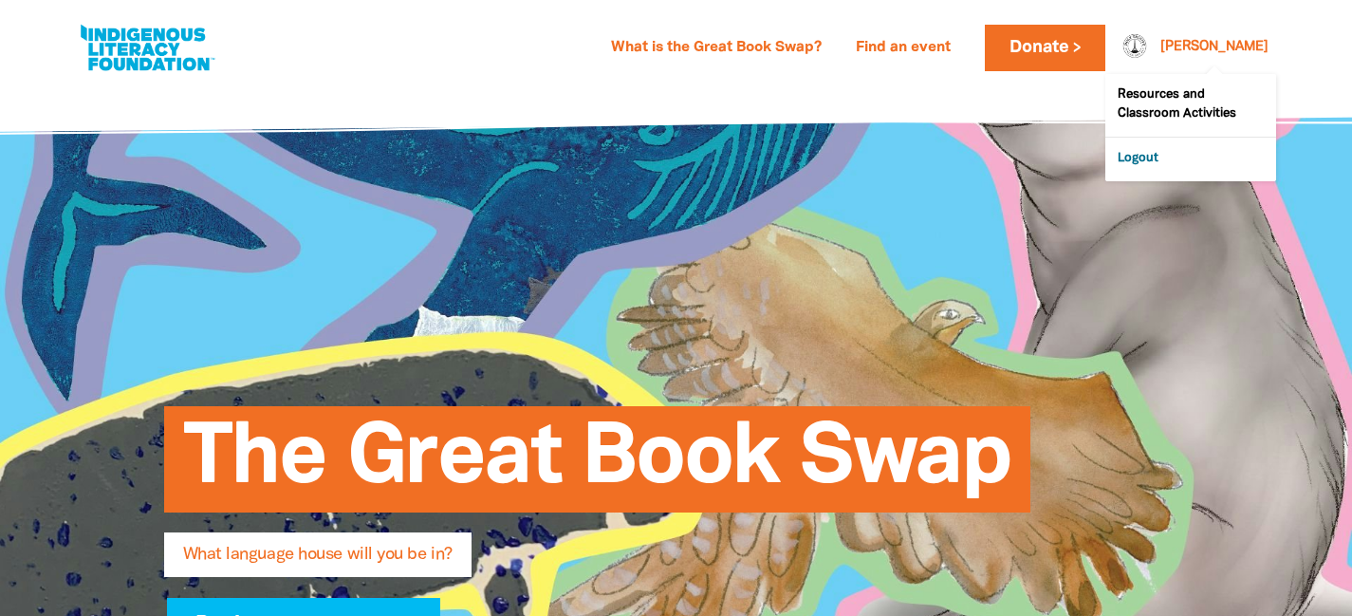
click at [1174, 157] on link "Logout" at bounding box center [1191, 160] width 171 height 44
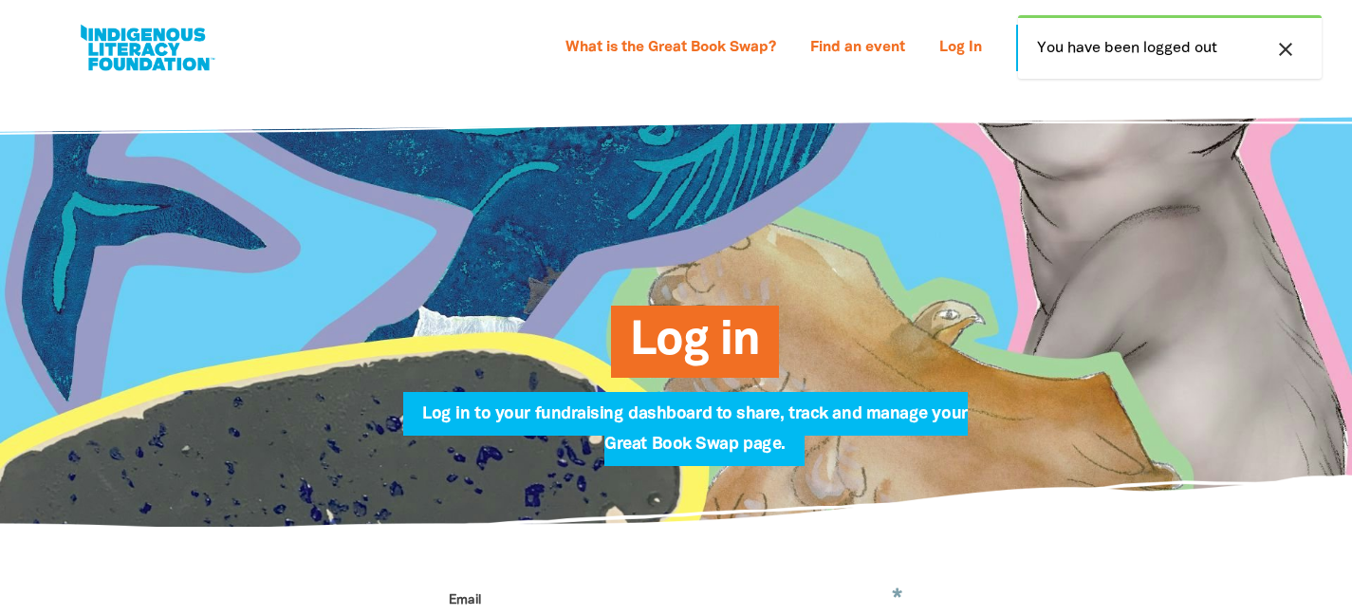
scroll to position [91, 0]
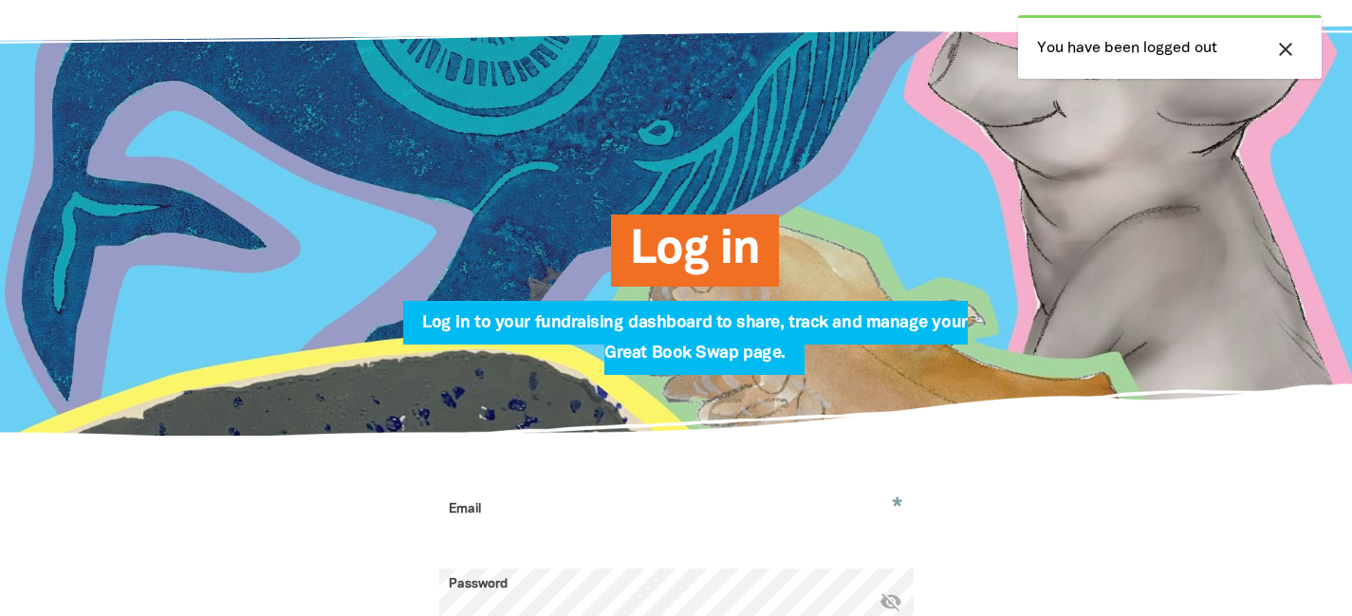
click at [564, 531] on input "Email" at bounding box center [676, 523] width 474 height 60
paste input "damien.montesin@cg.catholic.edu.au"
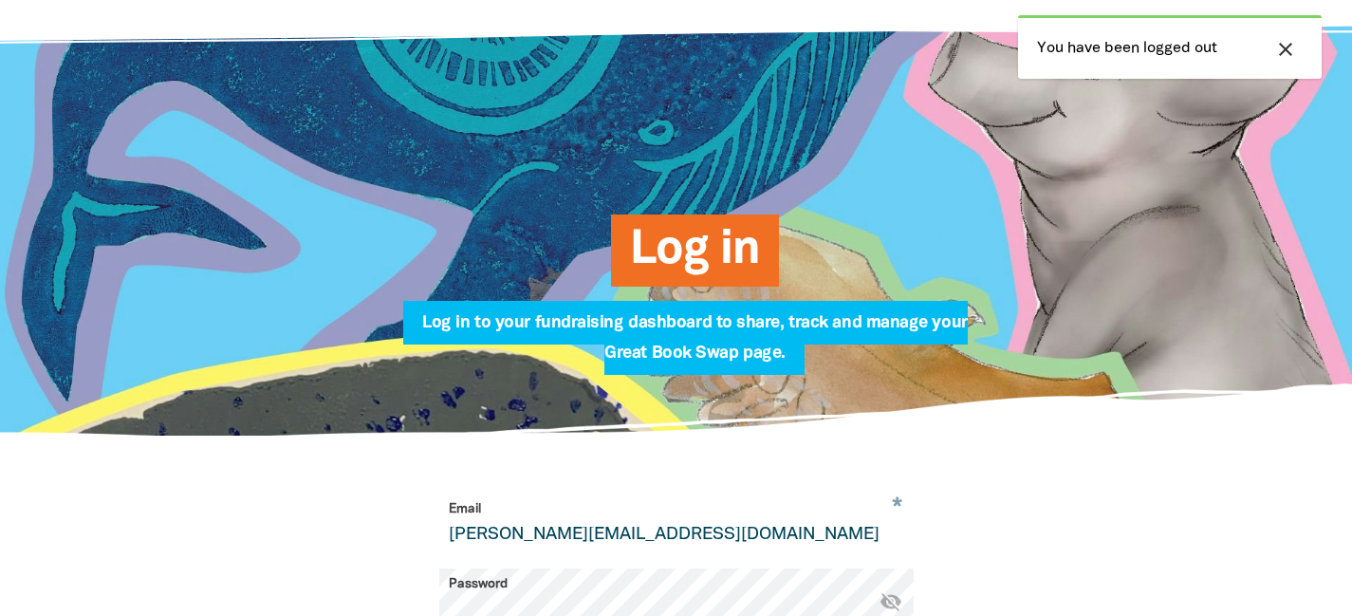
type input "damien.montesin@cg.catholic.edu.au"
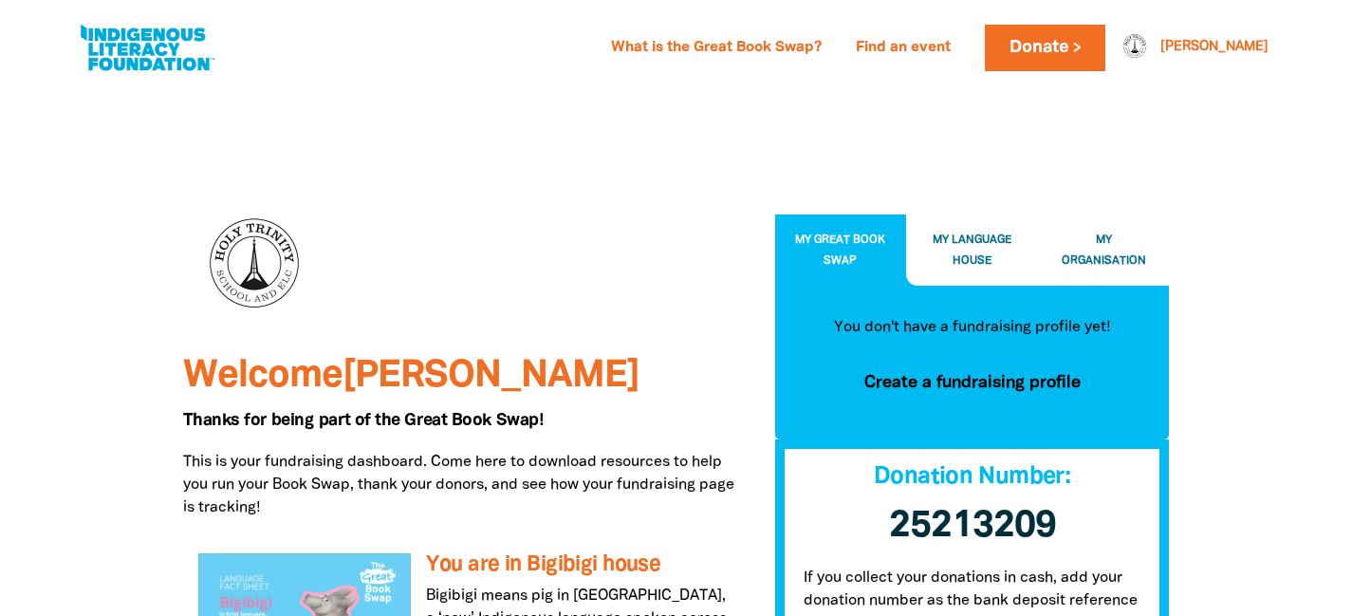
click at [1106, 268] on button "My Organisation" at bounding box center [1104, 249] width 132 height 71
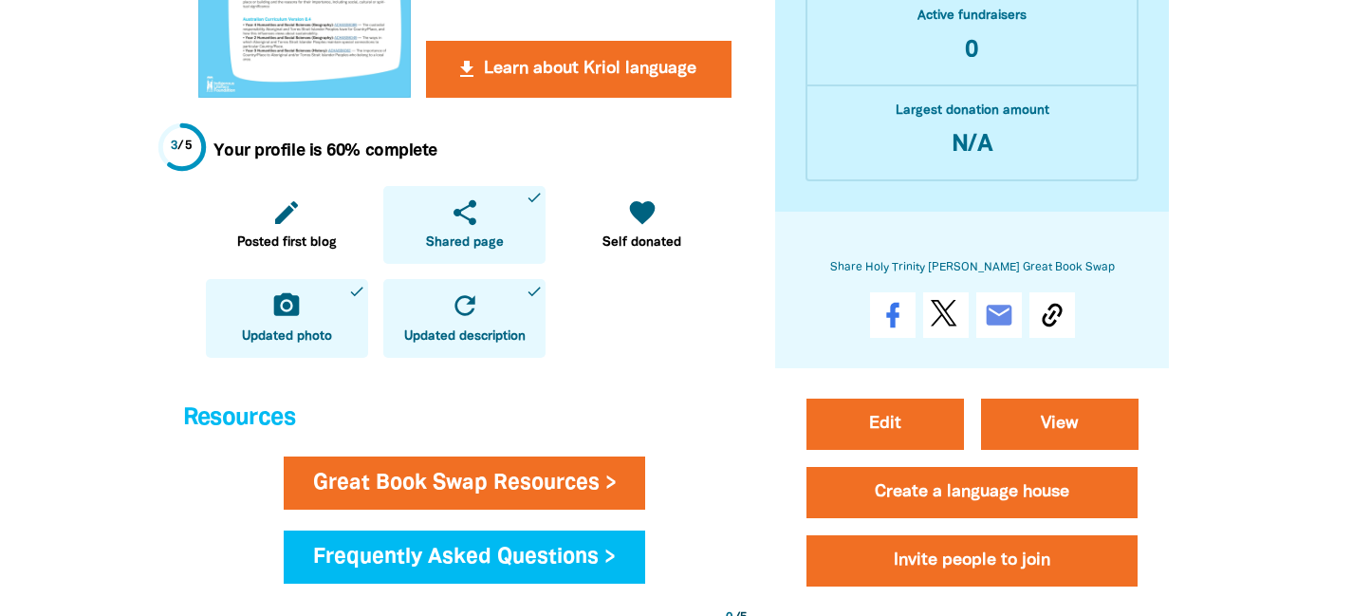
scroll to position [804, 0]
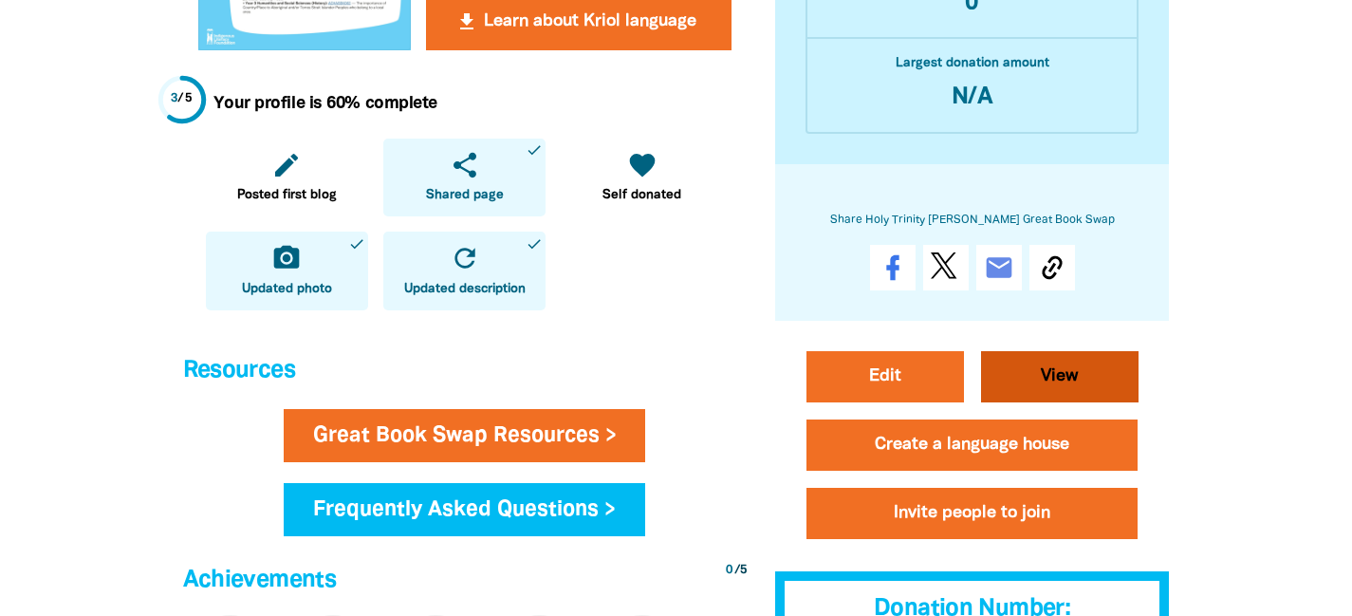
click at [1040, 377] on link "View" at bounding box center [1060, 377] width 158 height 51
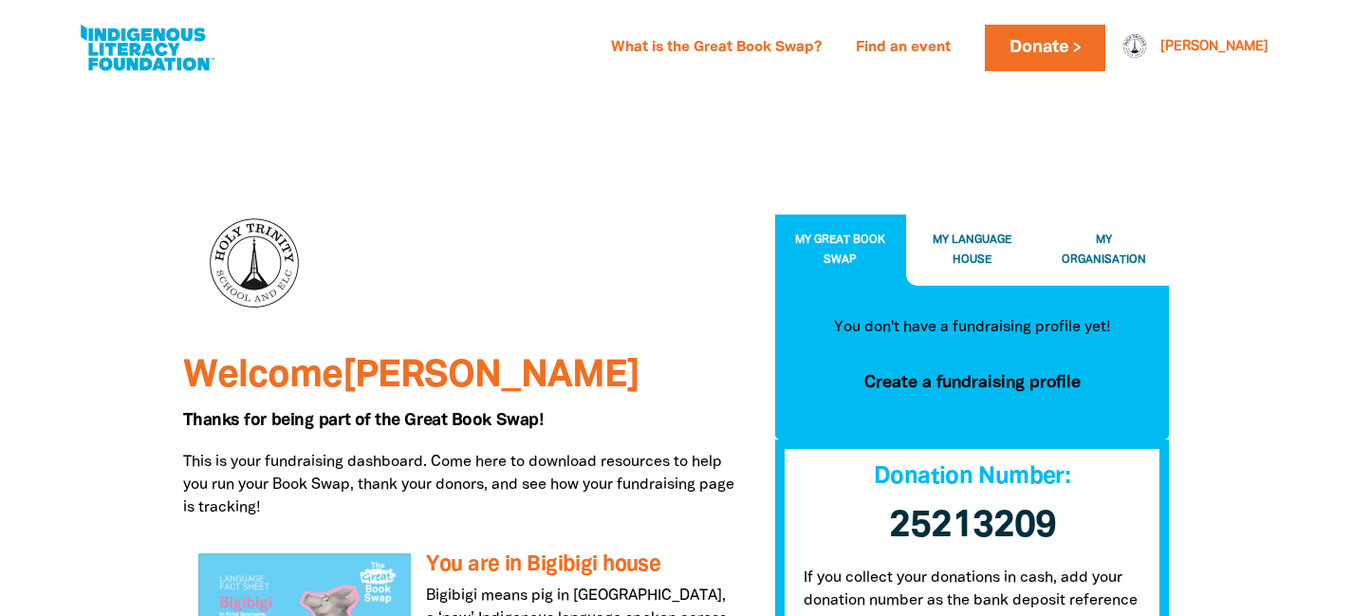
click at [1085, 270] on button "My Organisation" at bounding box center [1104, 249] width 132 height 71
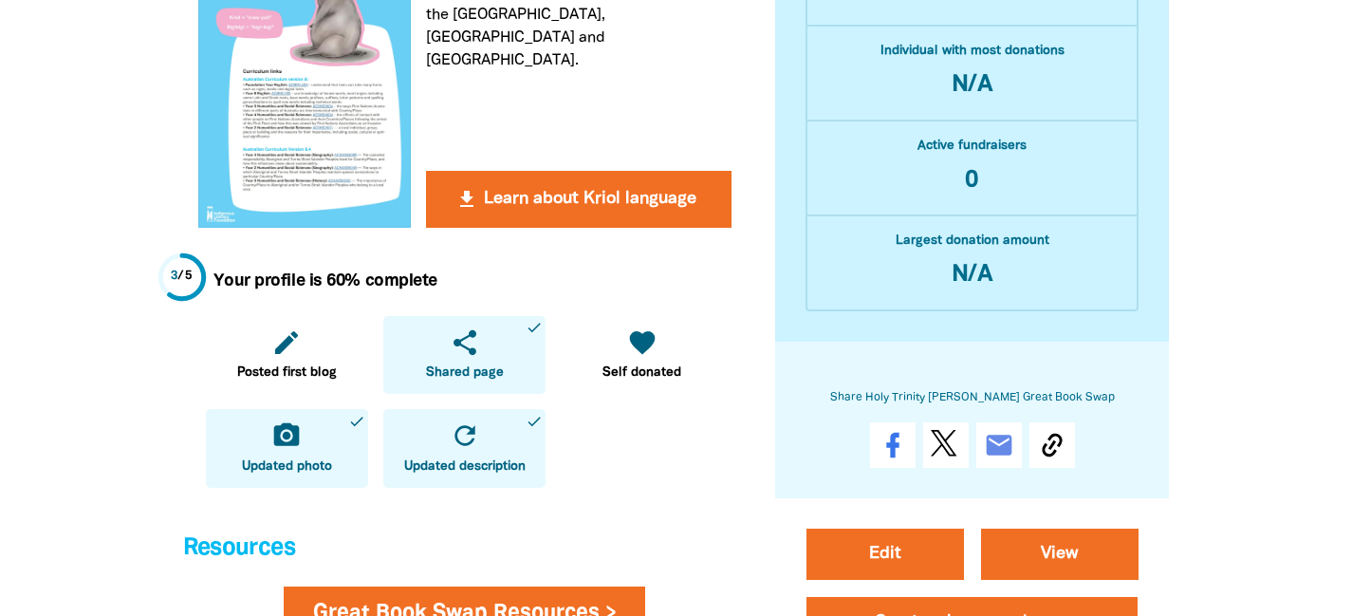
scroll to position [632, 0]
